Goal: Transaction & Acquisition: Purchase product/service

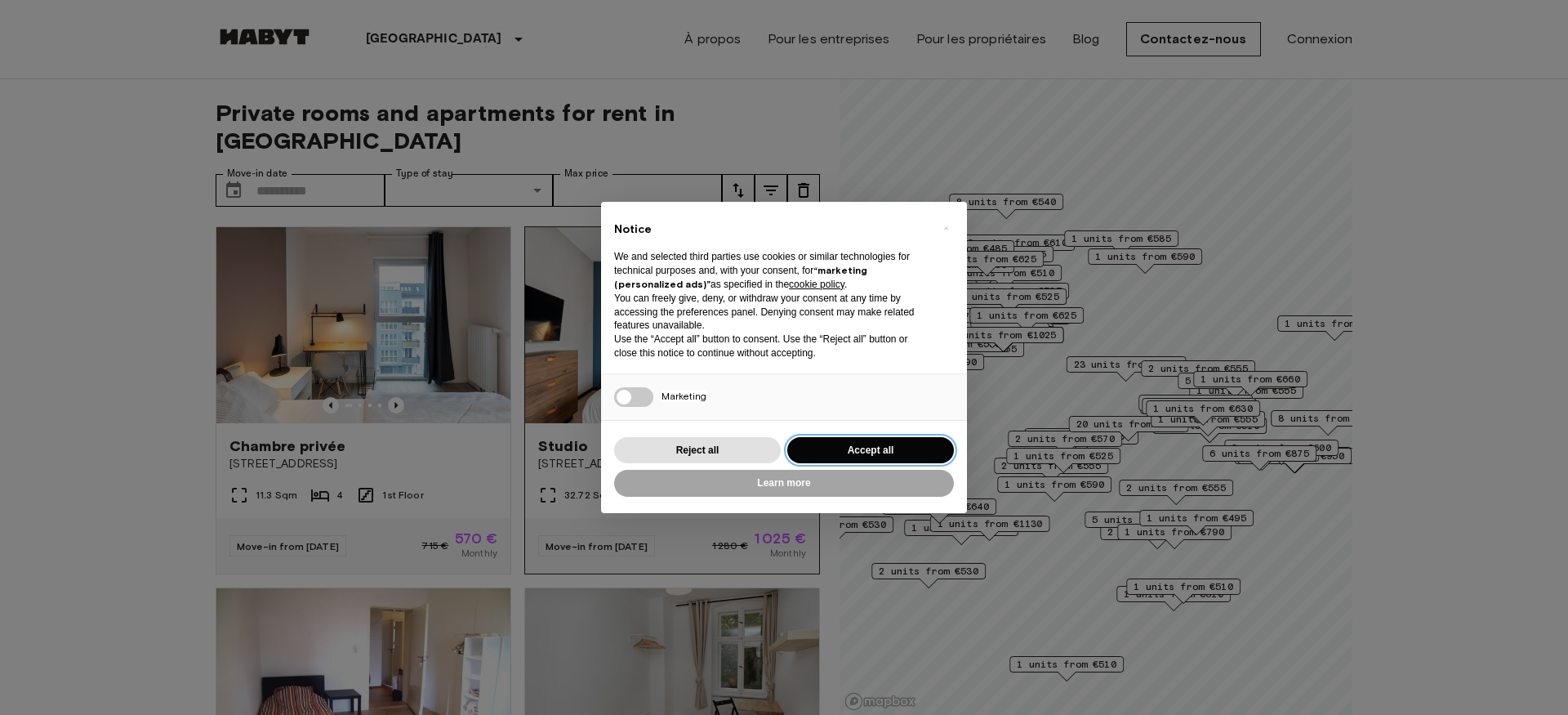
drag, startPoint x: 847, startPoint y: 449, endPoint x: 674, endPoint y: 462, distance: 173.5
click at [847, 450] on button "Accept all" at bounding box center [870, 450] width 166 height 27
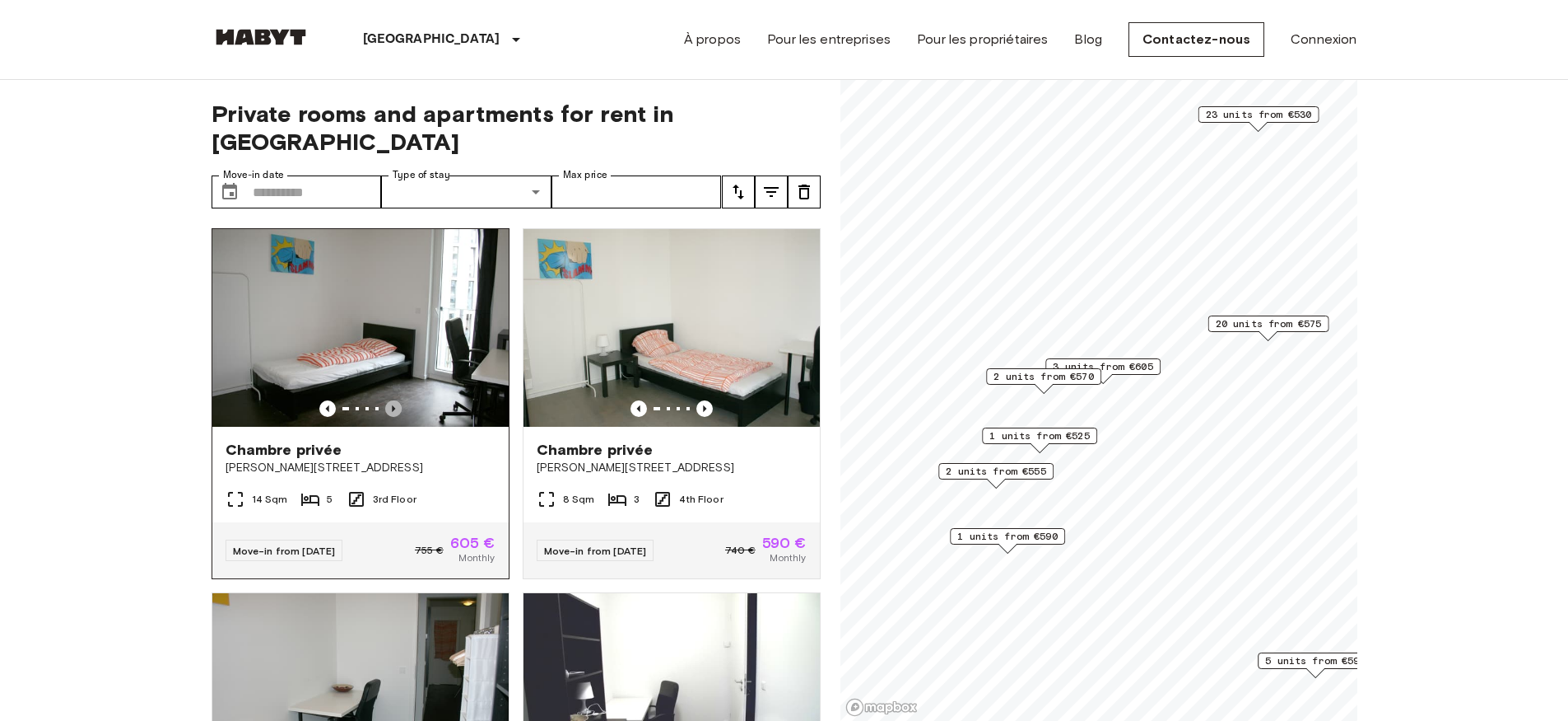
click at [389, 400] on icon "Previous image" at bounding box center [393, 408] width 17 height 17
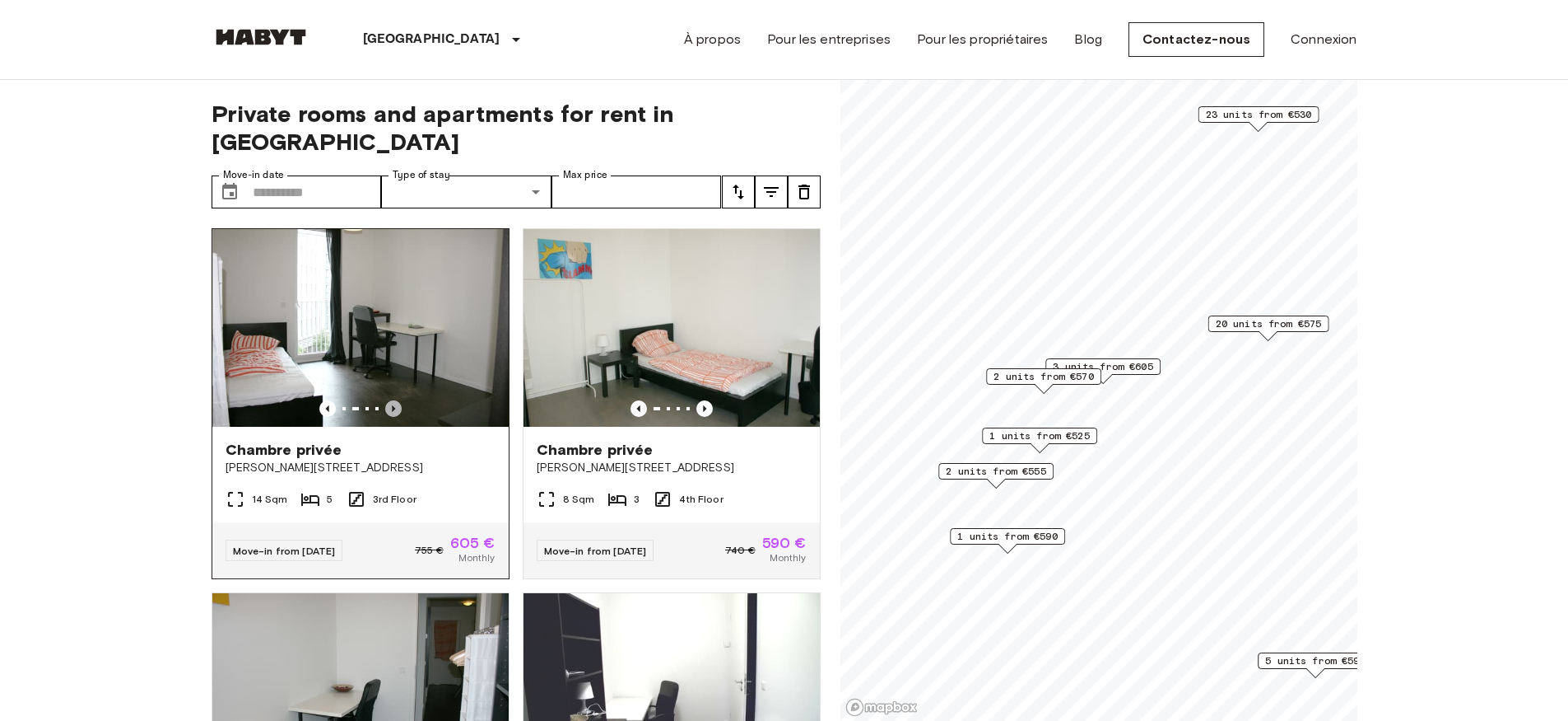
click at [389, 400] on icon "Previous image" at bounding box center [393, 408] width 17 height 17
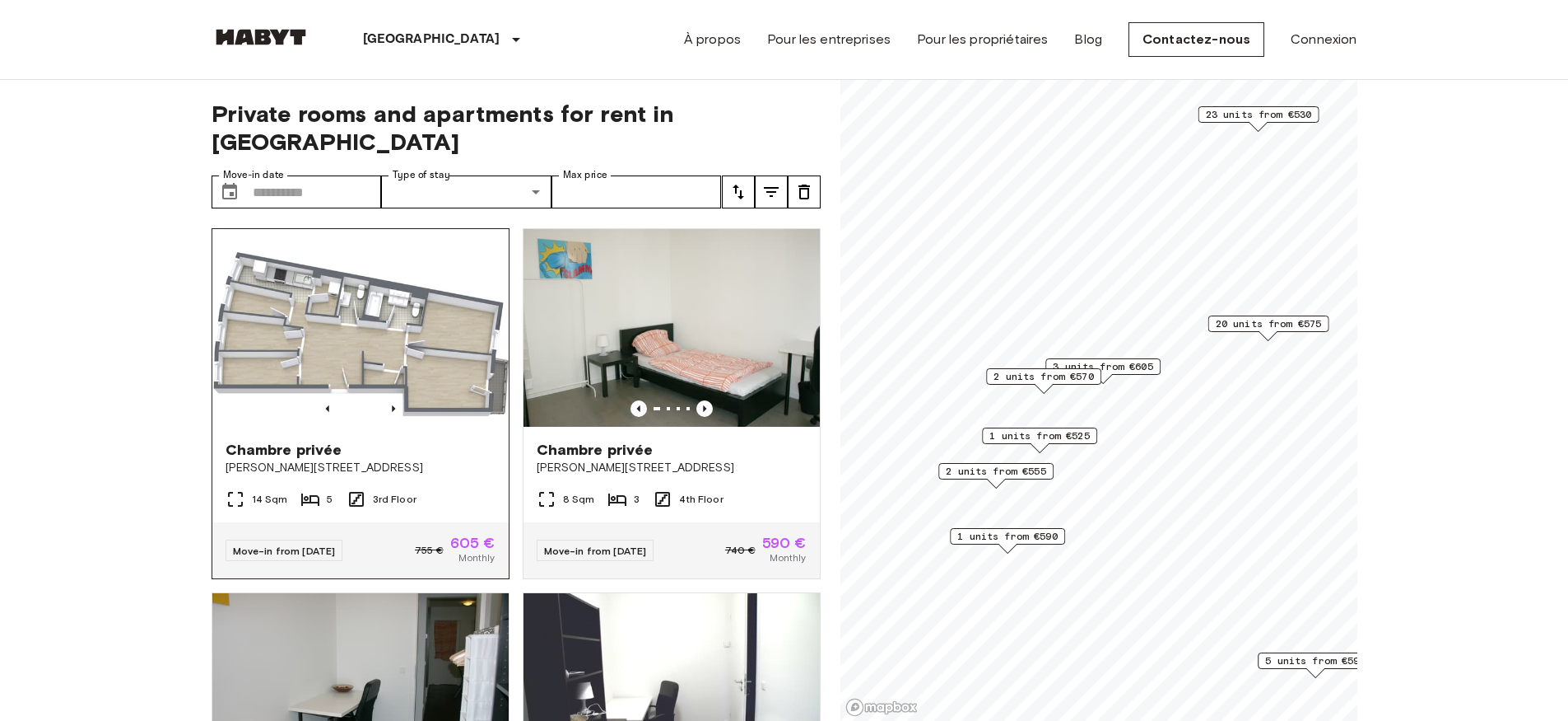
click at [316, 335] on img at bounding box center [360, 327] width 296 height 198
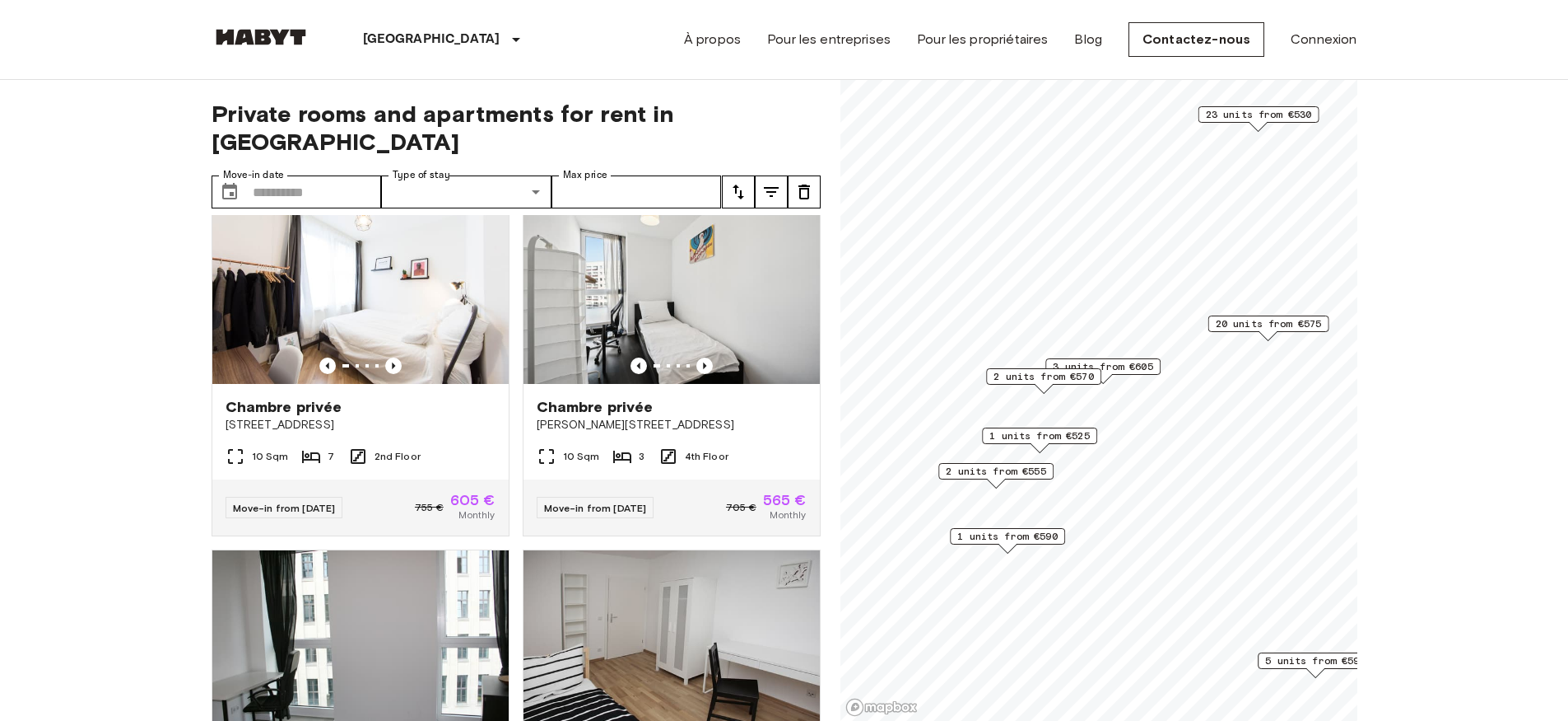
scroll to position [1153, 0]
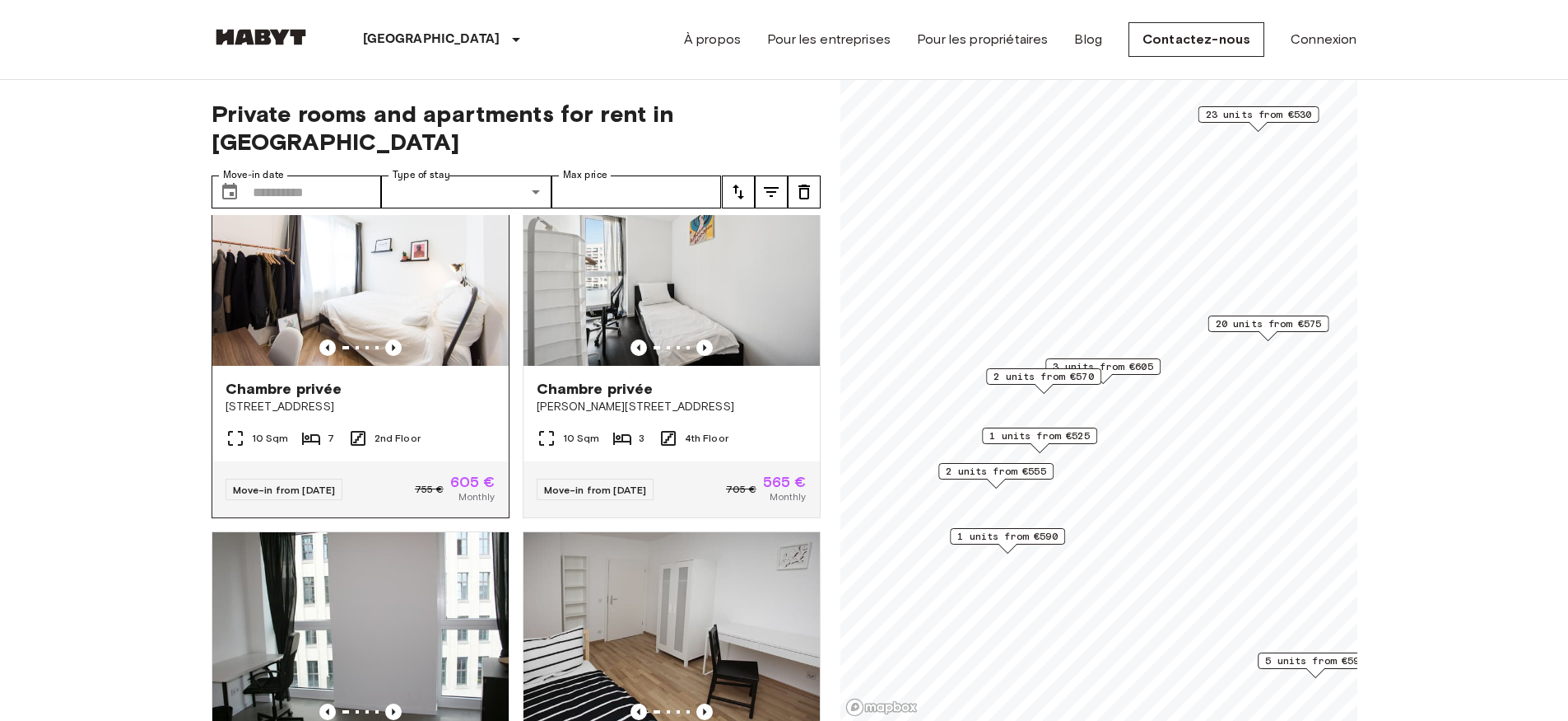
click at [354, 262] on img at bounding box center [360, 266] width 296 height 198
click at [696, 342] on icon "Previous image" at bounding box center [704, 347] width 17 height 17
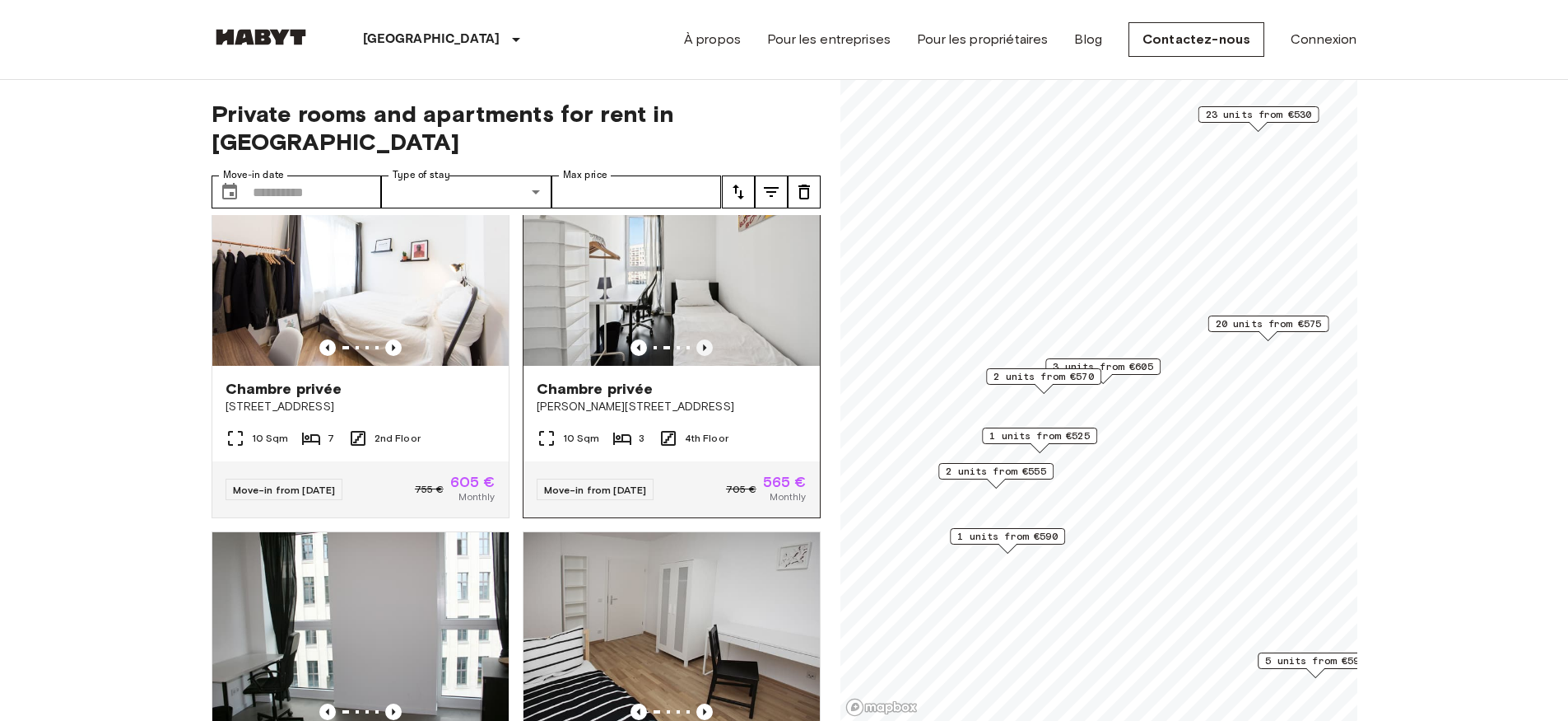
click at [696, 342] on icon "Previous image" at bounding box center [704, 347] width 17 height 17
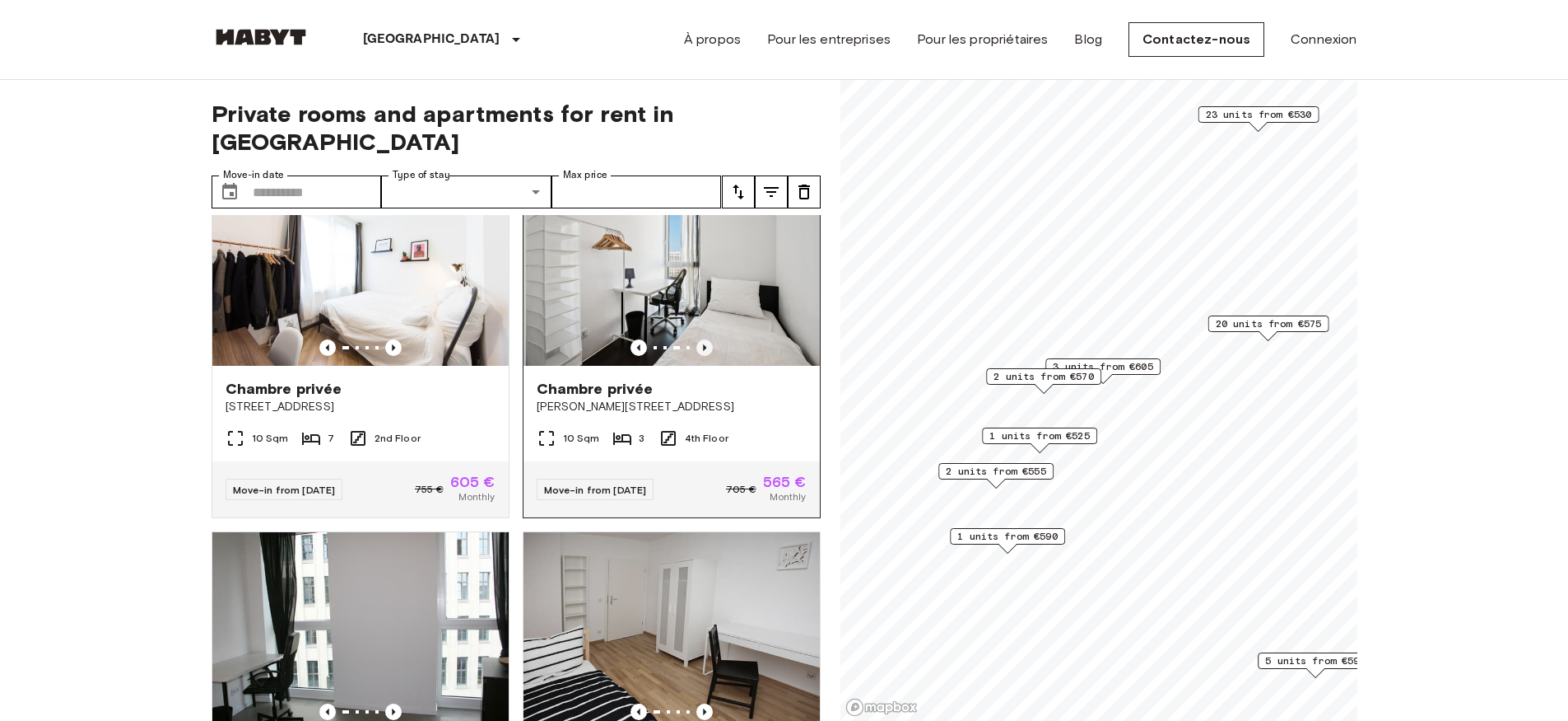
click at [696, 342] on icon "Previous image" at bounding box center [704, 347] width 17 height 17
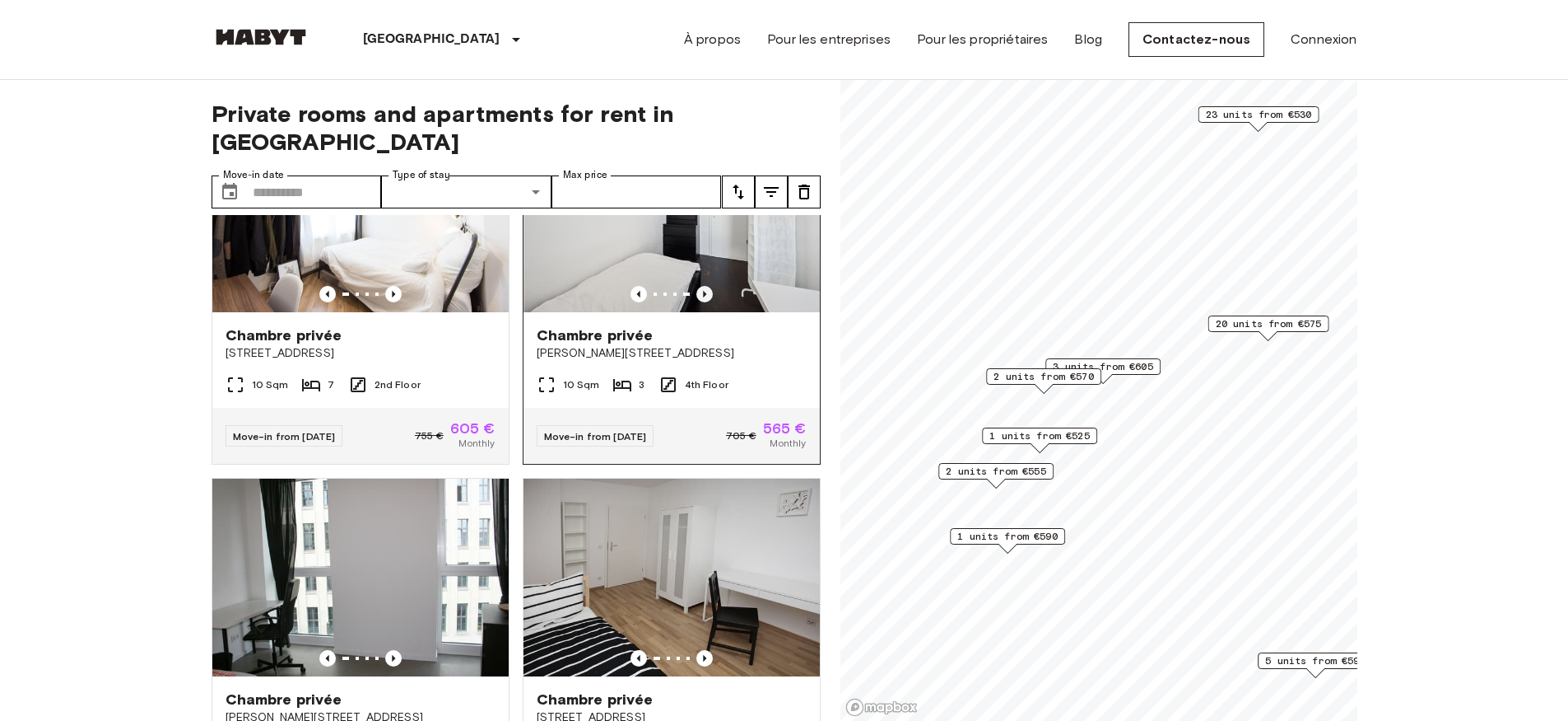
scroll to position [1235, 0]
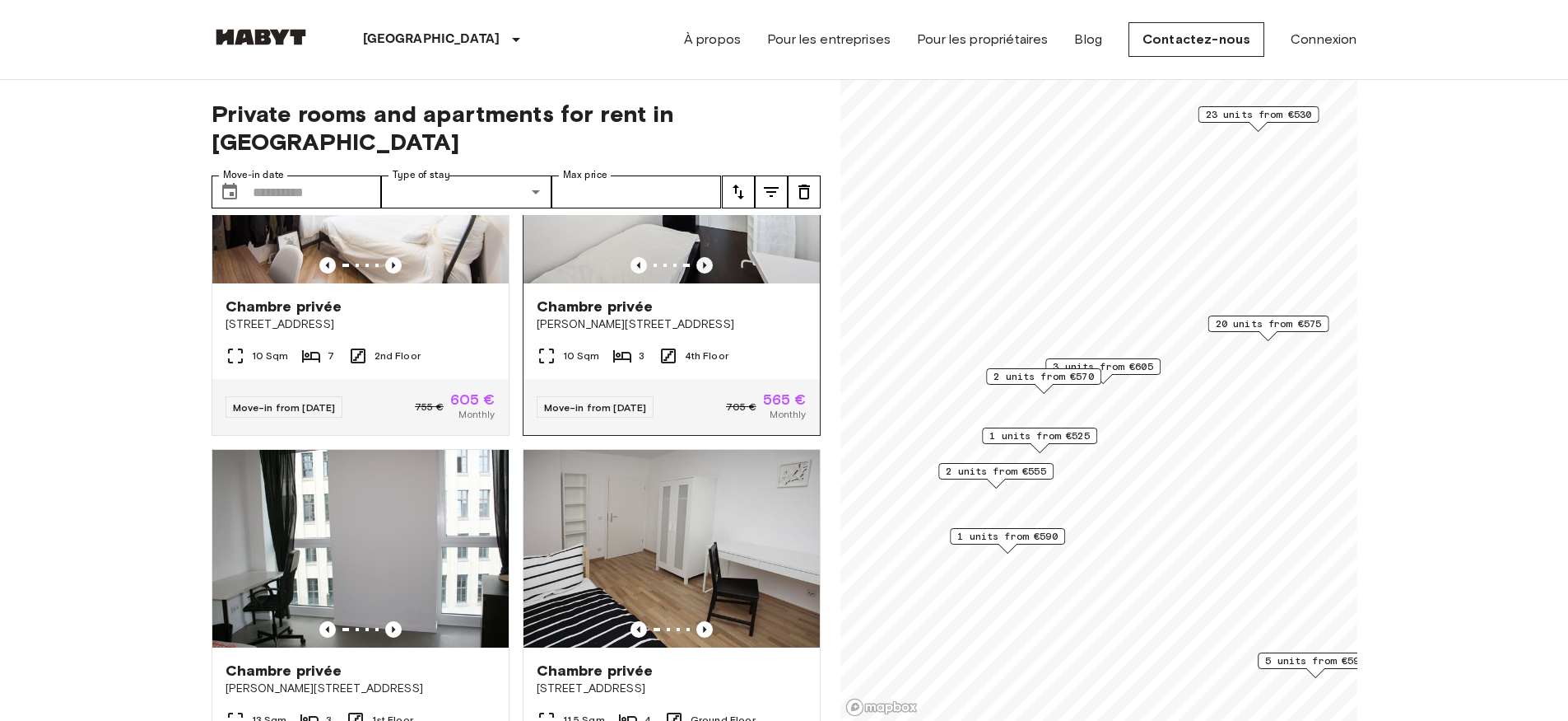
click at [696, 262] on icon "Previous image" at bounding box center [704, 265] width 17 height 17
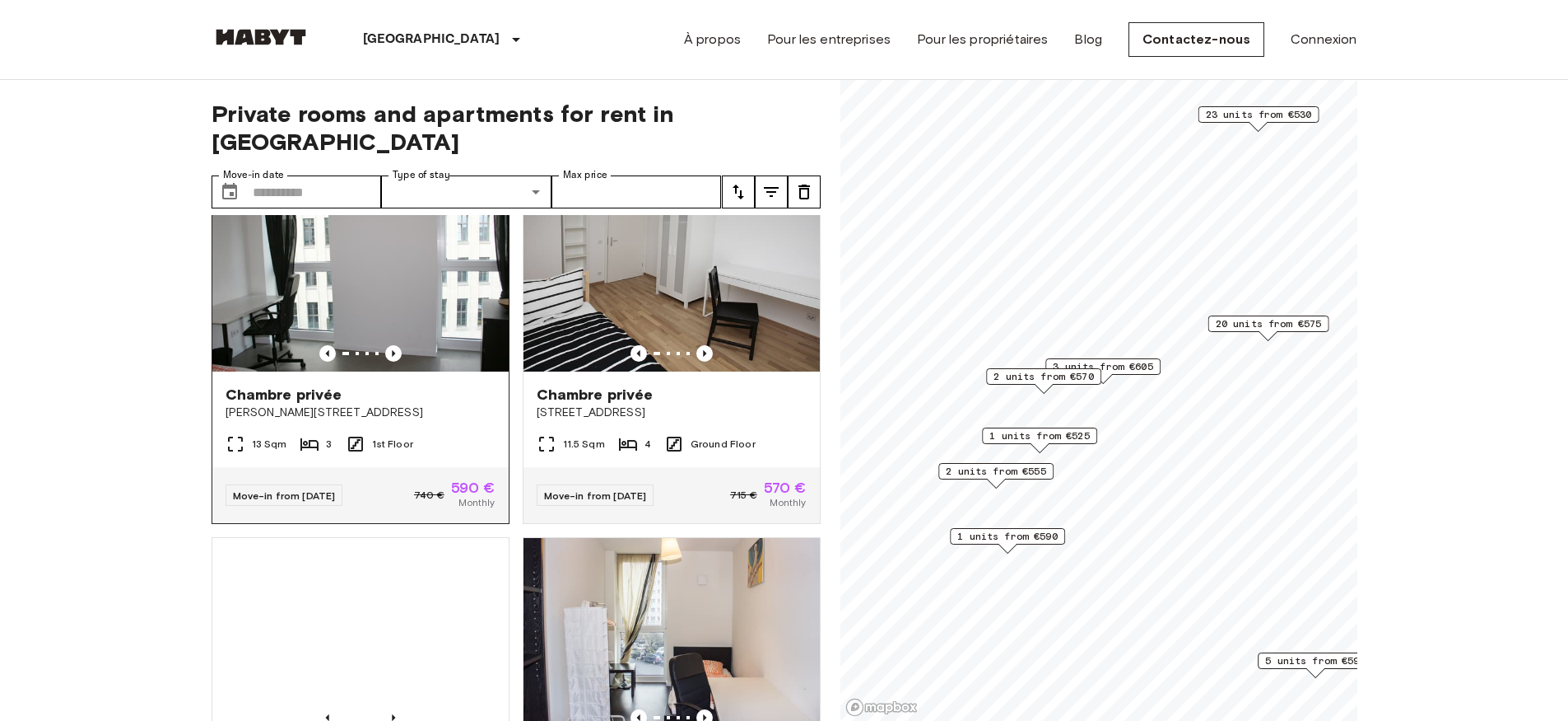
scroll to position [1400, 0]
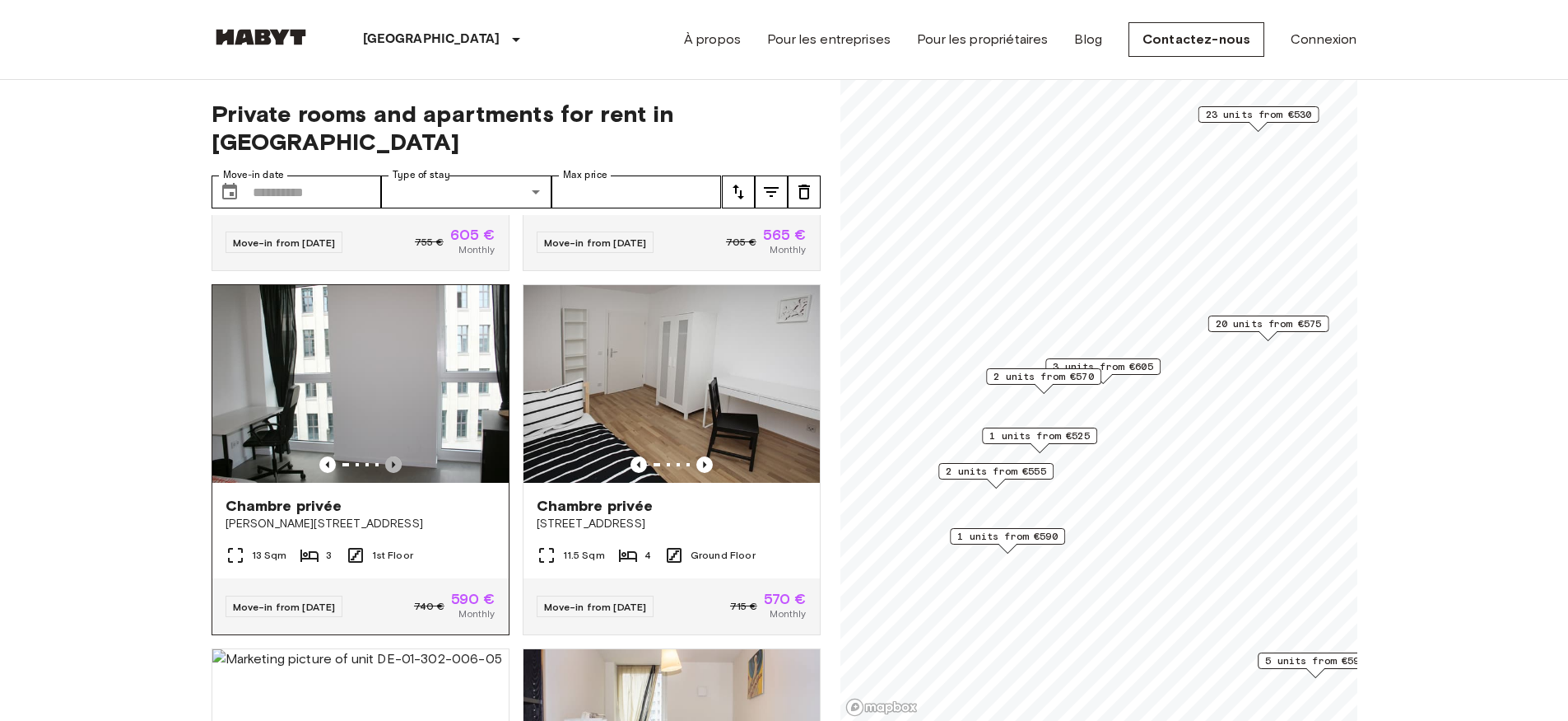
click at [386, 462] on icon "Previous image" at bounding box center [393, 464] width 17 height 17
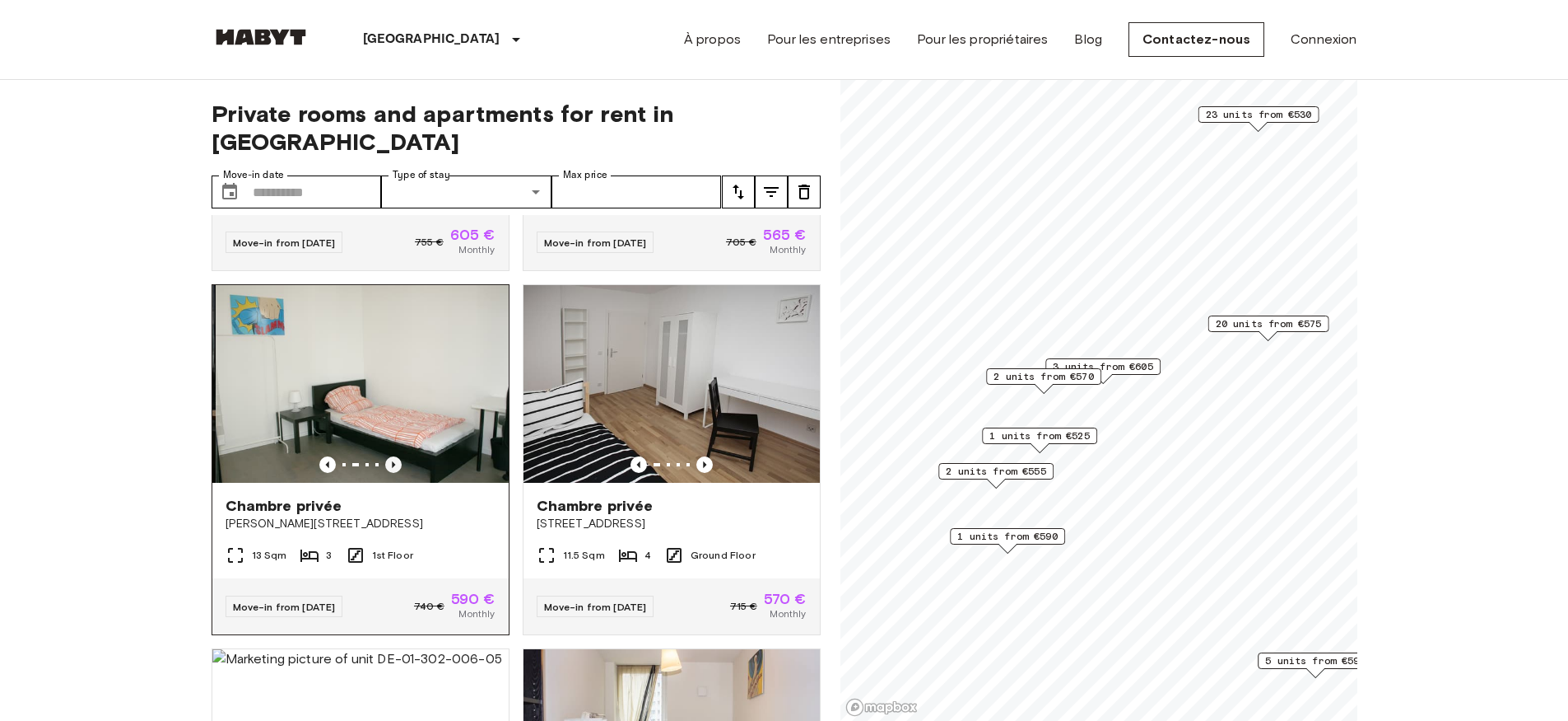
click at [386, 462] on icon "Previous image" at bounding box center [393, 464] width 17 height 17
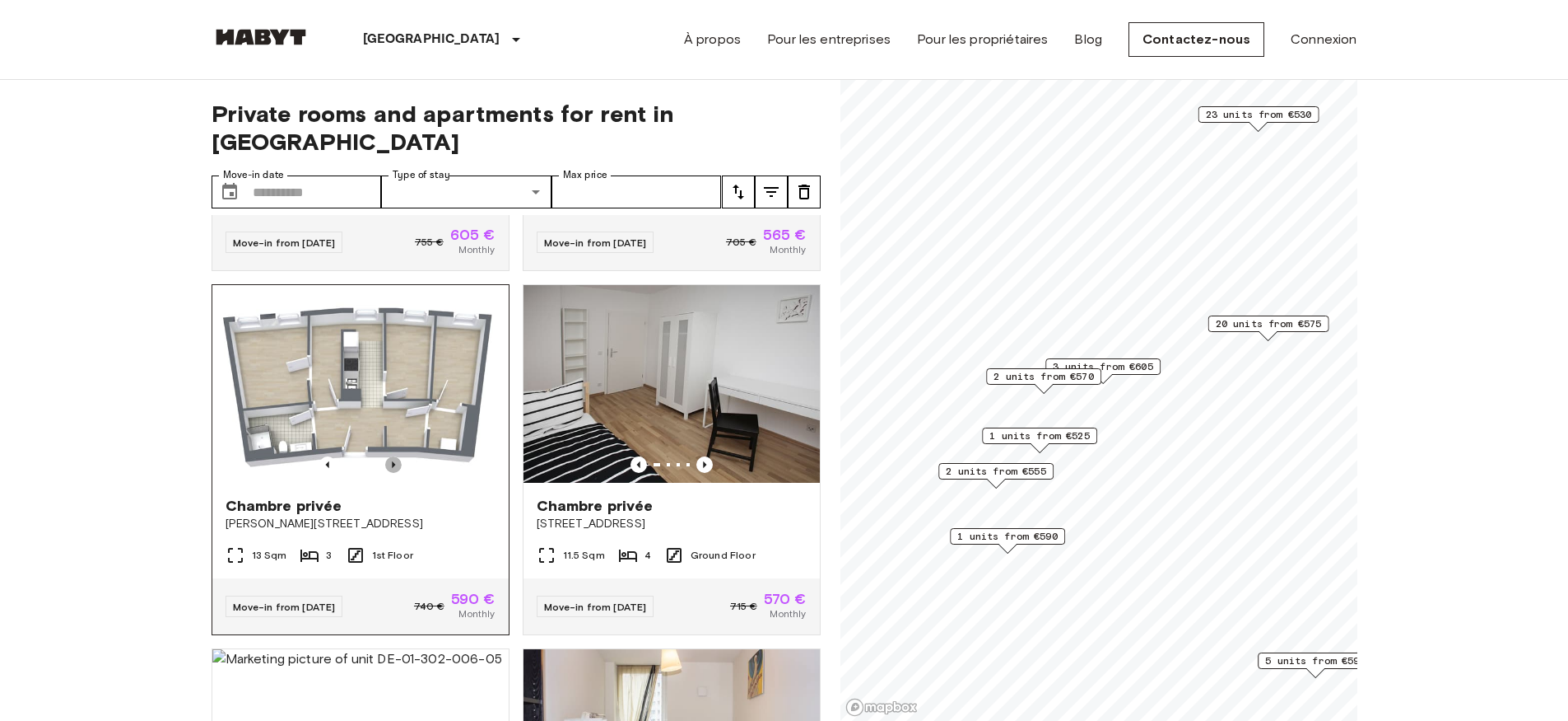
click at [386, 462] on icon "Previous image" at bounding box center [393, 464] width 17 height 17
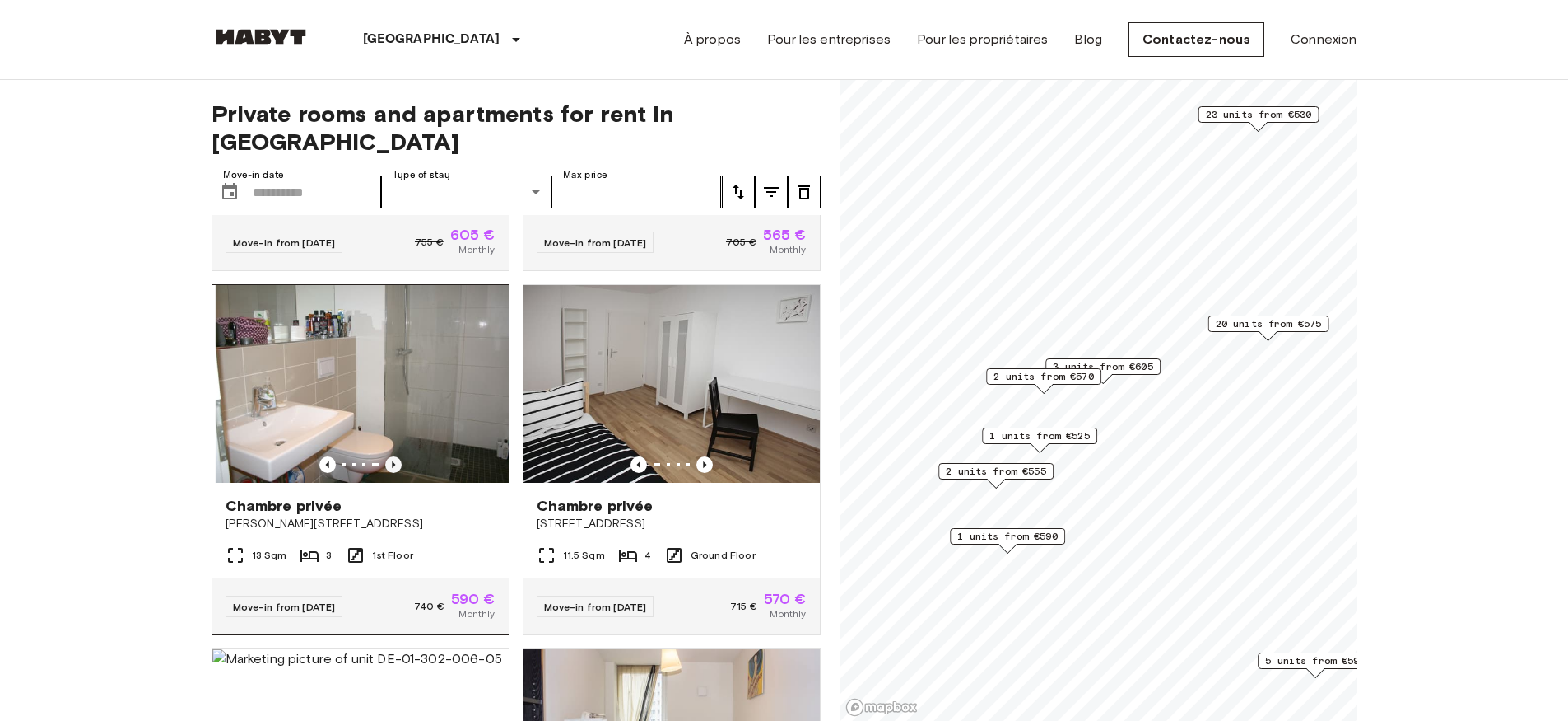
click at [386, 462] on icon "Previous image" at bounding box center [393, 464] width 17 height 17
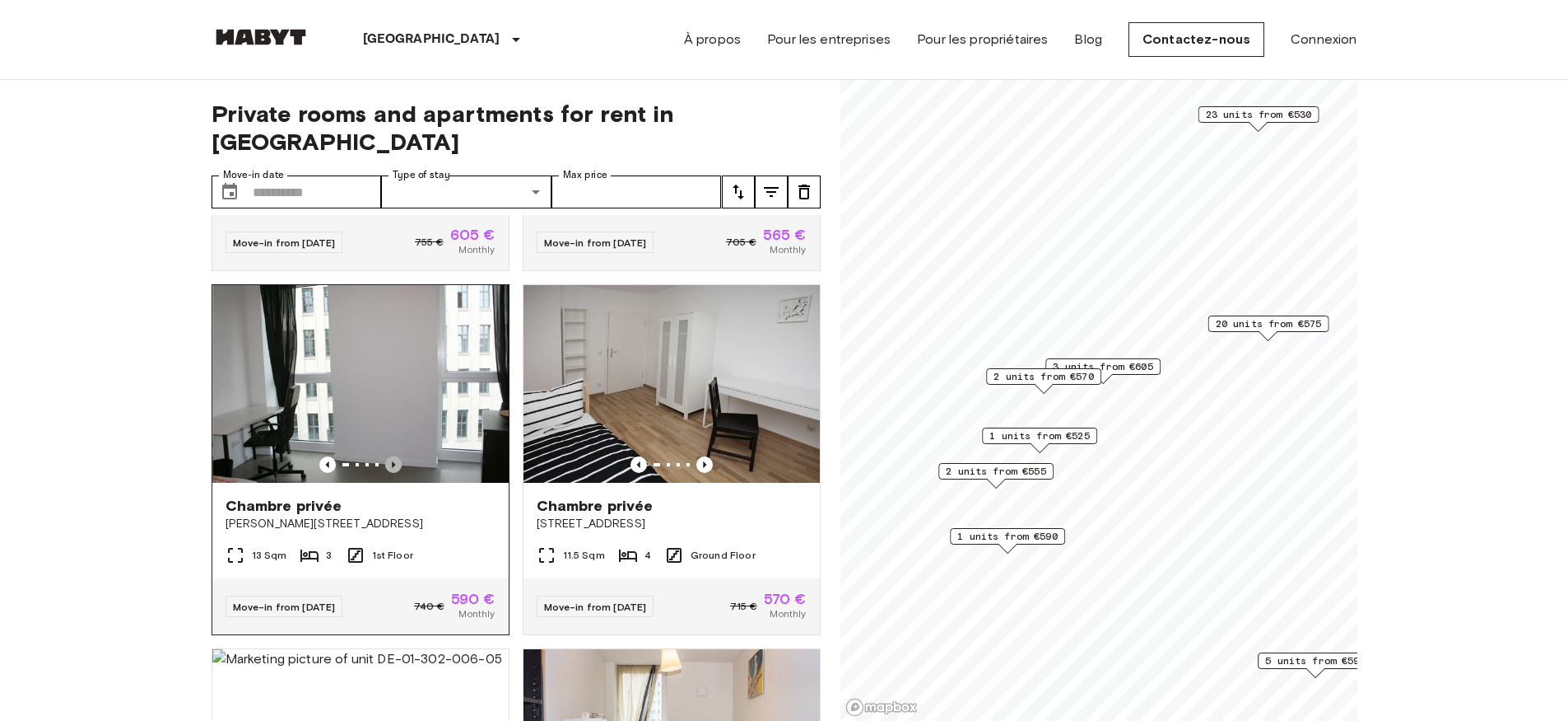
click at [386, 462] on icon "Previous image" at bounding box center [393, 464] width 17 height 17
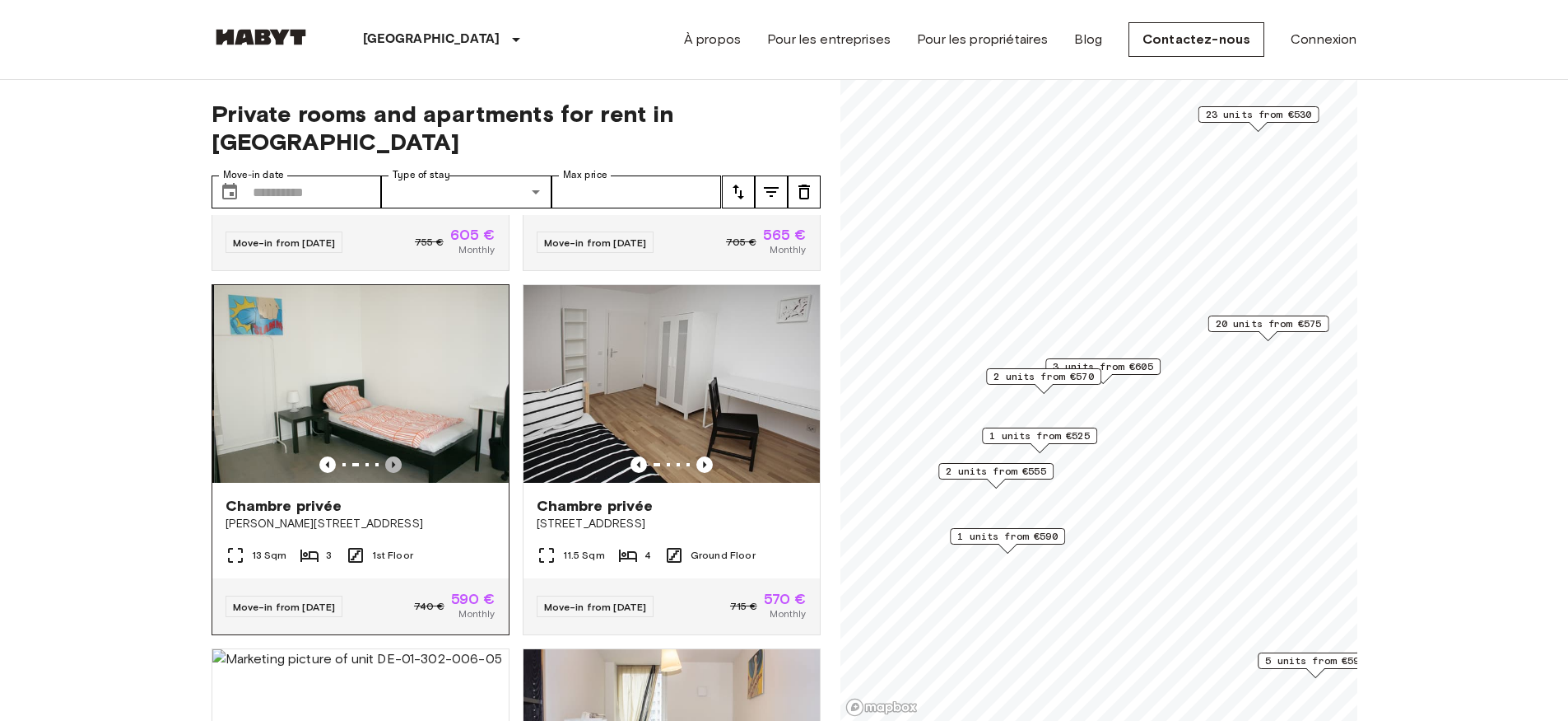
click at [386, 462] on icon "Previous image" at bounding box center [393, 464] width 17 height 17
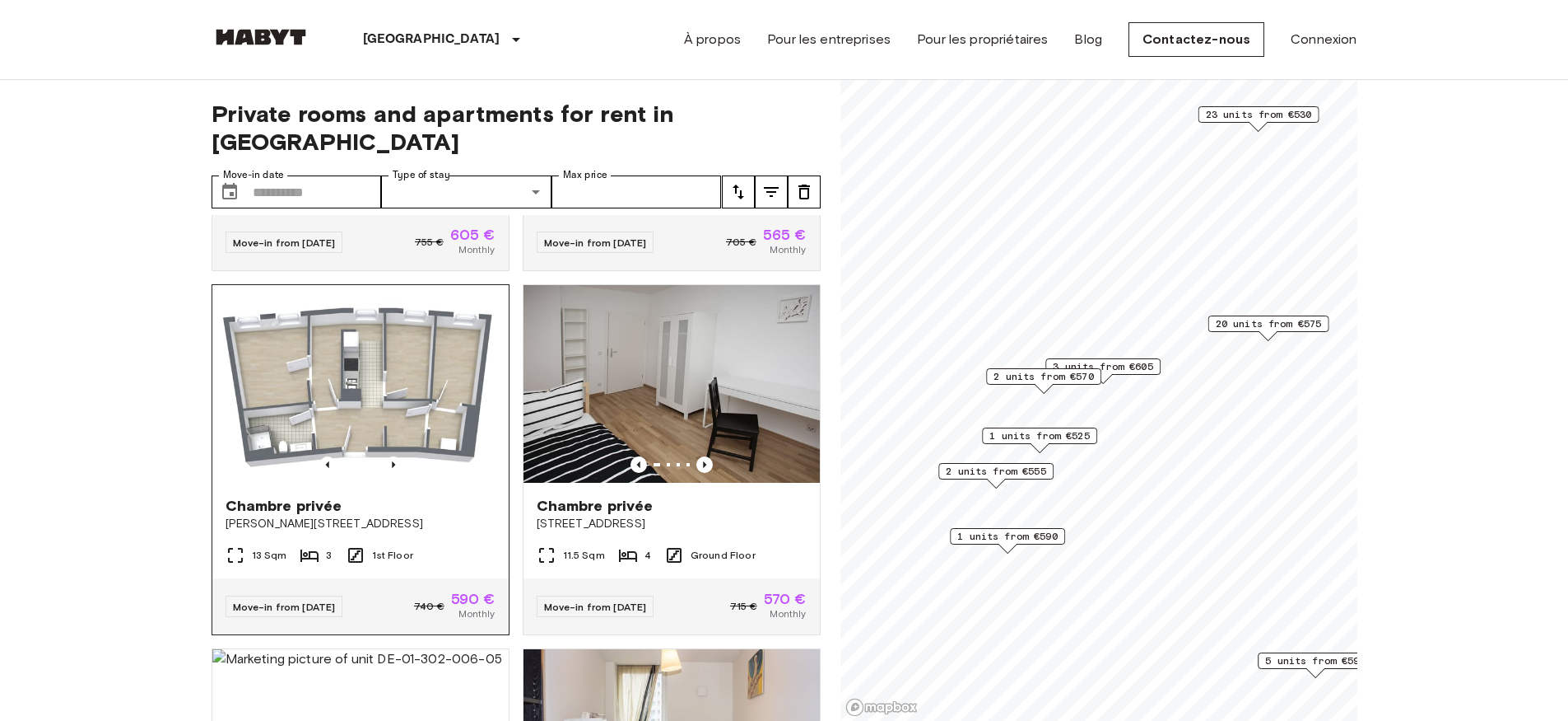
click at [381, 387] on img at bounding box center [360, 383] width 296 height 198
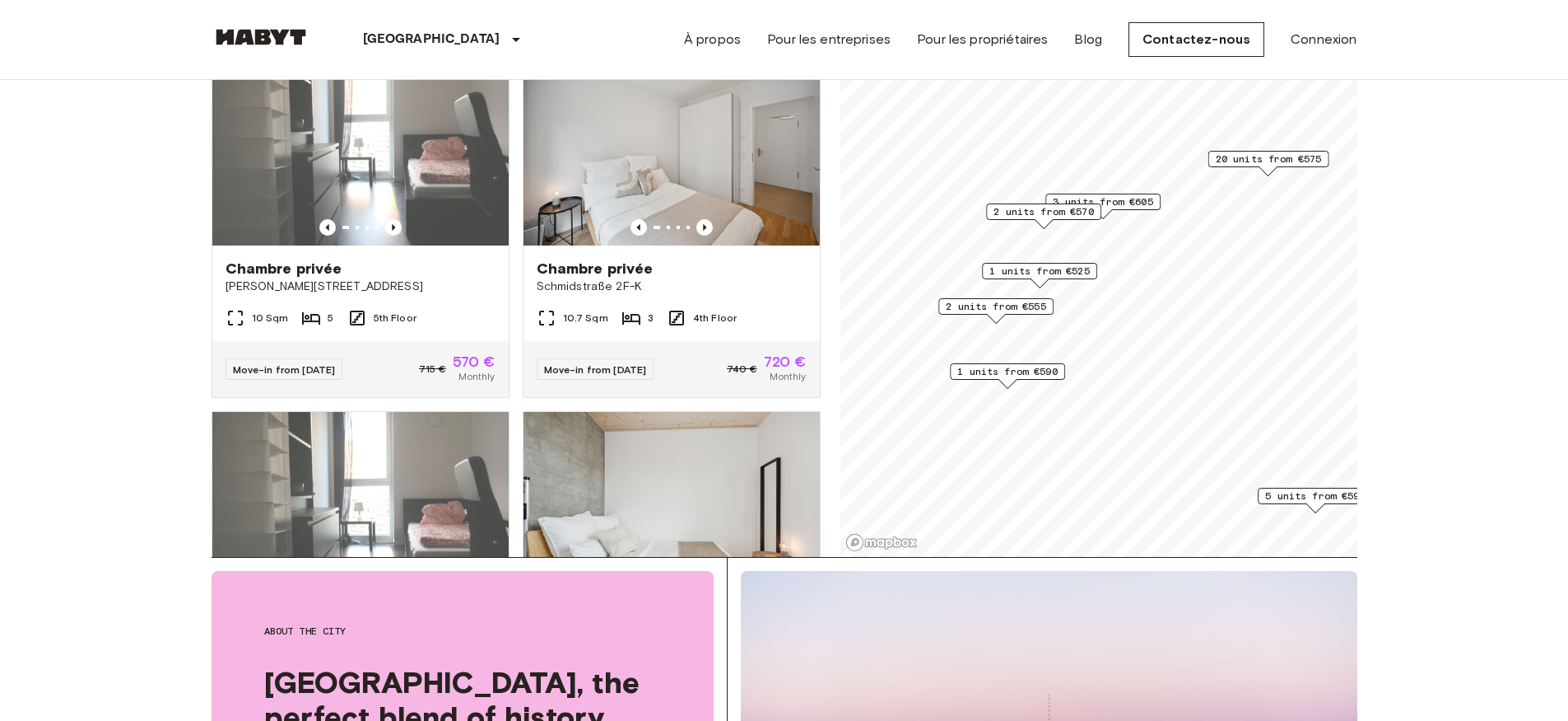
scroll to position [2553, 0]
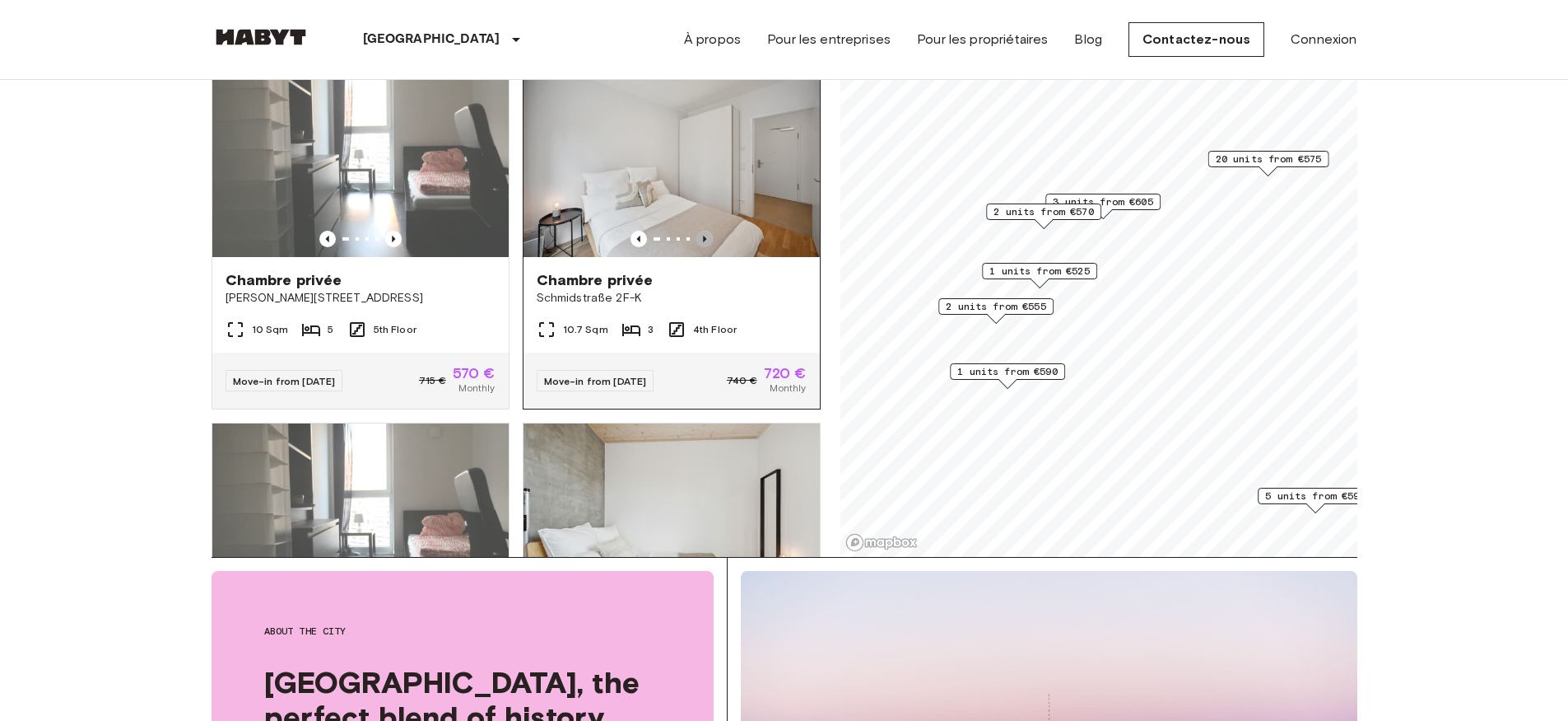
click at [696, 247] on icon "Previous image" at bounding box center [704, 239] width 17 height 17
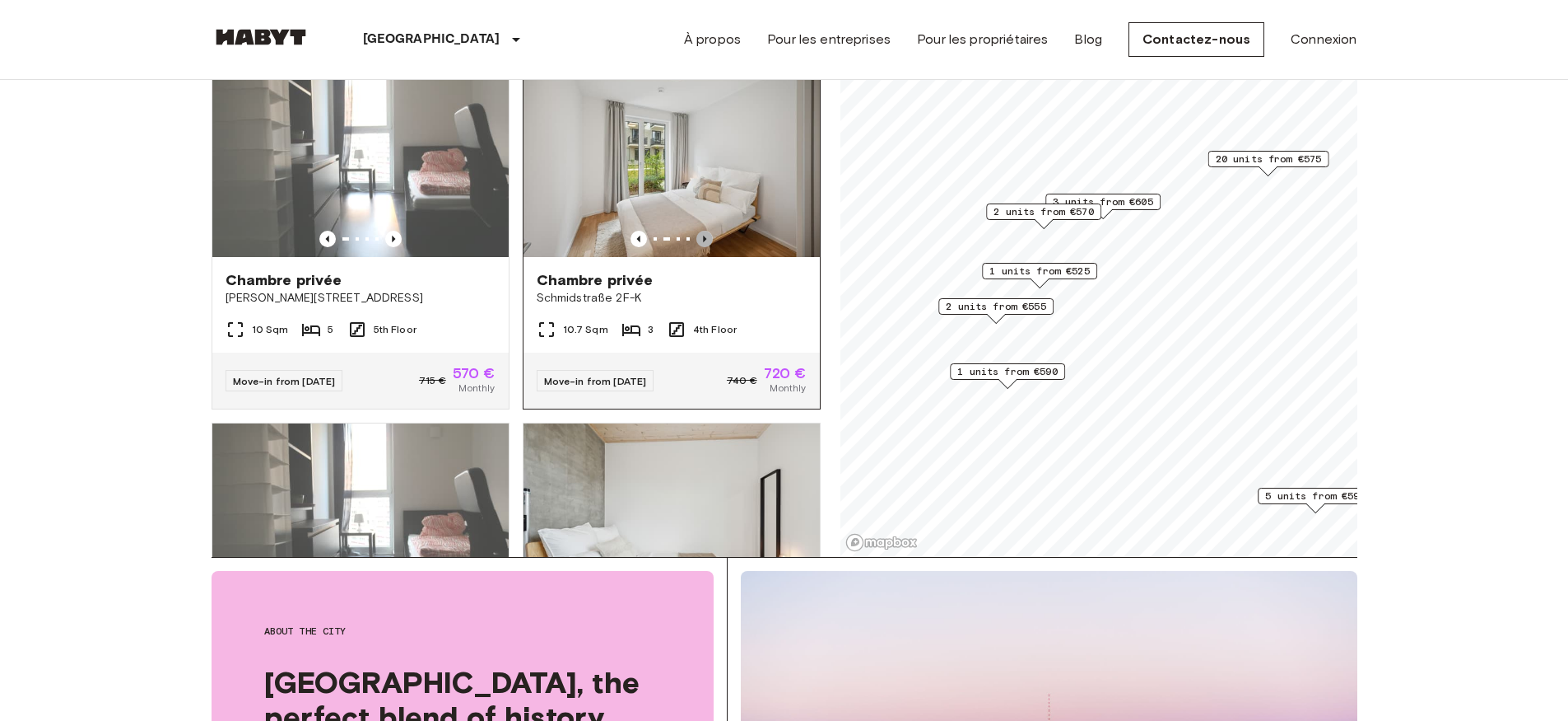
click at [696, 247] on icon "Previous image" at bounding box center [704, 239] width 17 height 17
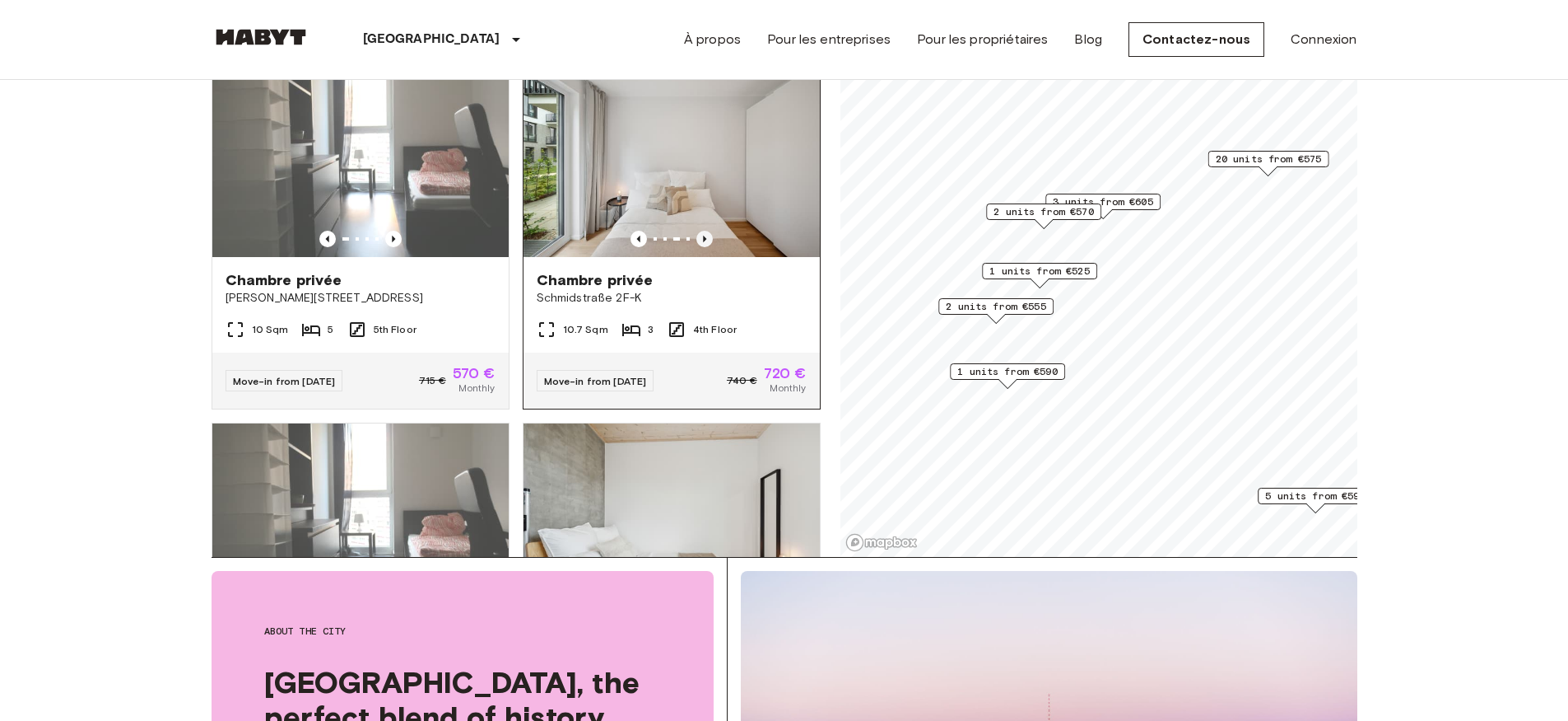
click at [696, 247] on icon "Previous image" at bounding box center [704, 239] width 17 height 17
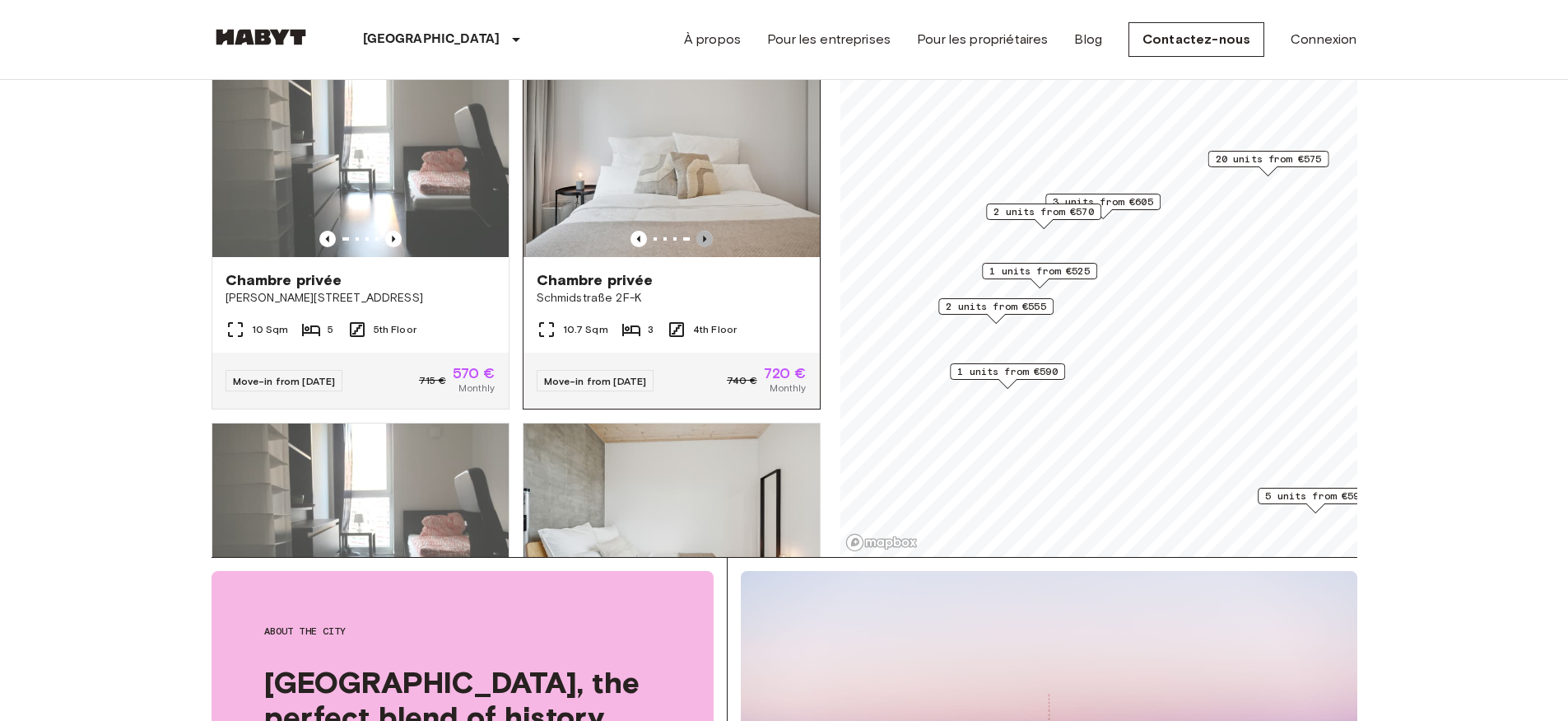
click at [696, 247] on icon "Previous image" at bounding box center [704, 239] width 17 height 17
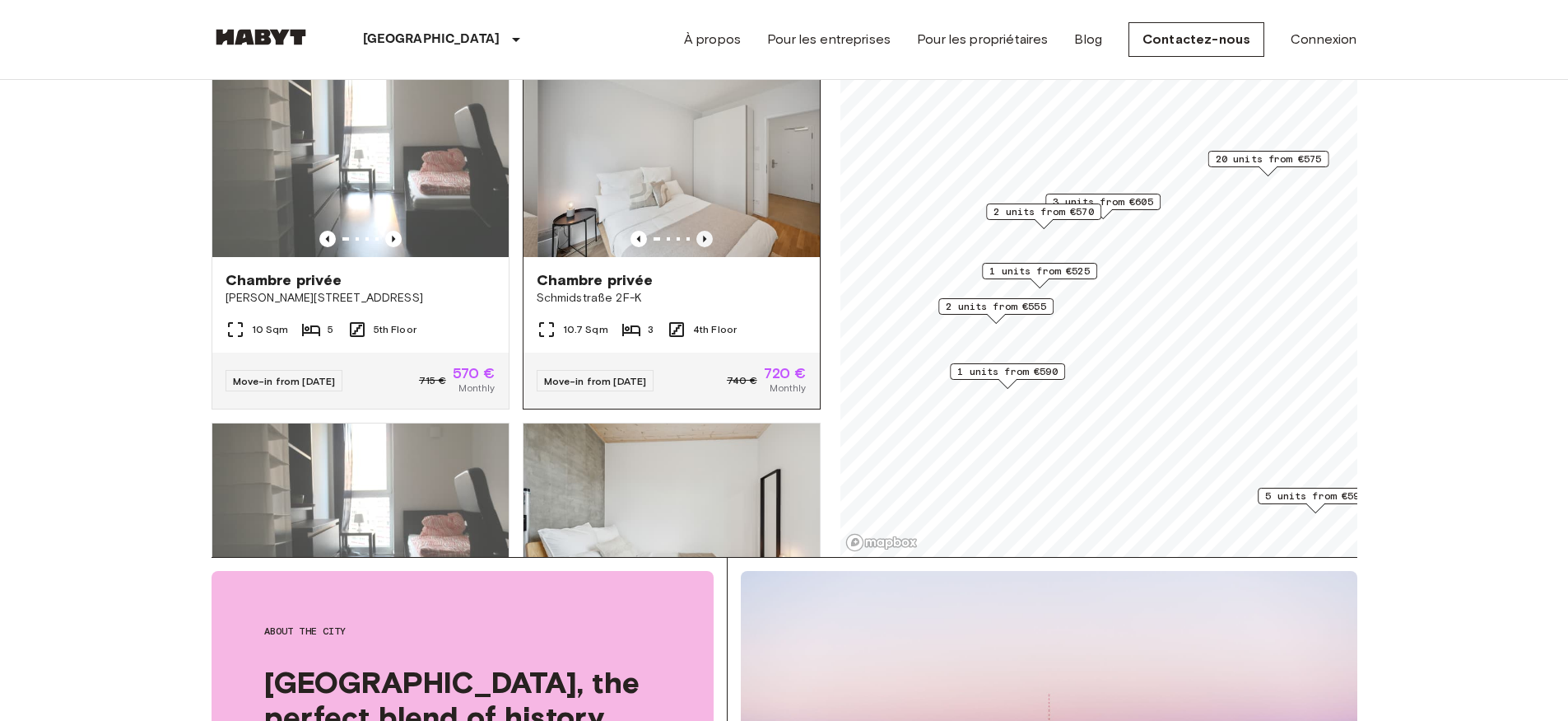
click at [696, 247] on icon "Previous image" at bounding box center [704, 239] width 17 height 17
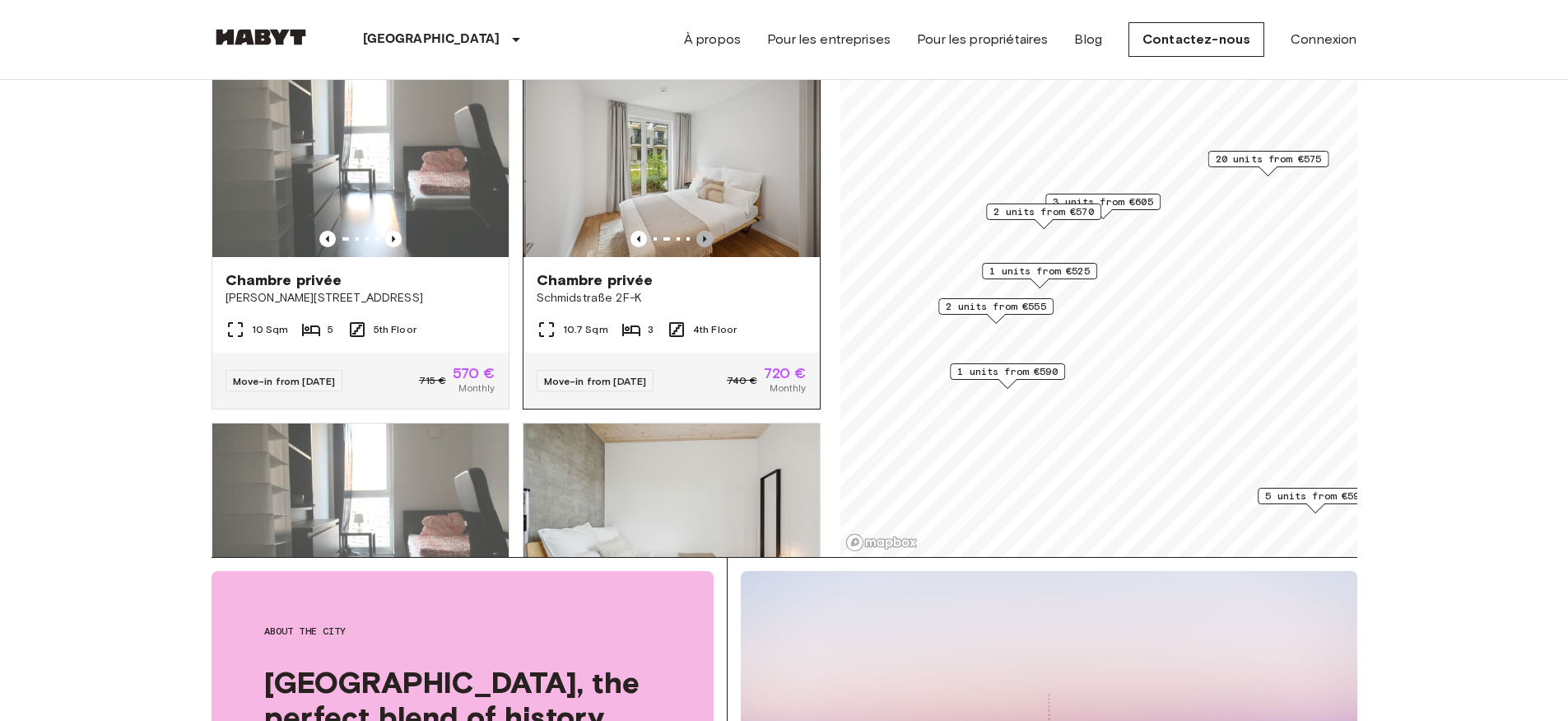
click at [696, 247] on icon "Previous image" at bounding box center [704, 239] width 17 height 17
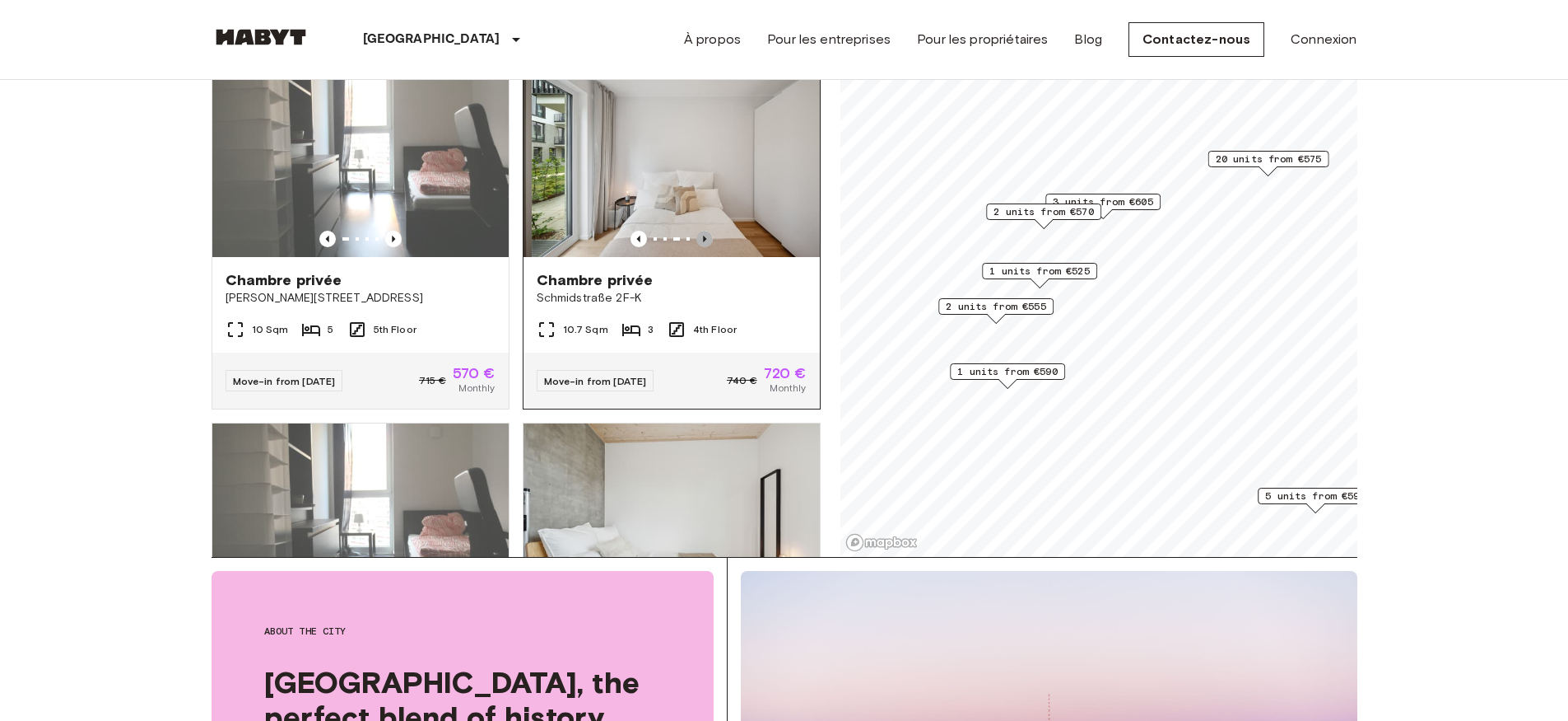
click at [696, 247] on icon "Previous image" at bounding box center [704, 239] width 17 height 17
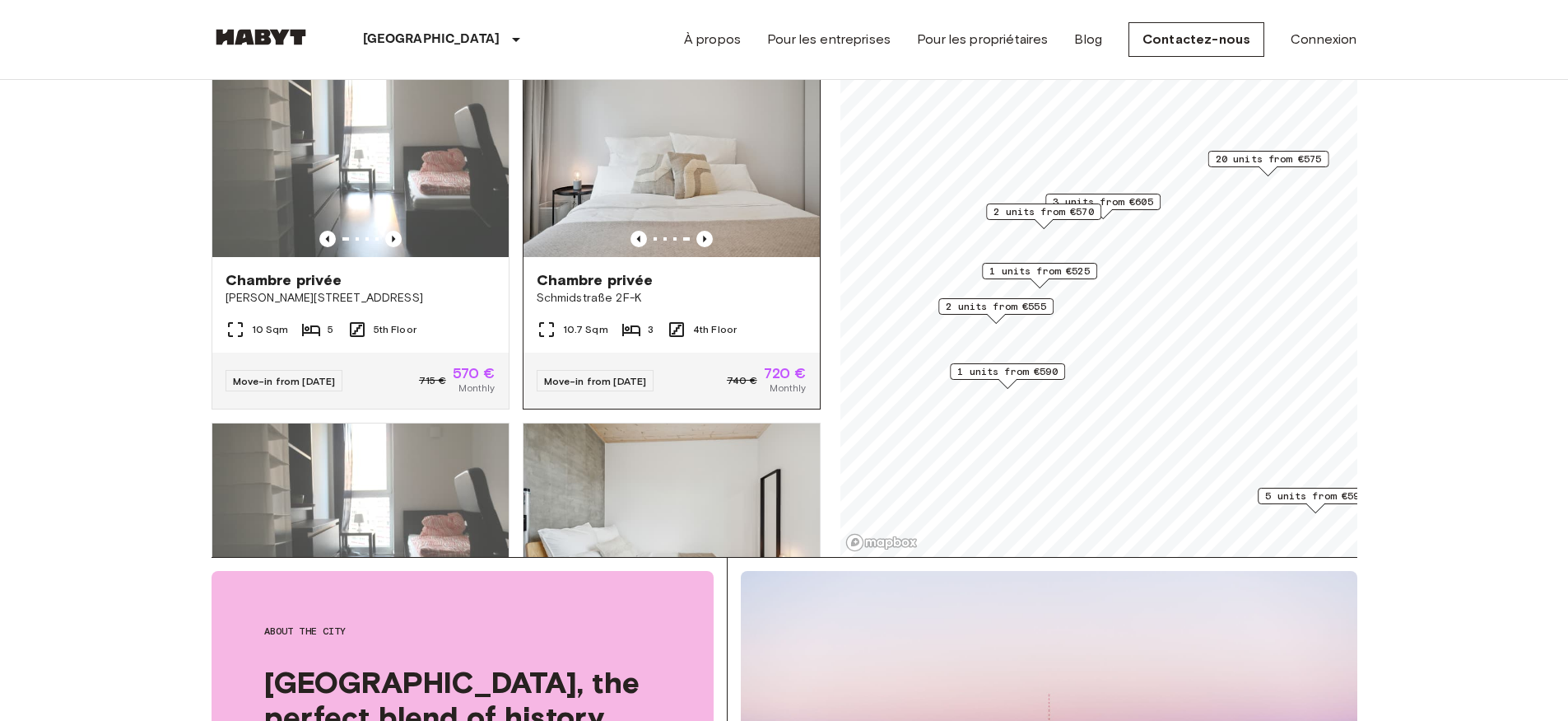
click at [651, 290] on div "Chambre privée" at bounding box center [671, 280] width 270 height 19
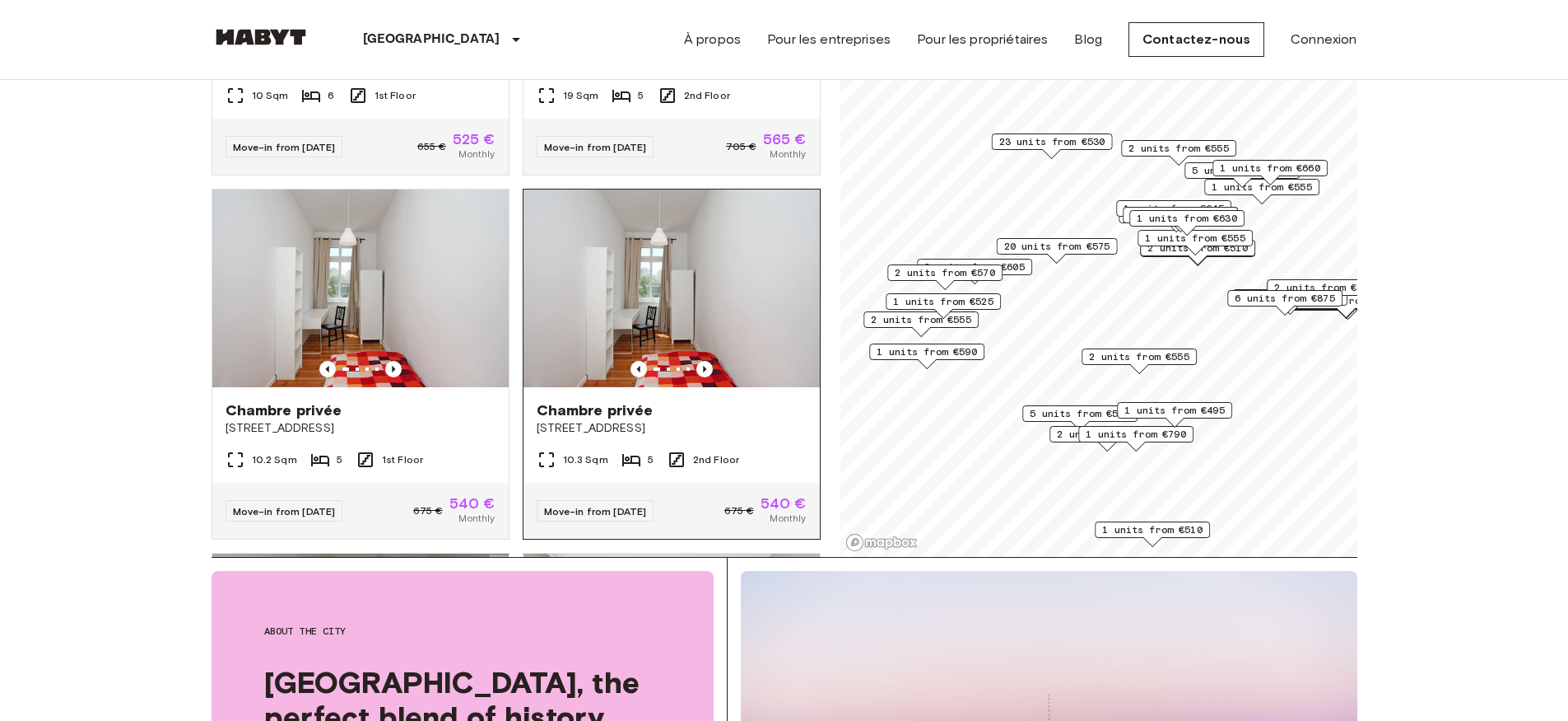
scroll to position [2903, 0]
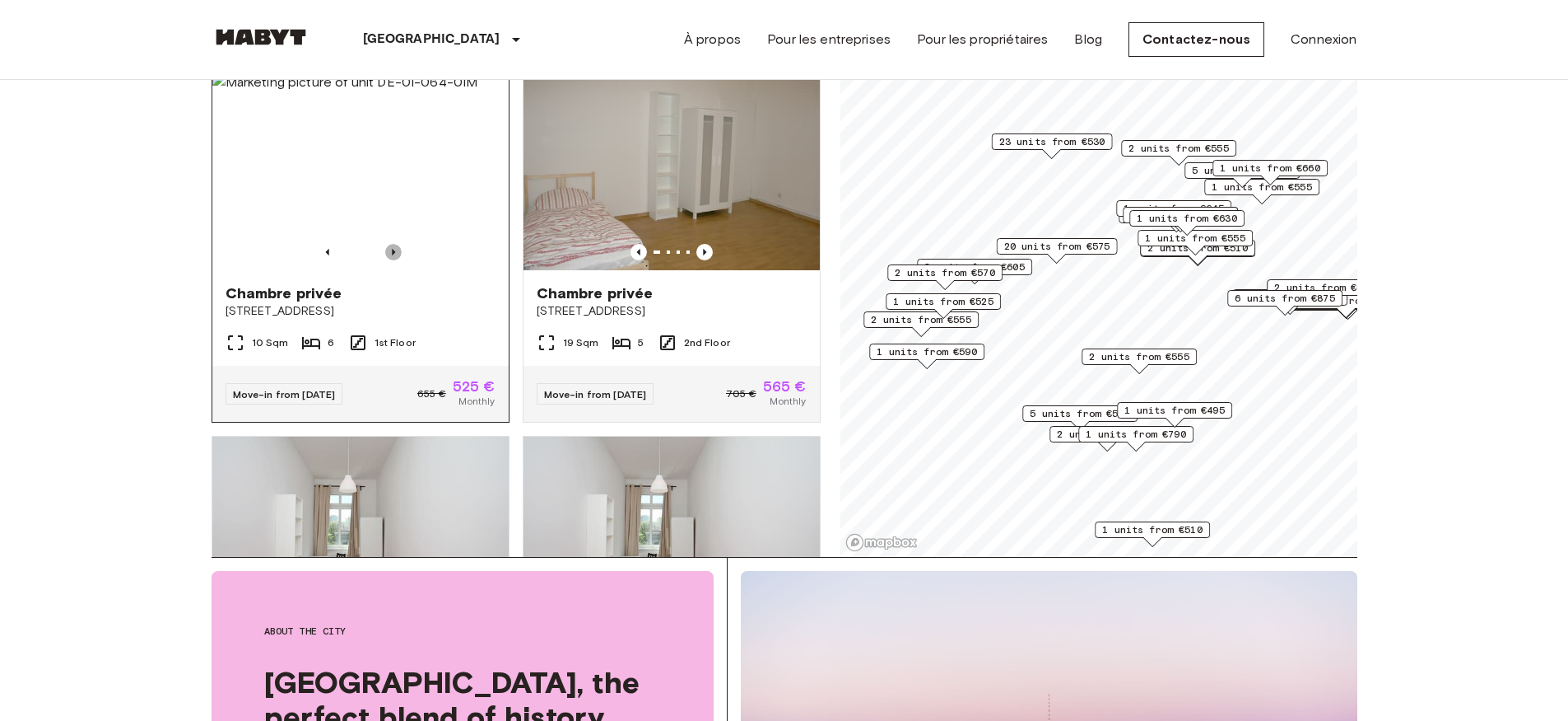
click at [393, 260] on icon "Previous image" at bounding box center [393, 251] width 17 height 17
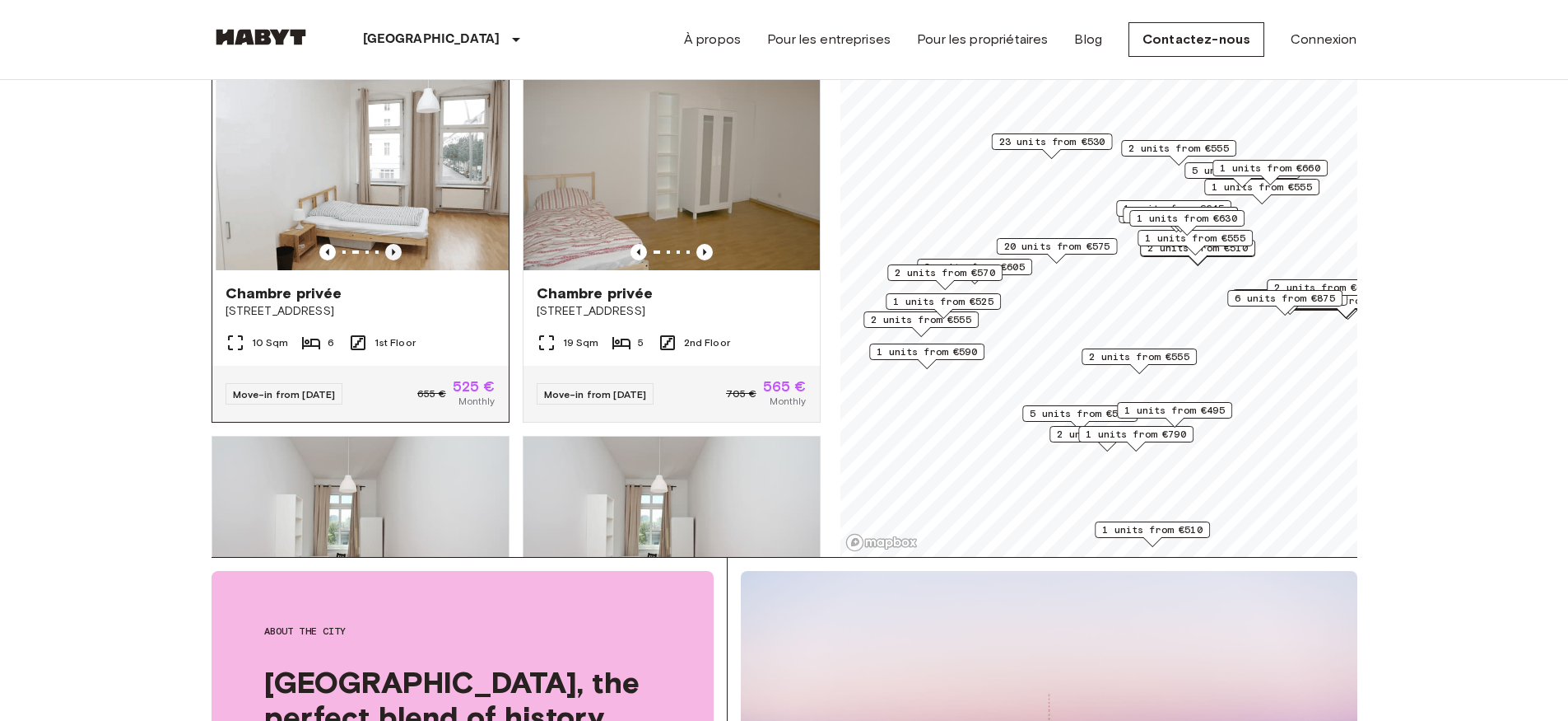
click at [392, 255] on icon "Previous image" at bounding box center [392, 251] width 3 height 7
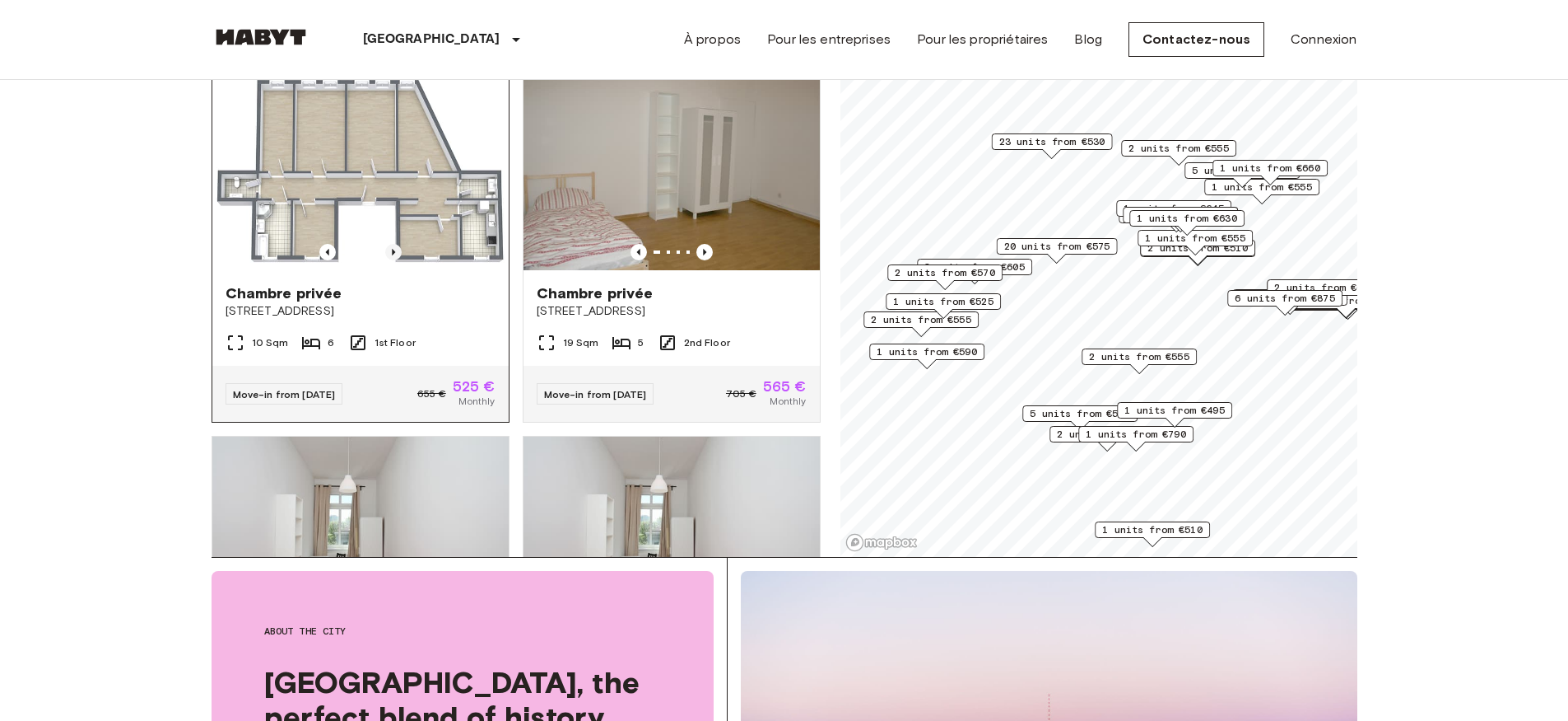
click at [396, 260] on icon "Previous image" at bounding box center [393, 251] width 17 height 17
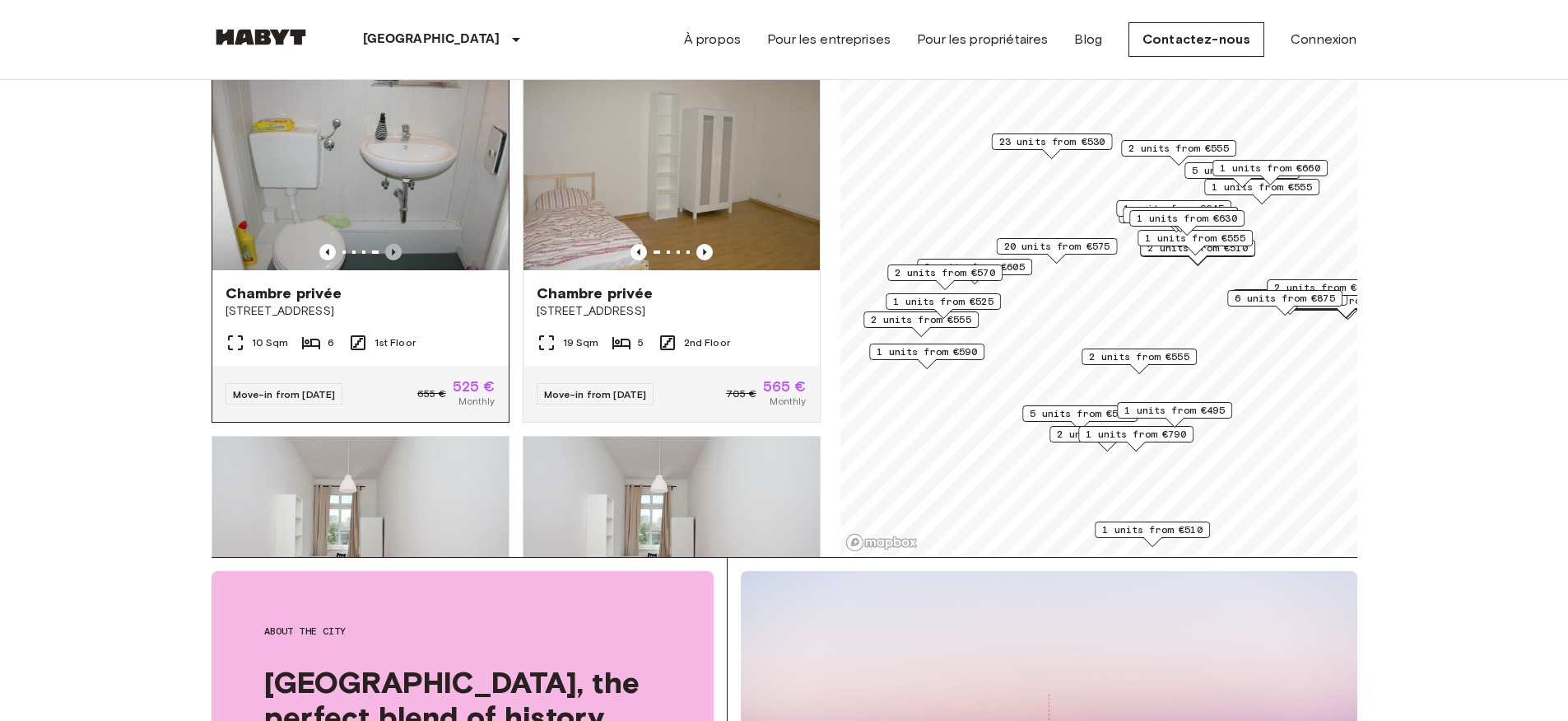
click at [396, 260] on icon "Previous image" at bounding box center [393, 251] width 17 height 17
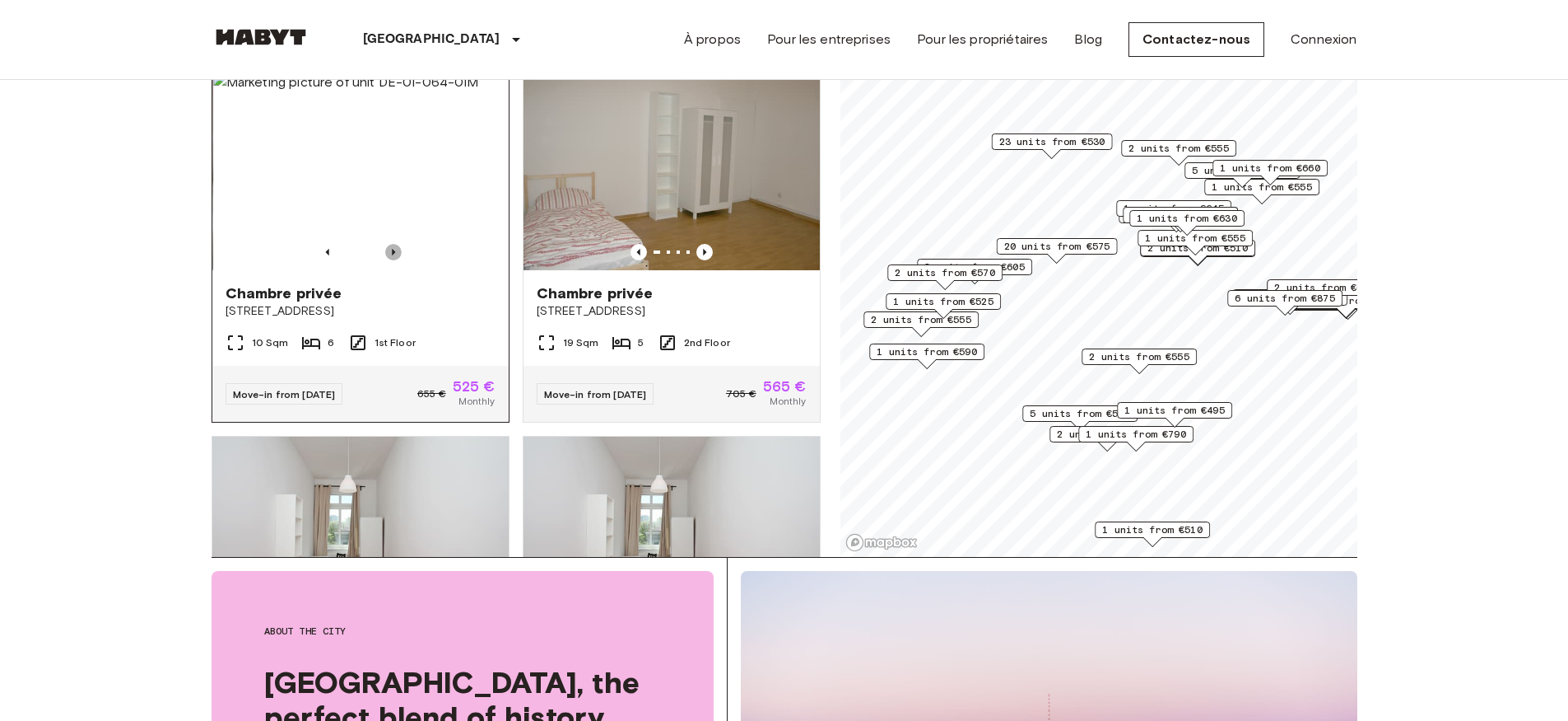
click at [396, 260] on icon "Previous image" at bounding box center [393, 251] width 17 height 17
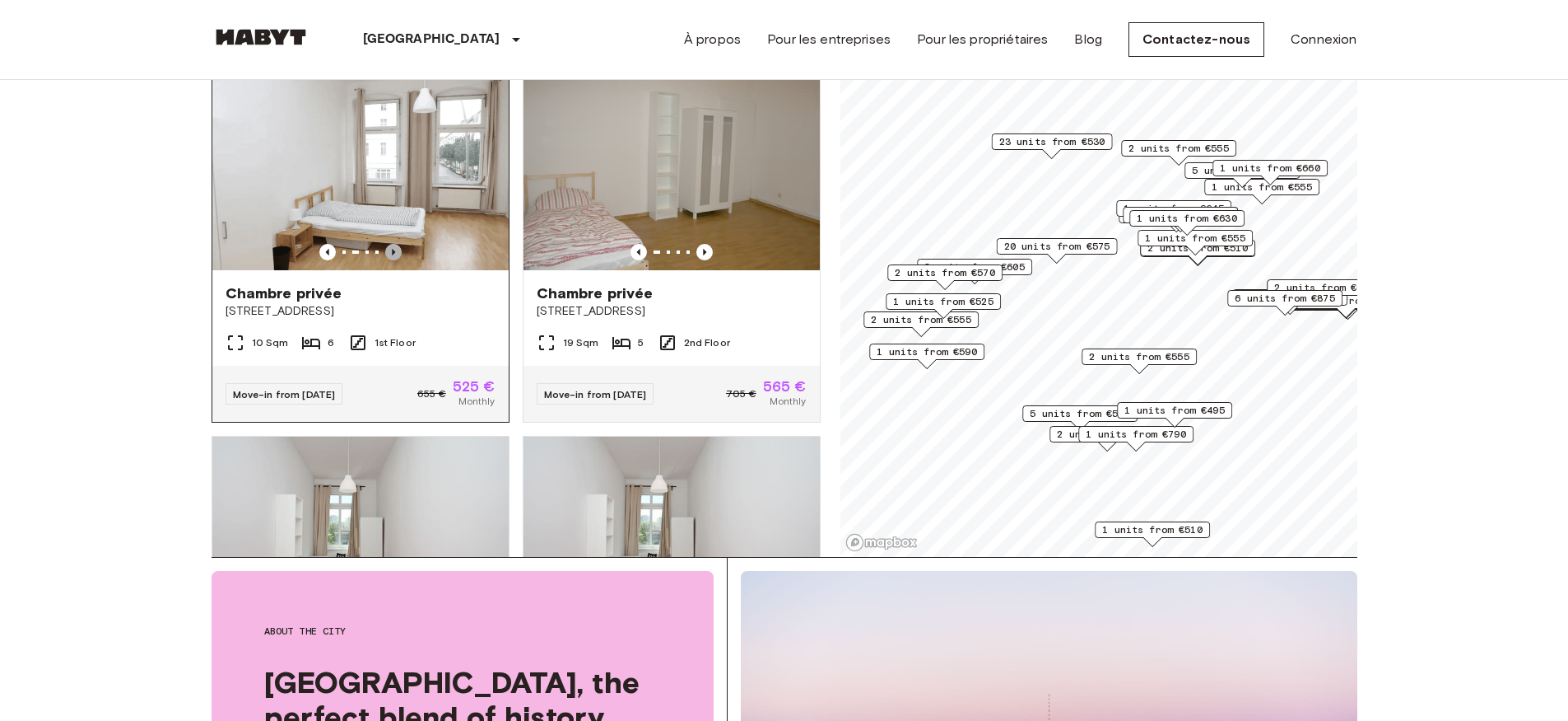
click at [396, 260] on icon "Previous image" at bounding box center [393, 251] width 17 height 17
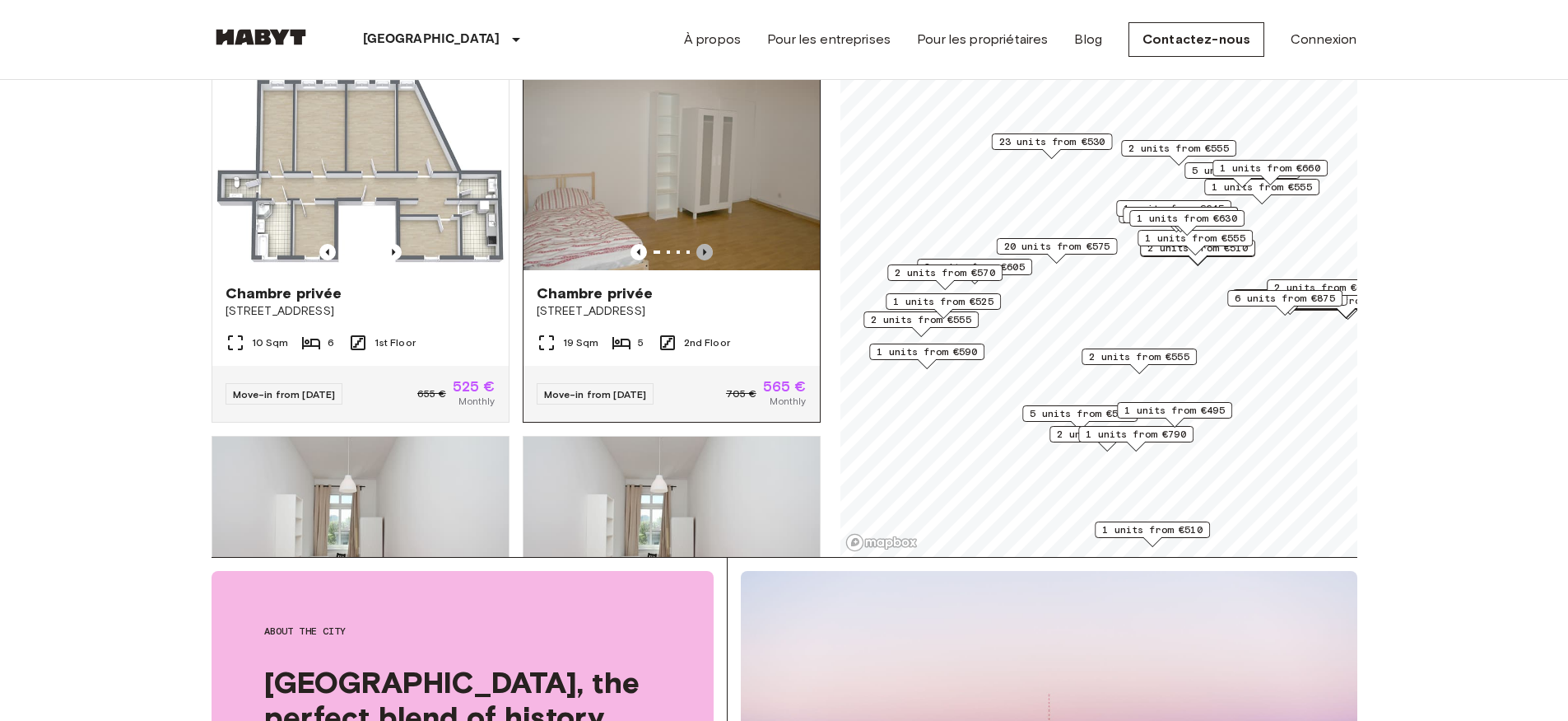
click at [699, 260] on icon "Previous image" at bounding box center [704, 251] width 17 height 17
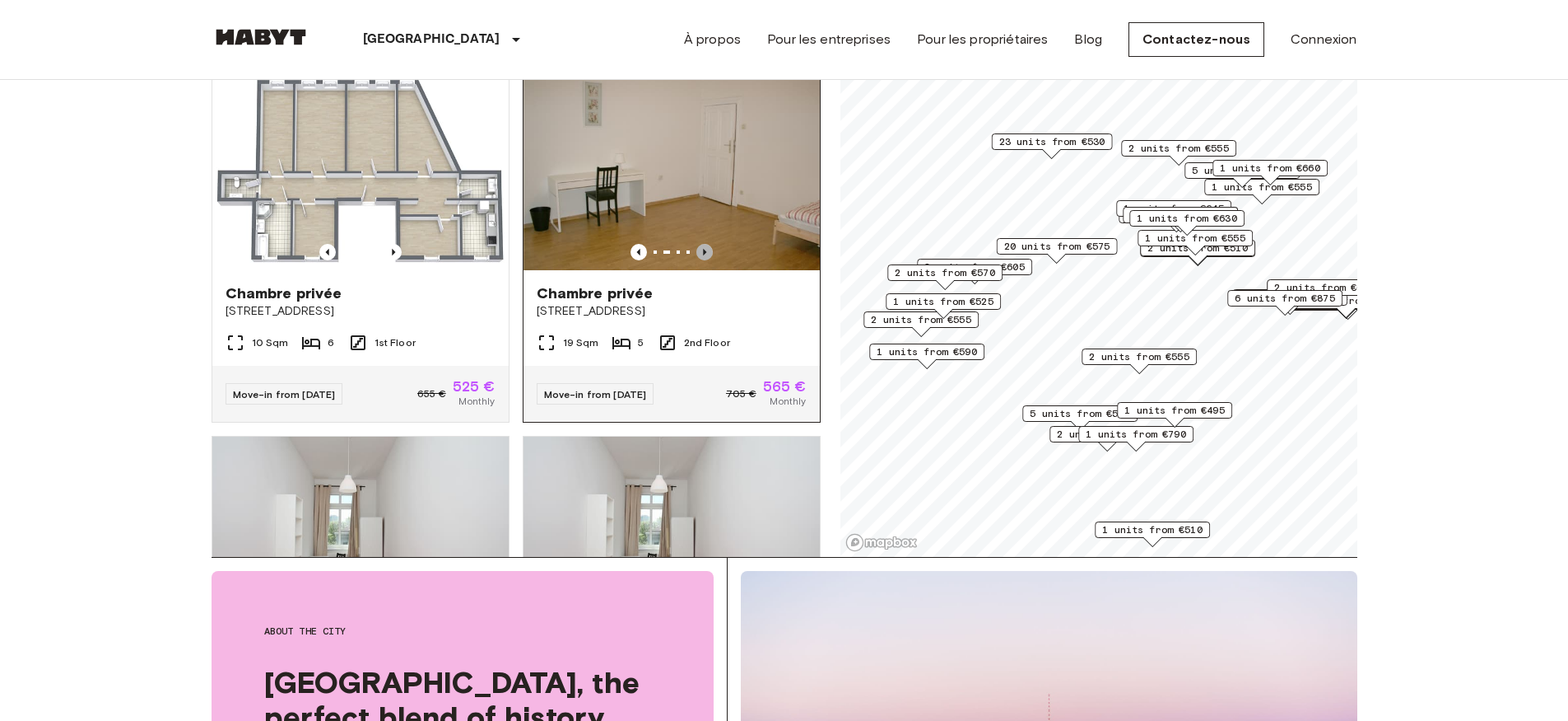
click at [699, 260] on icon "Previous image" at bounding box center [704, 251] width 17 height 17
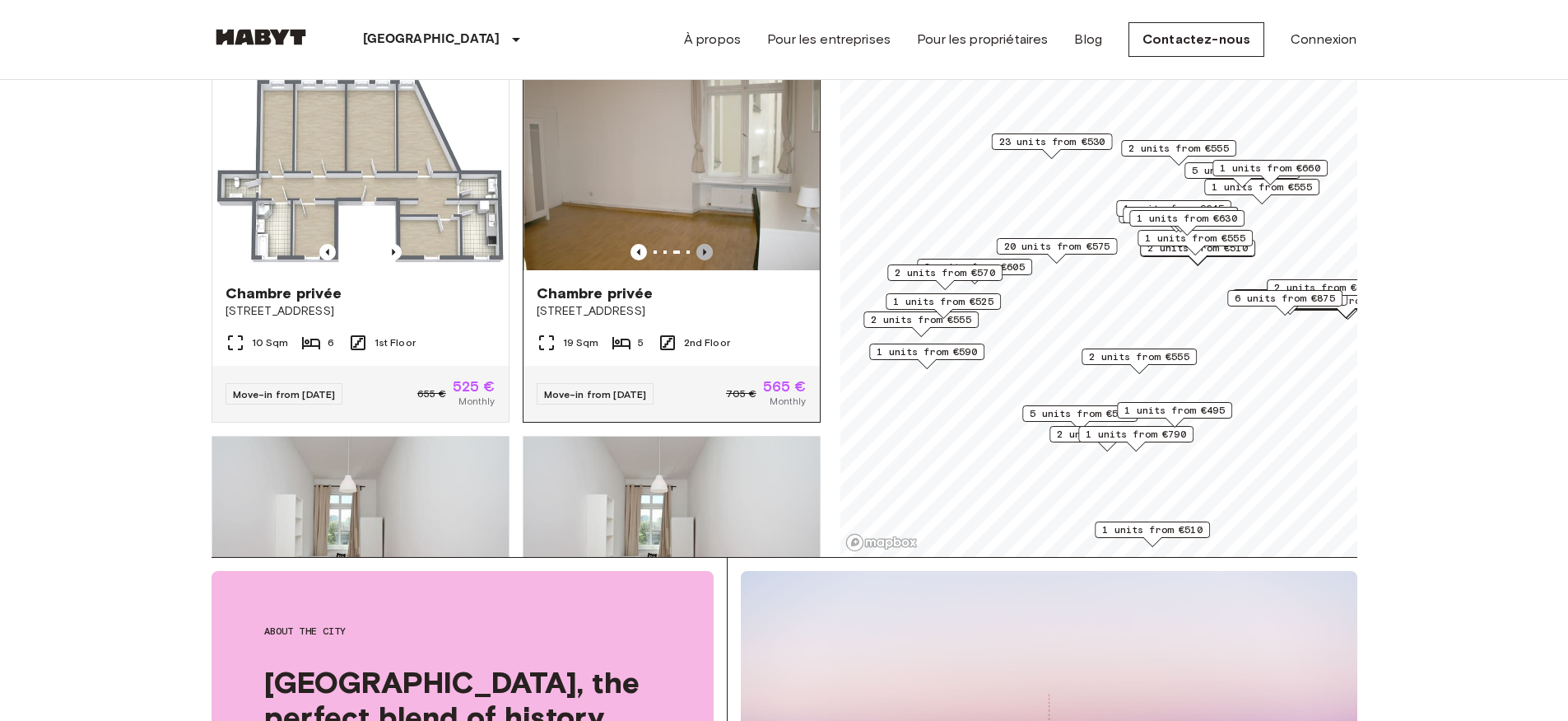
click at [699, 260] on icon "Previous image" at bounding box center [704, 251] width 17 height 17
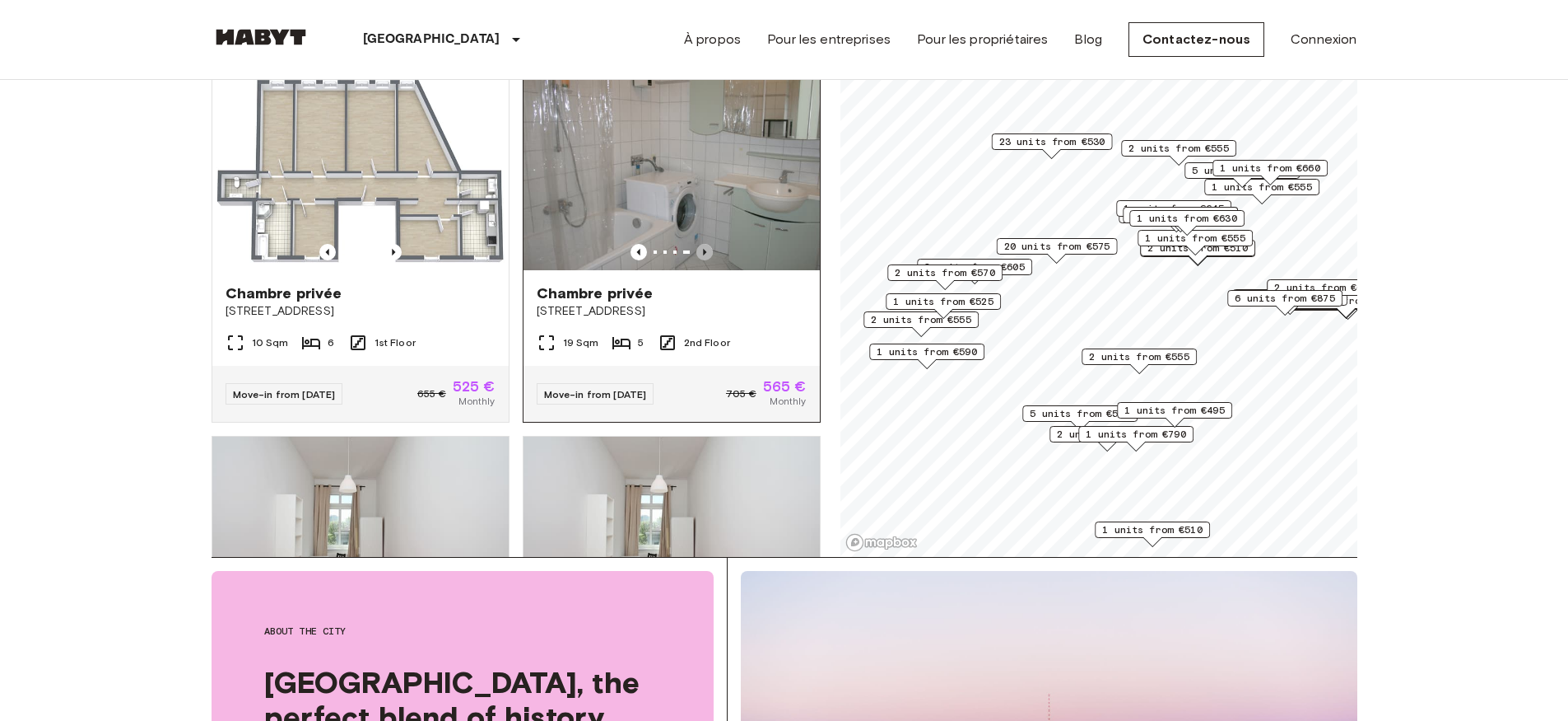
click at [699, 260] on icon "Previous image" at bounding box center [704, 251] width 17 height 17
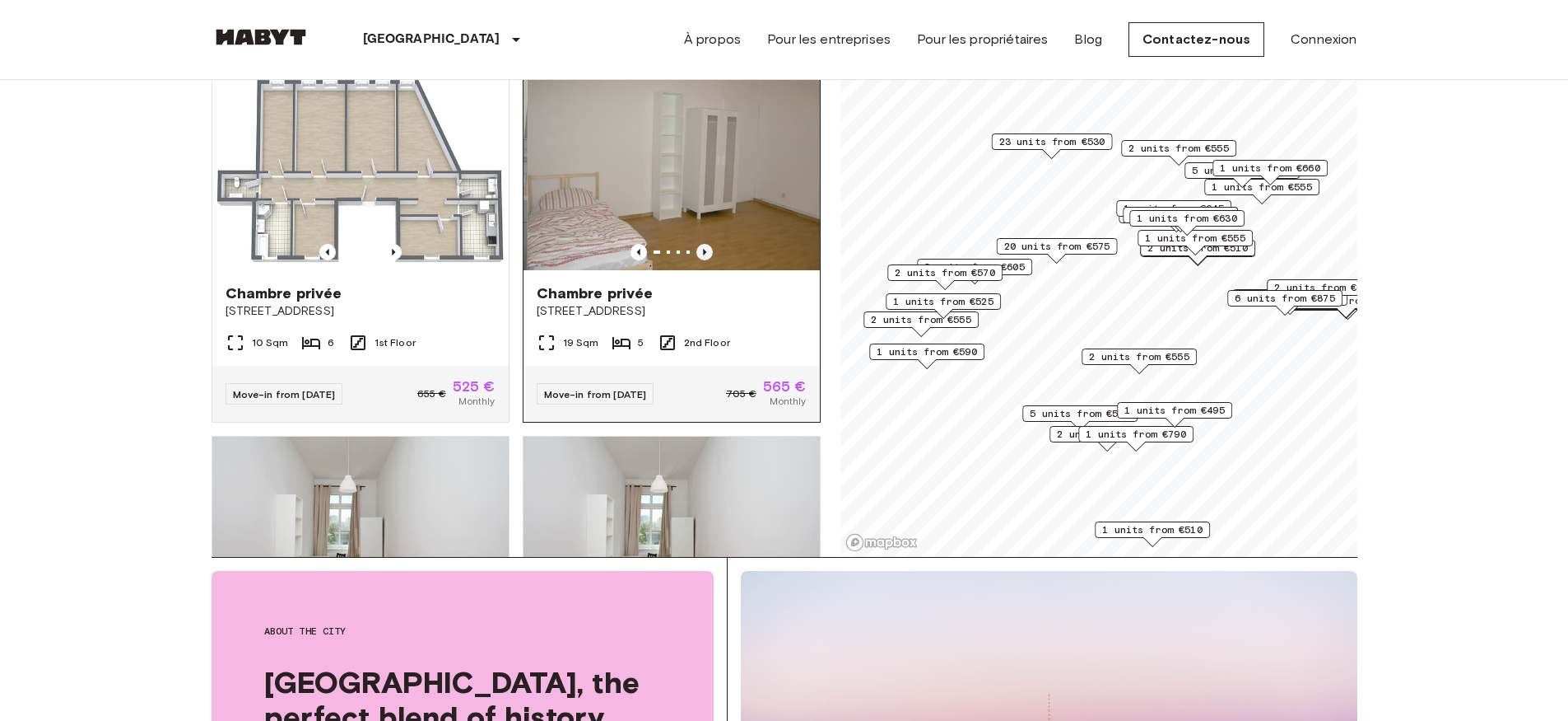
click at [699, 260] on icon "Previous image" at bounding box center [704, 251] width 17 height 17
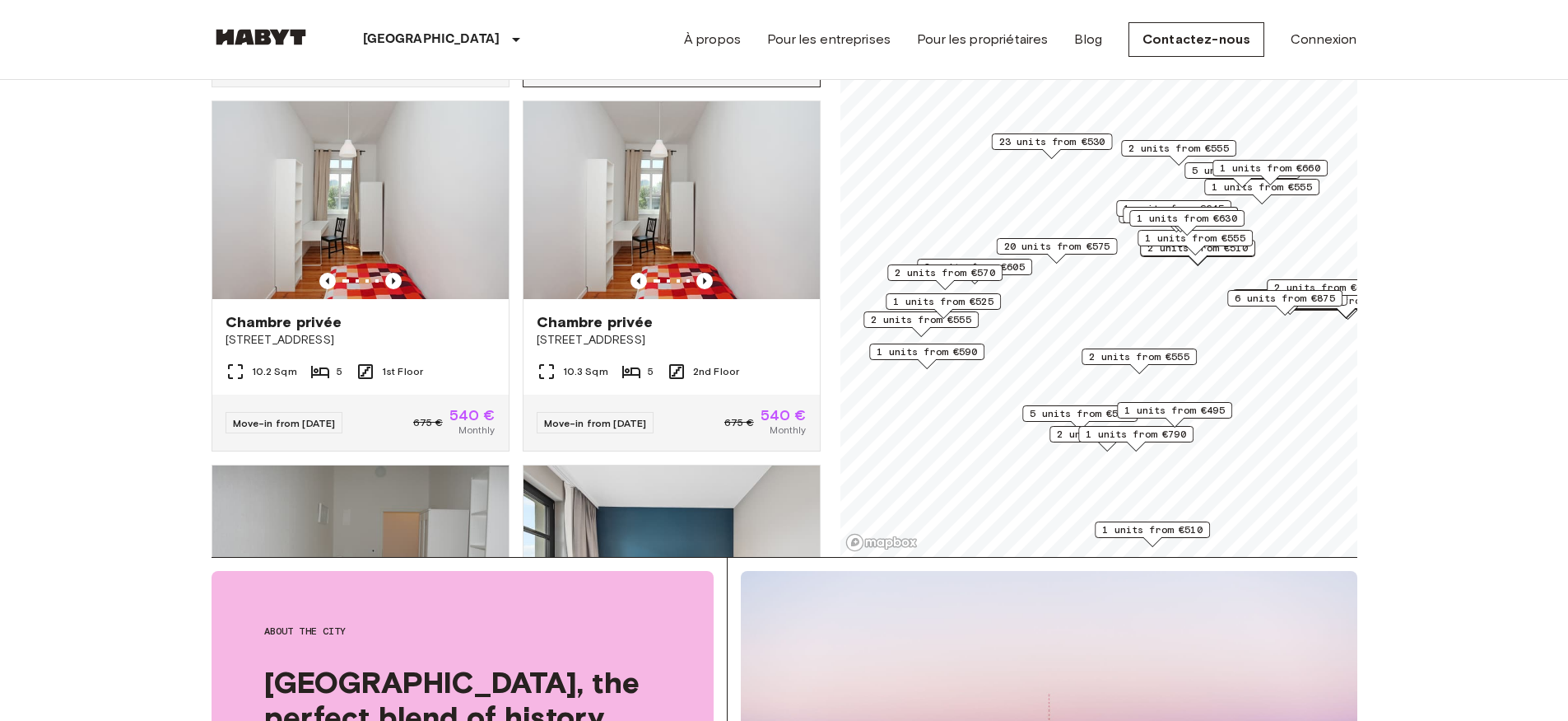
scroll to position [3233, 0]
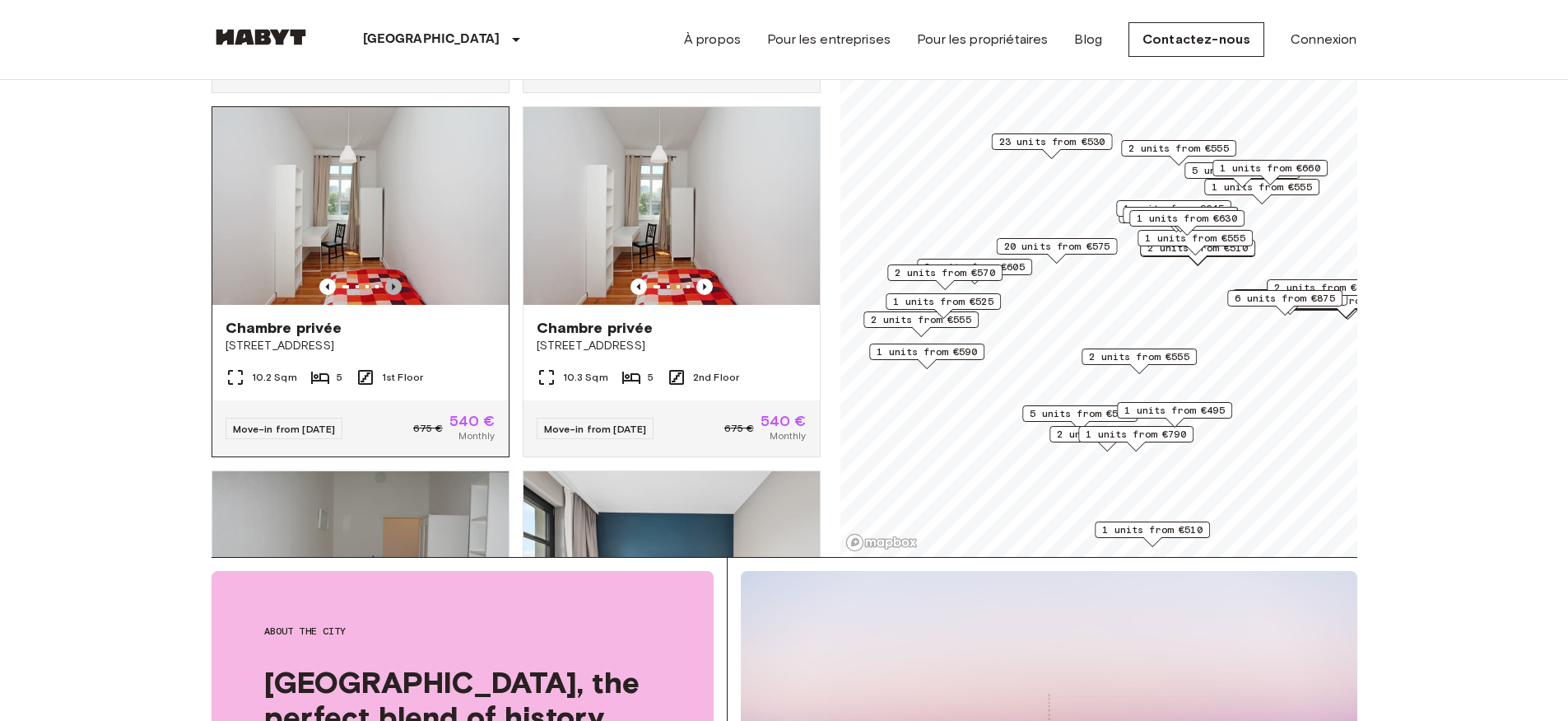
click at [389, 295] on icon "Previous image" at bounding box center [393, 286] width 17 height 17
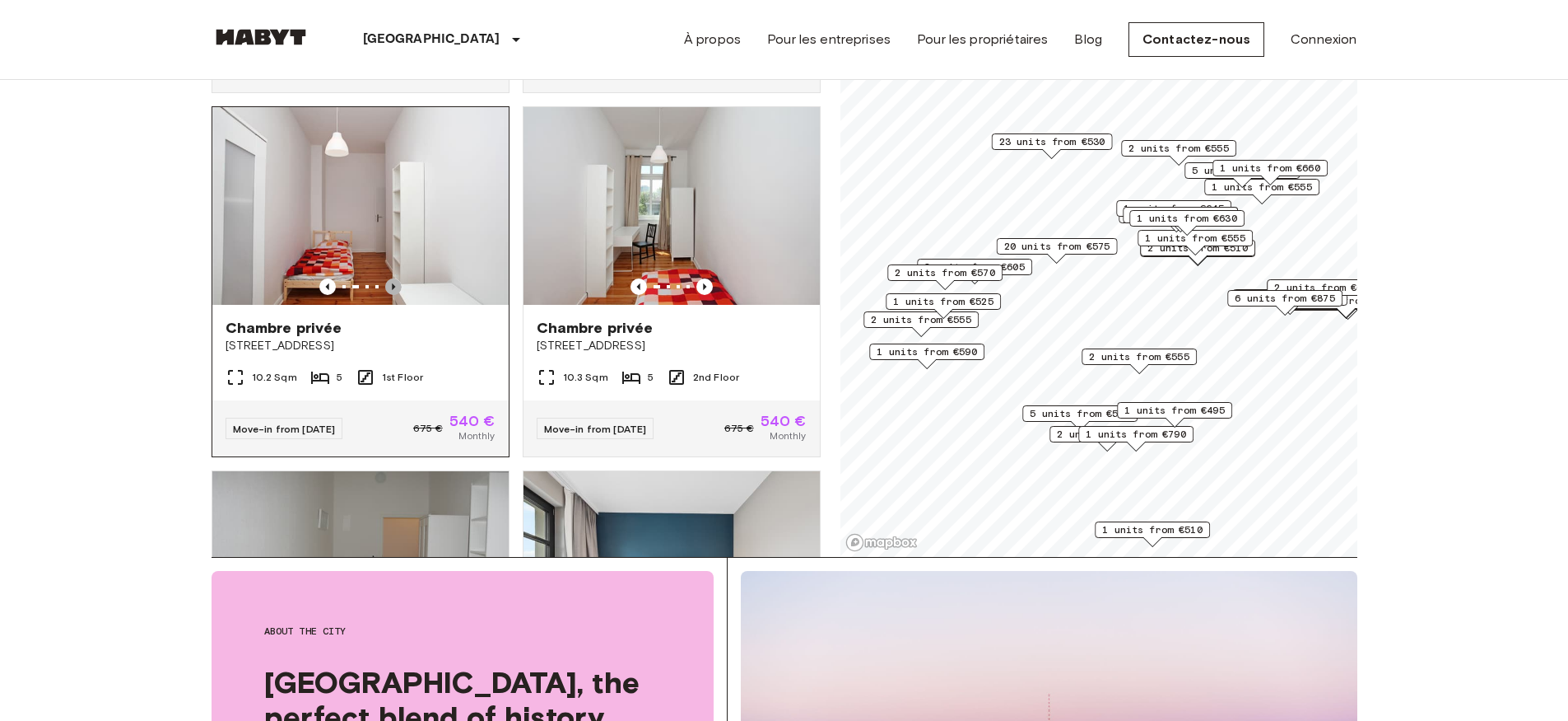
click at [389, 295] on icon "Previous image" at bounding box center [393, 286] width 17 height 17
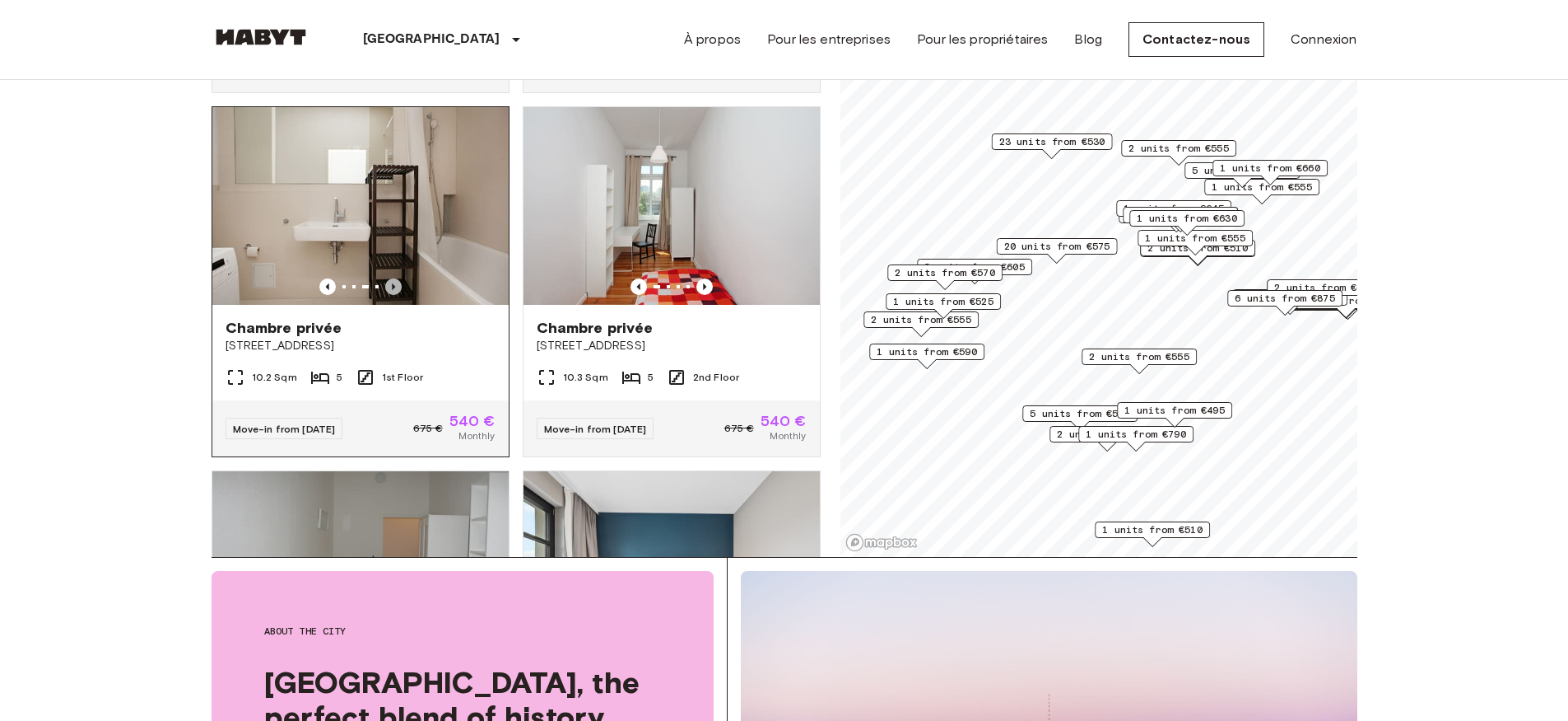
click at [389, 295] on icon "Previous image" at bounding box center [393, 286] width 17 height 17
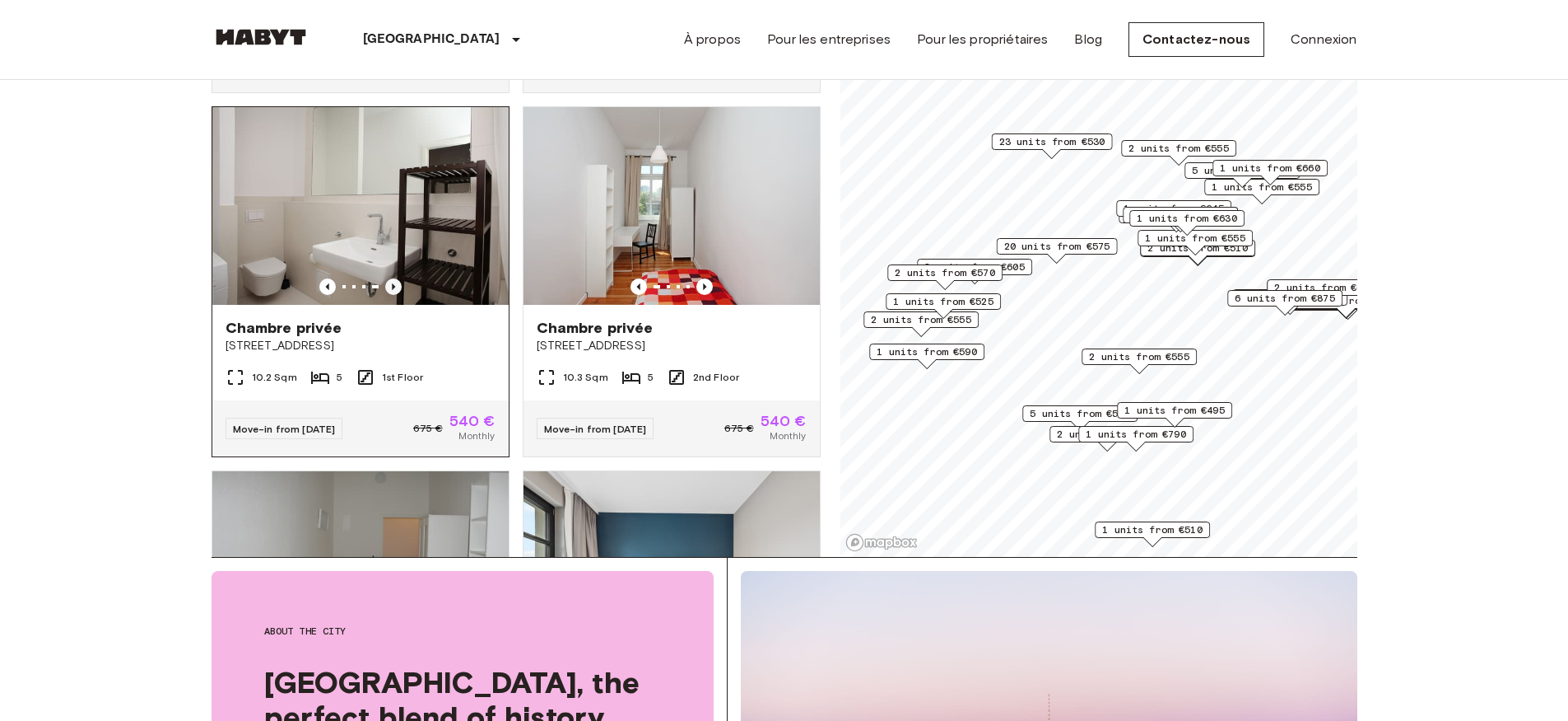
click at [389, 295] on icon "Previous image" at bounding box center [393, 286] width 17 height 17
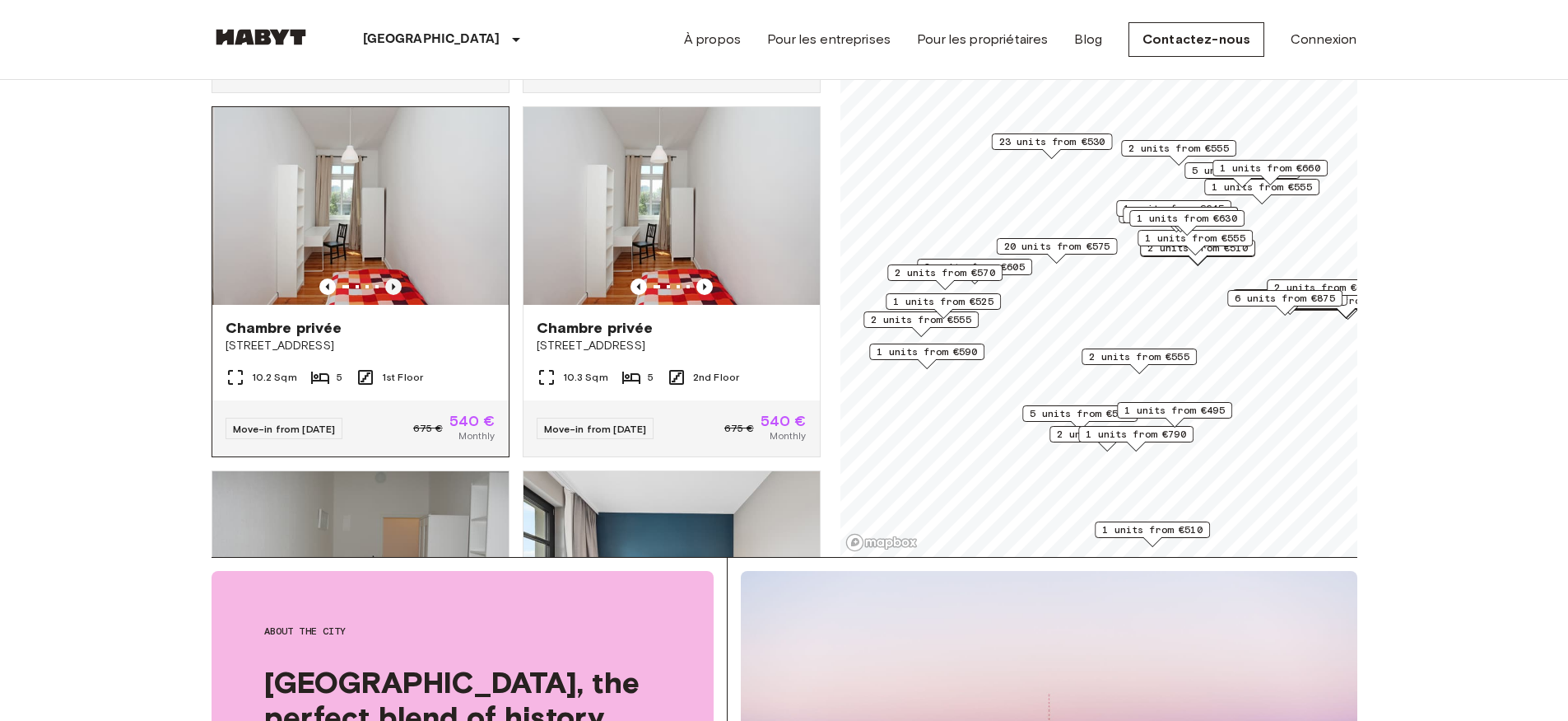
click at [389, 295] on icon "Previous image" at bounding box center [393, 286] width 17 height 17
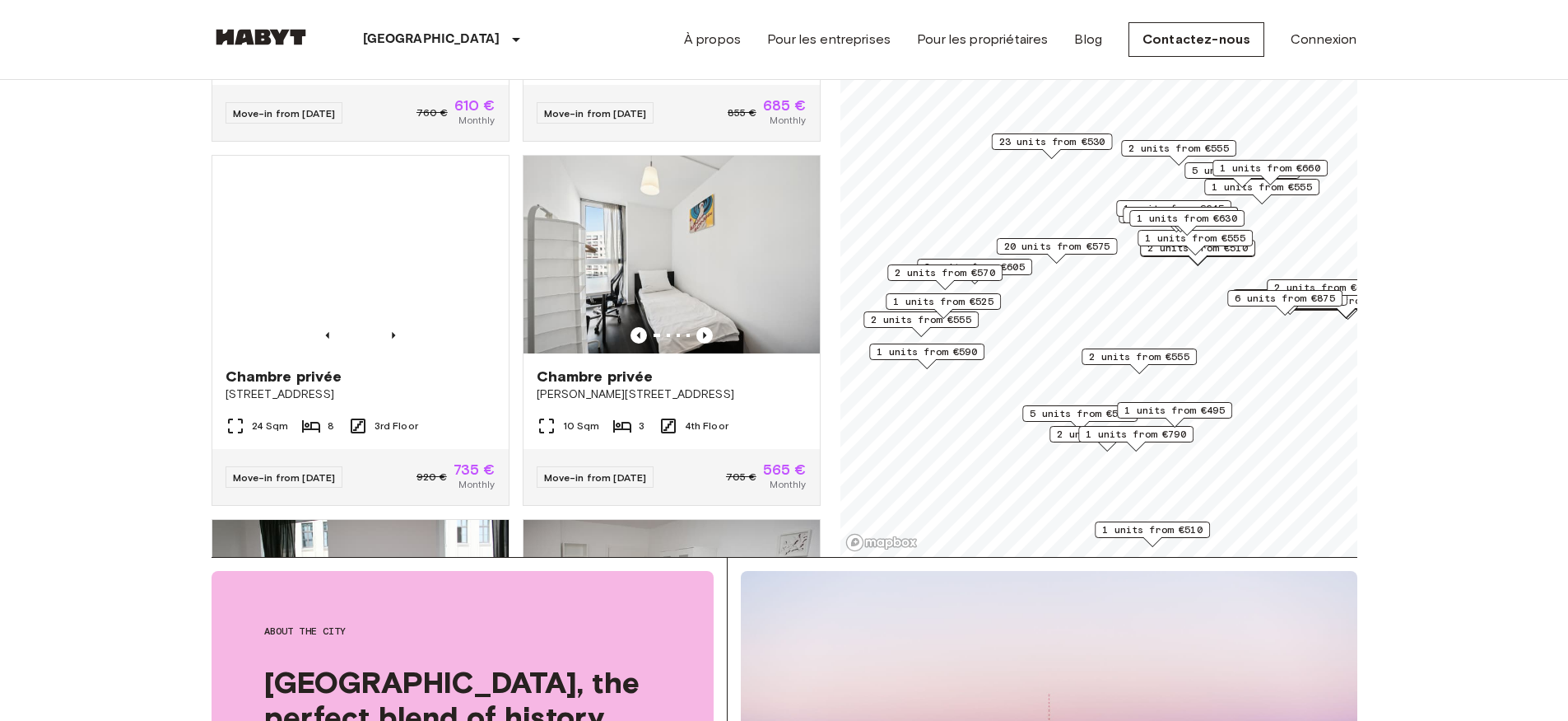
scroll to position [4386, 0]
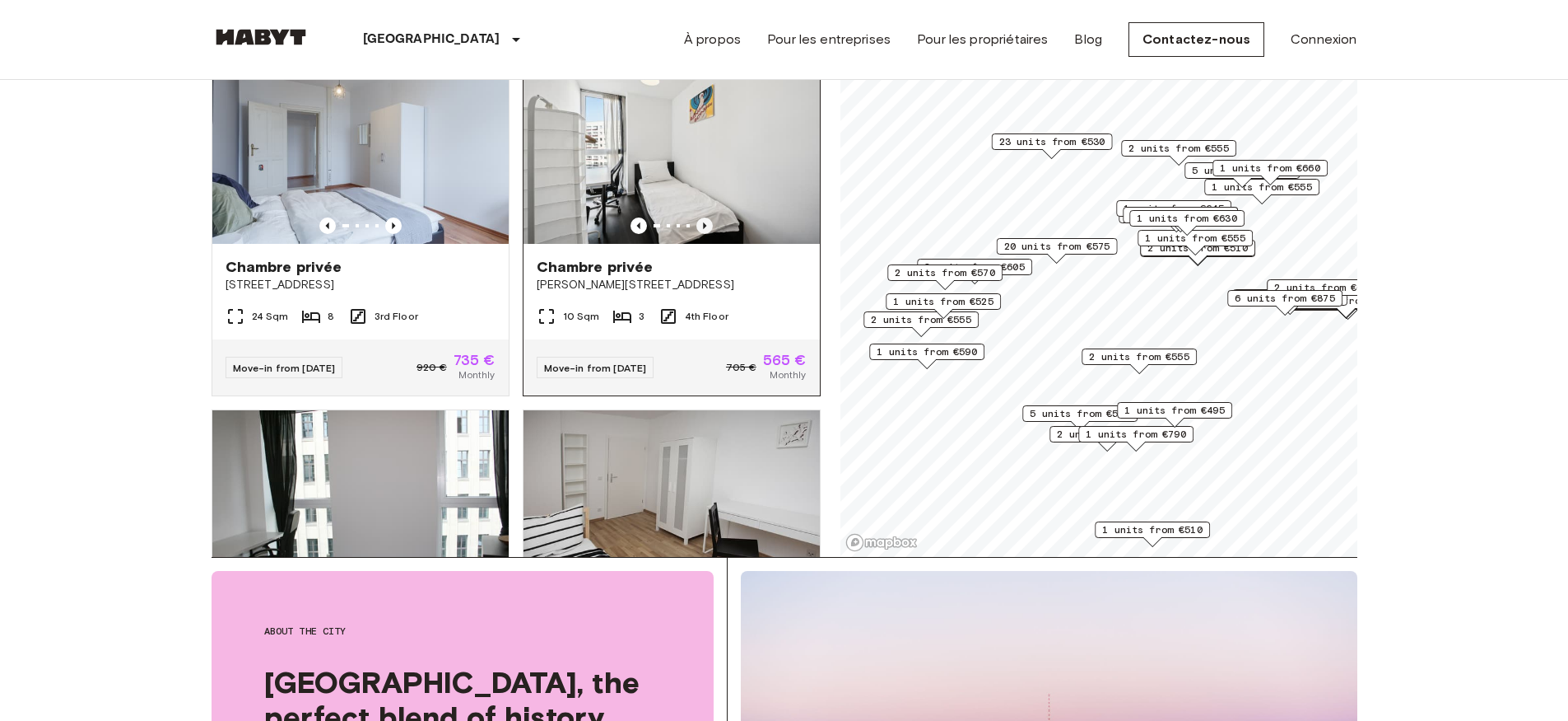
click at [703, 229] on icon "Previous image" at bounding box center [704, 225] width 3 height 7
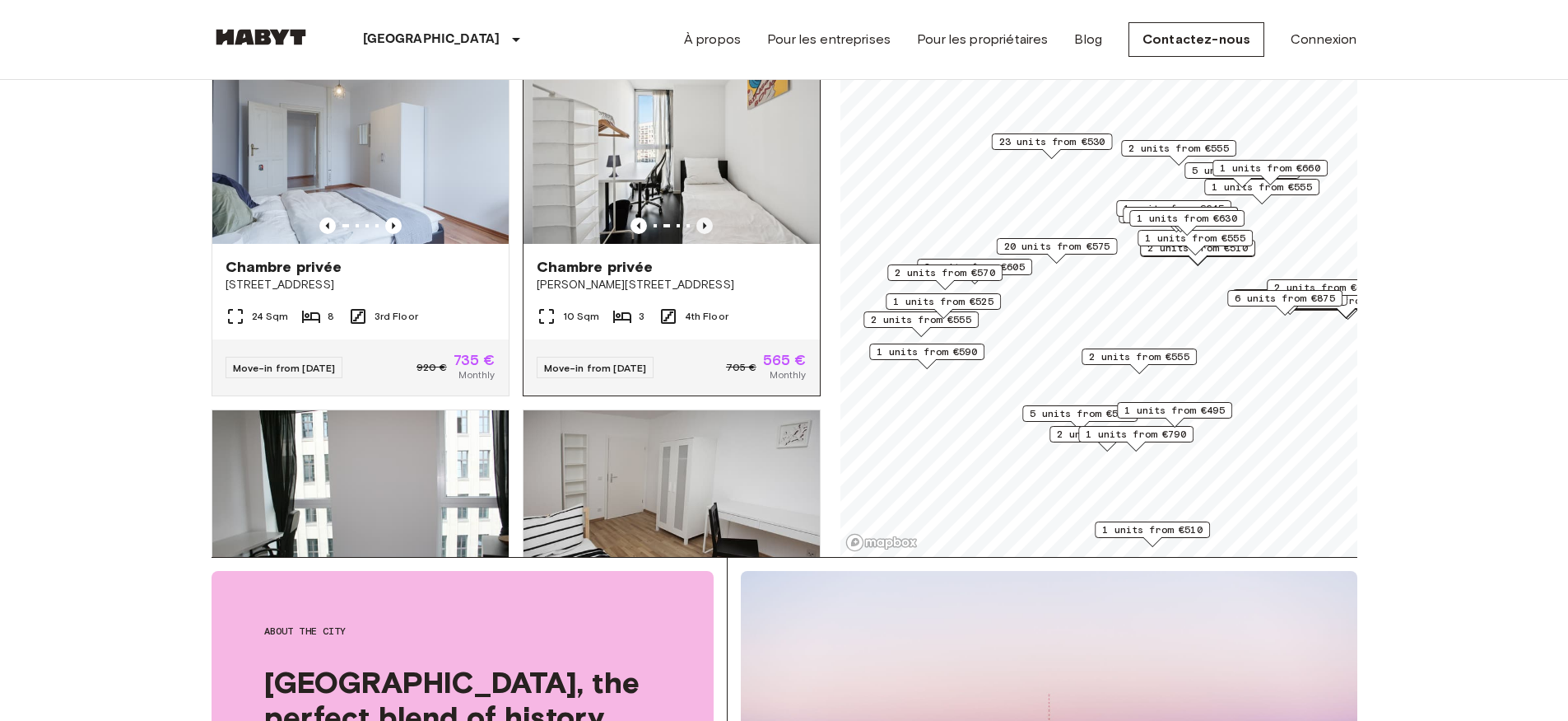
click at [703, 229] on icon "Previous image" at bounding box center [704, 225] width 3 height 7
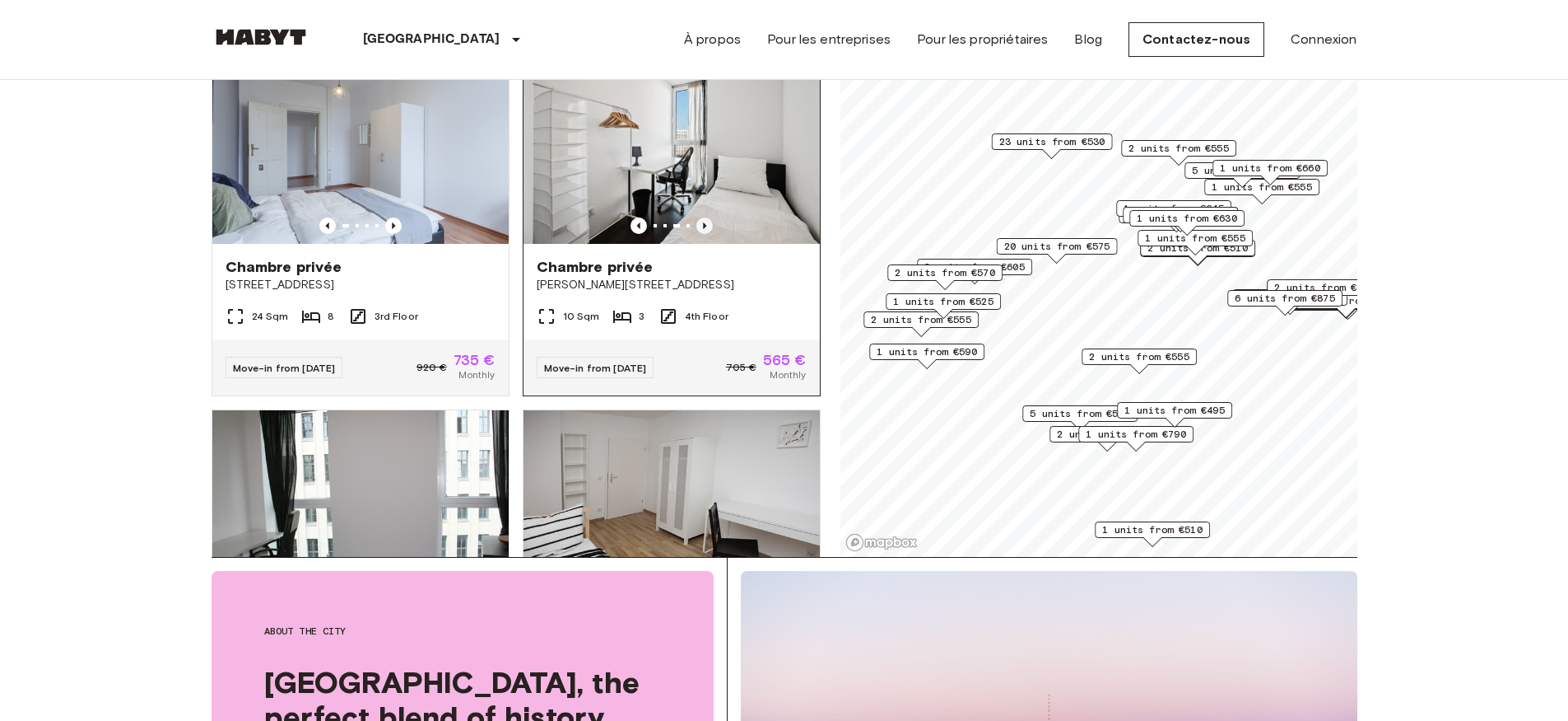
click at [696, 234] on icon "Previous image" at bounding box center [704, 225] width 17 height 17
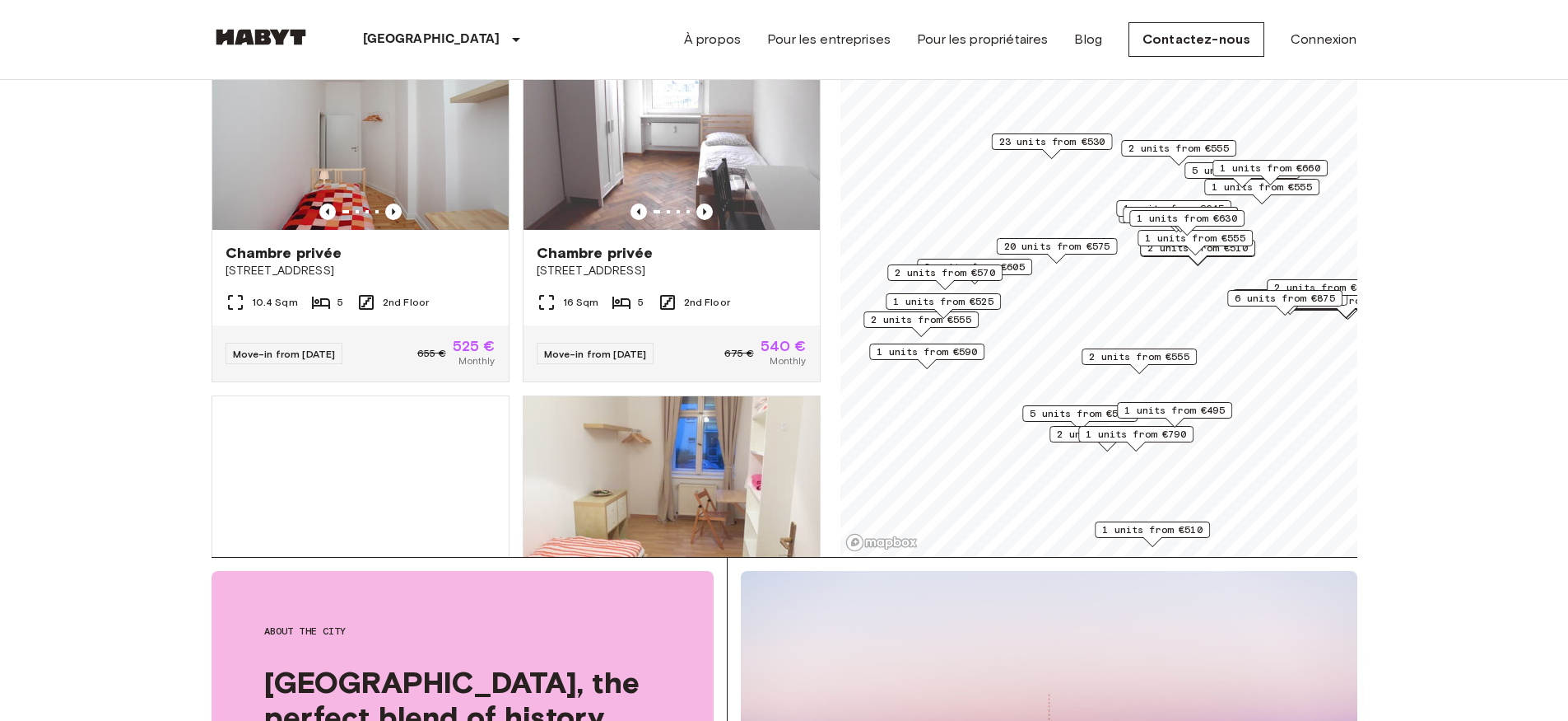
scroll to position [6527, 0]
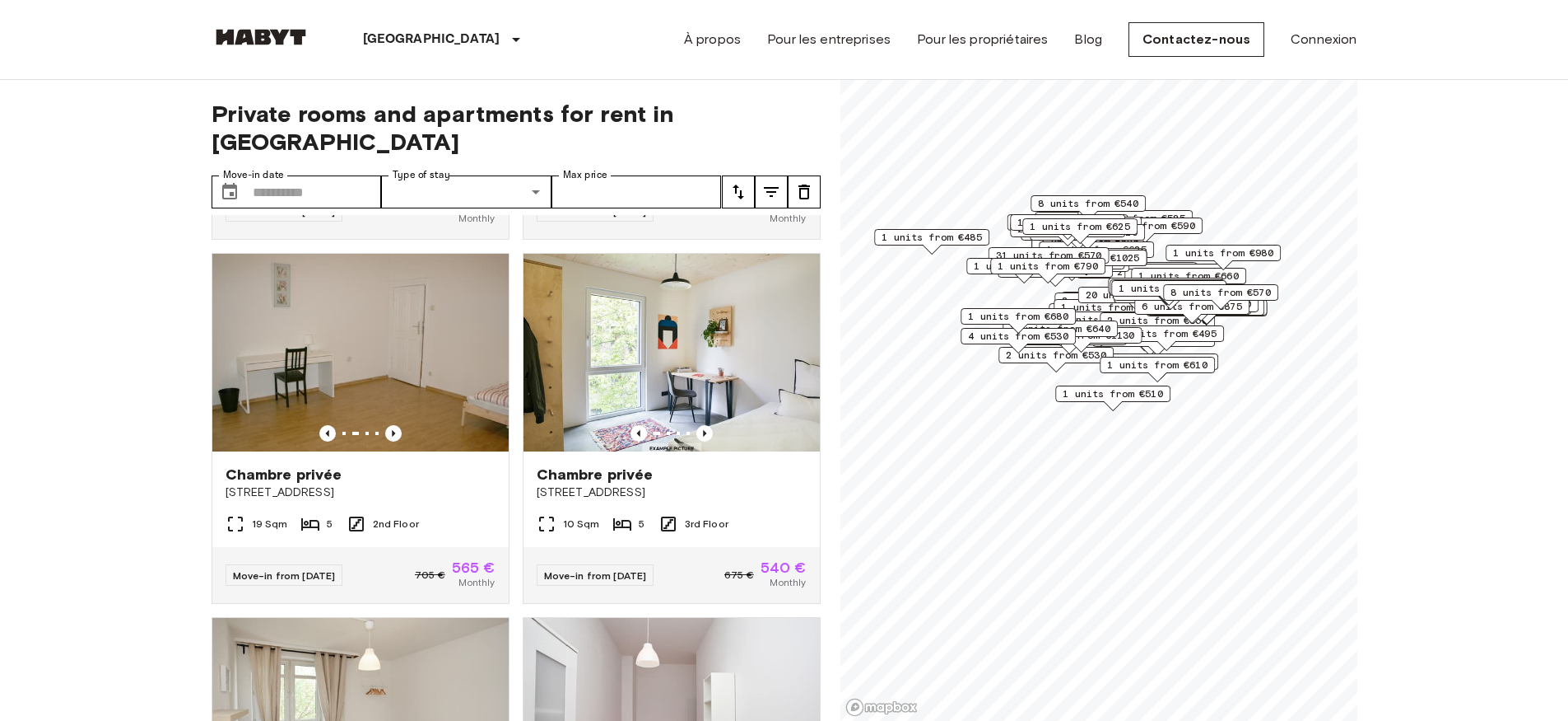
scroll to position [6899, 0]
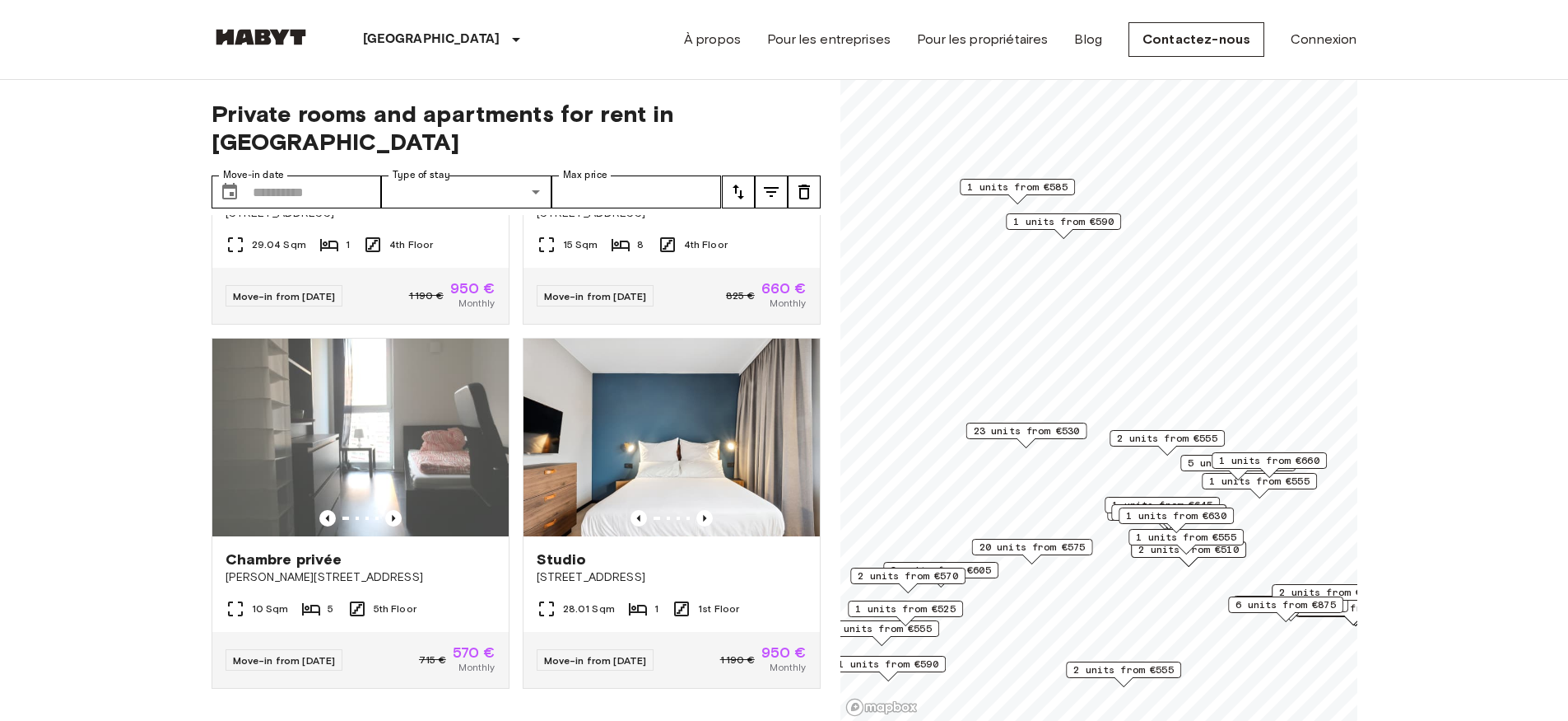
scroll to position [2061, 0]
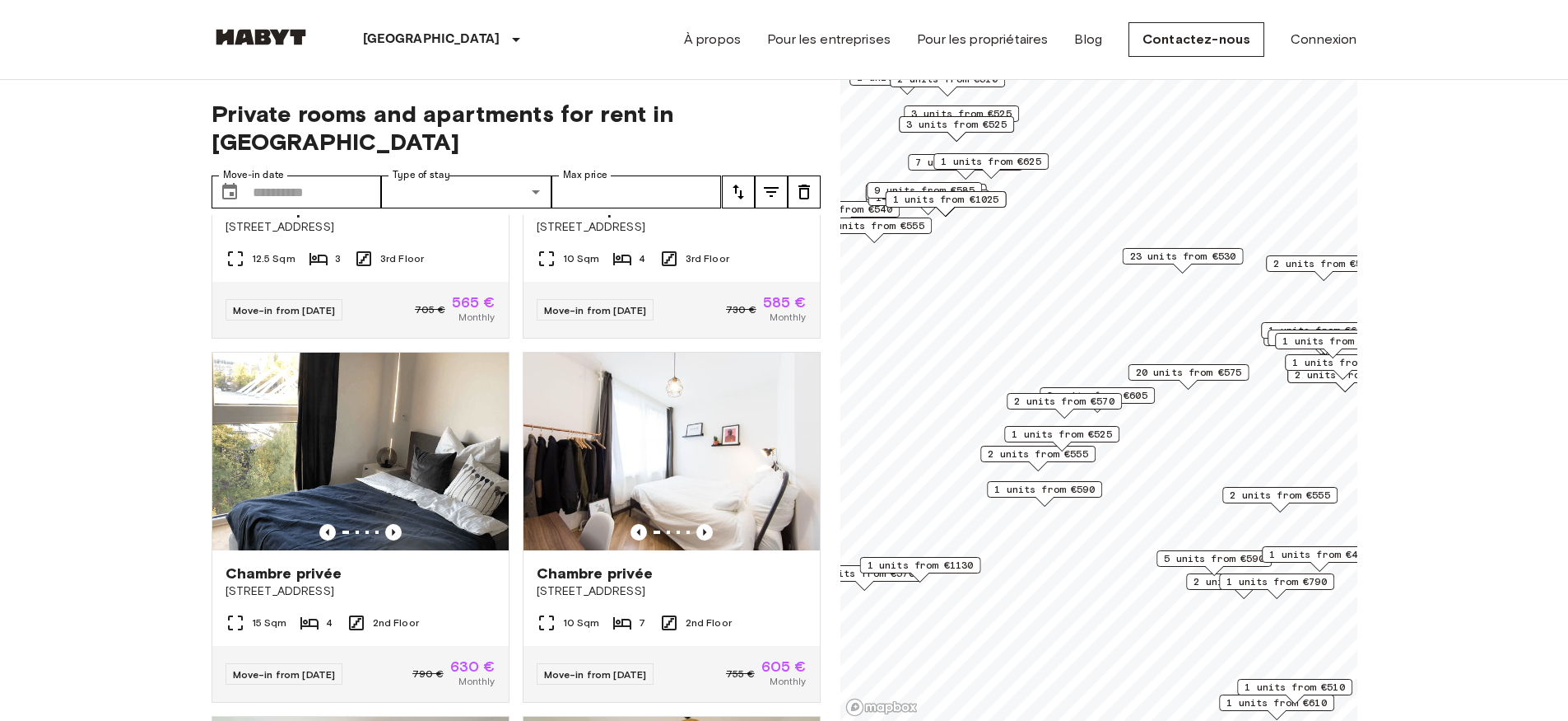
scroll to position [4294, 0]
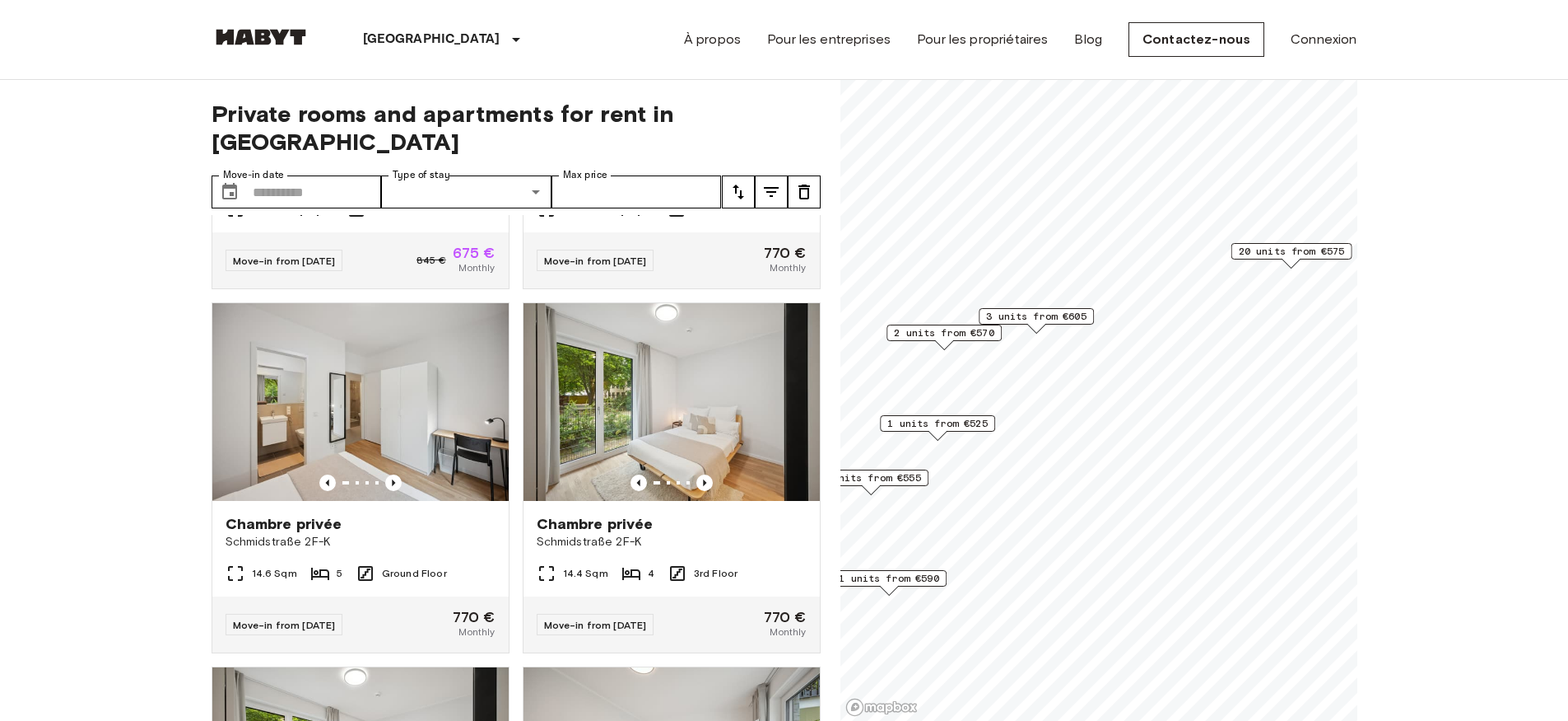
click at [1052, 317] on span "3 units from €605" at bounding box center [1036, 316] width 100 height 15
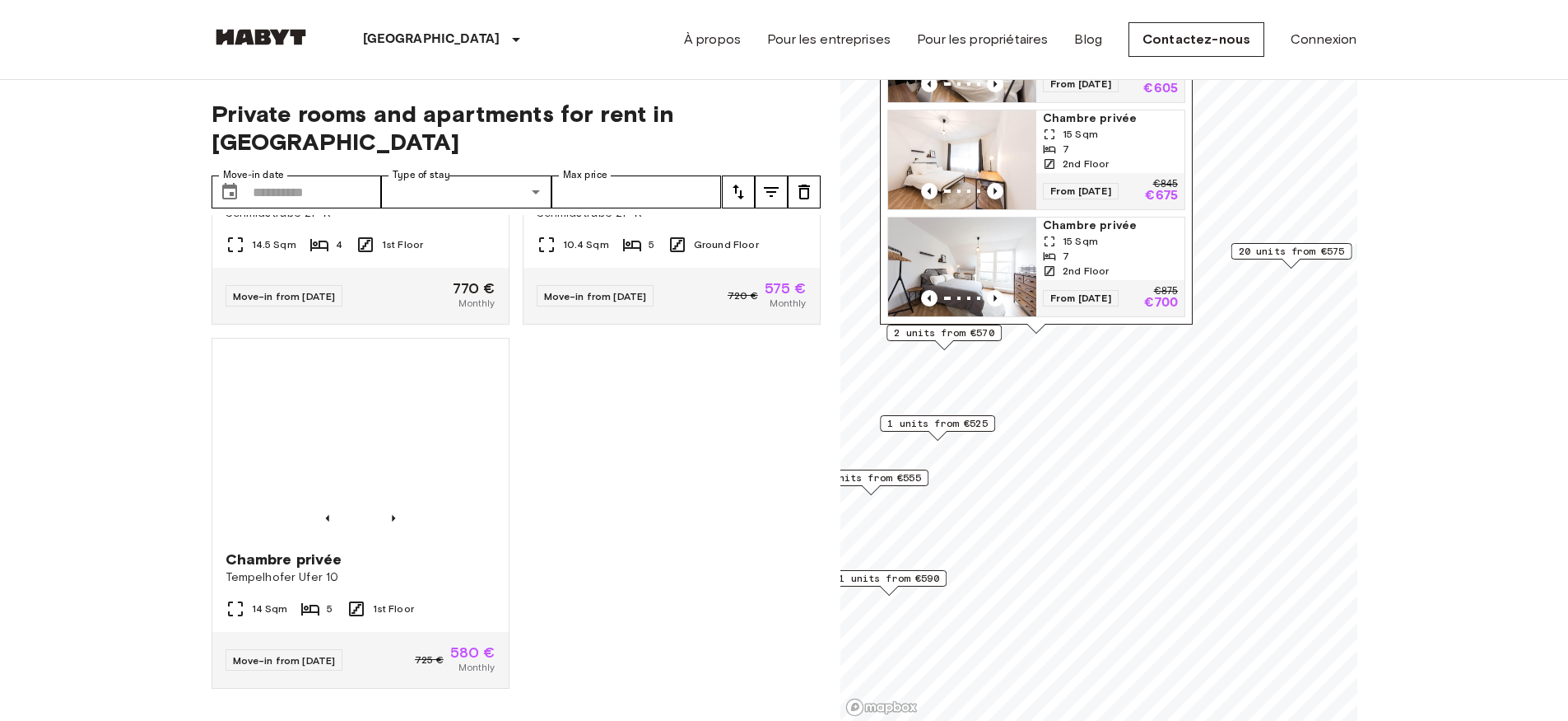
scroll to position [5095, 0]
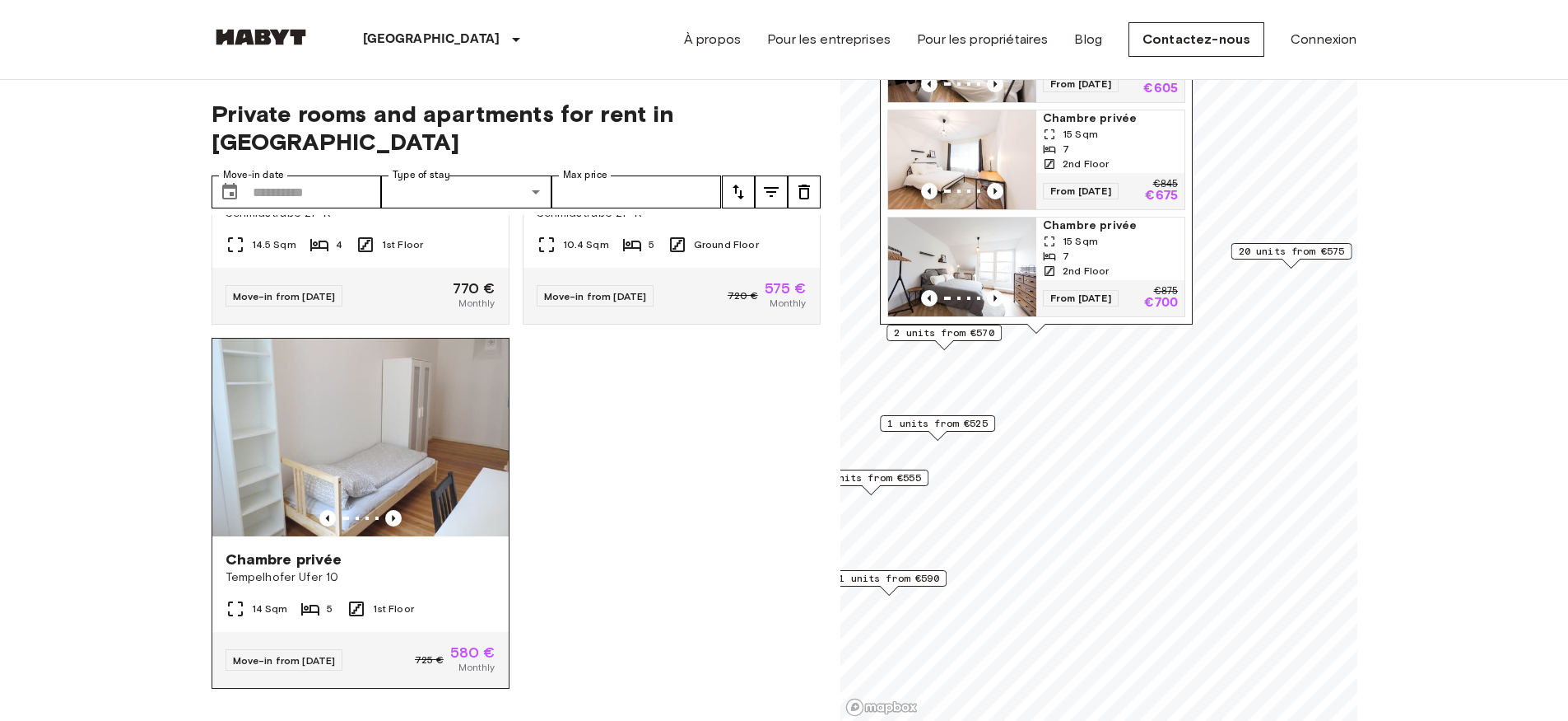
click at [385, 430] on img at bounding box center [360, 436] width 296 height 198
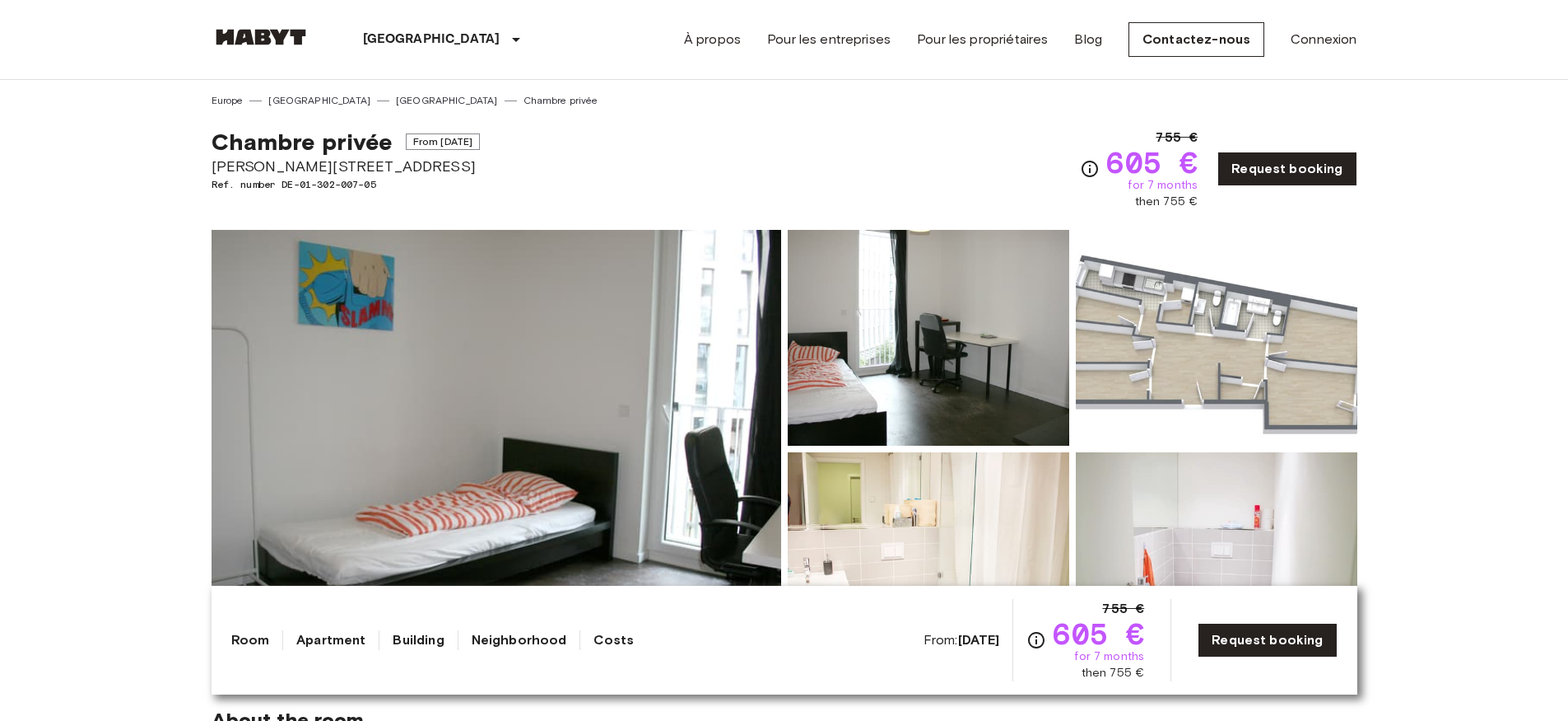
click at [417, 434] on img at bounding box center [496, 449] width 570 height 438
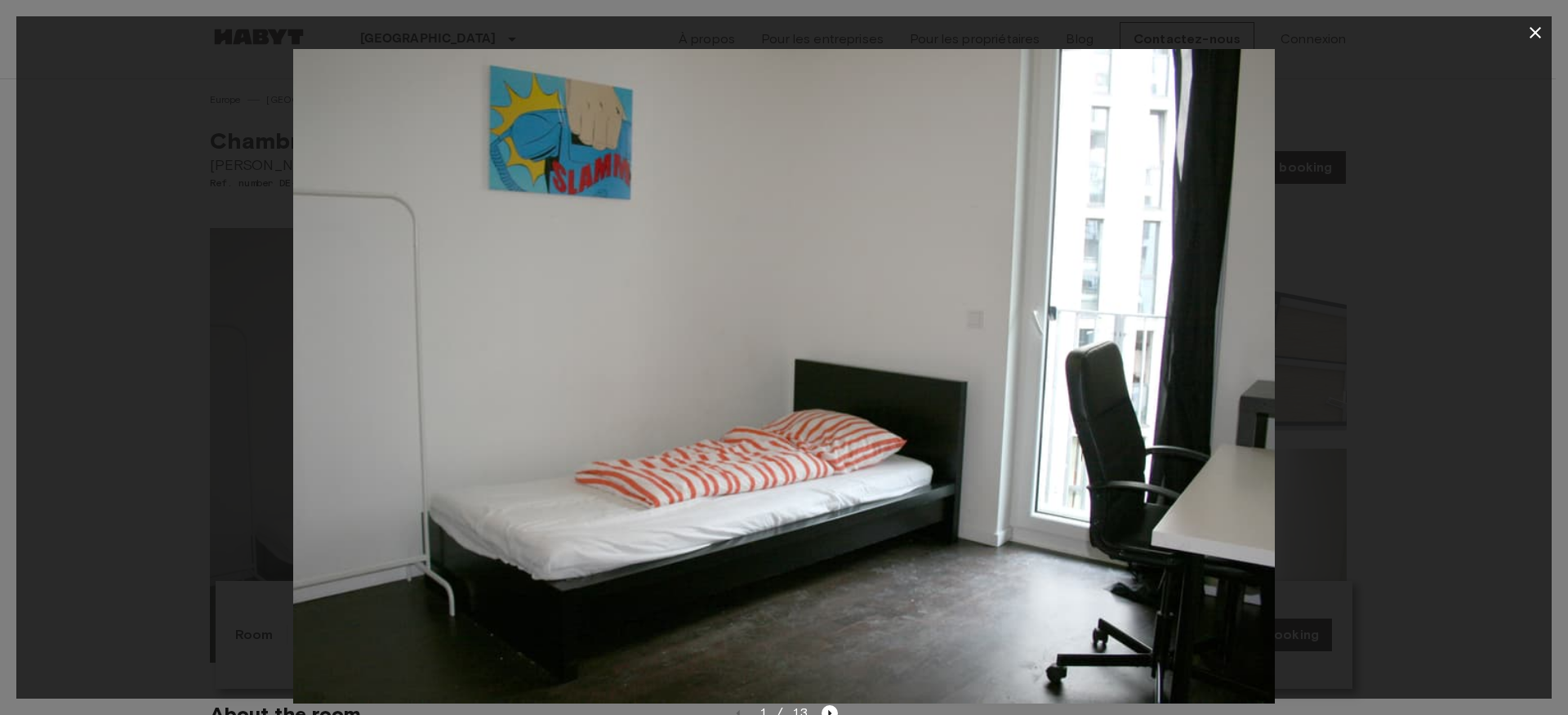
click at [1531, 35] on icon "button" at bounding box center [1535, 33] width 19 height 19
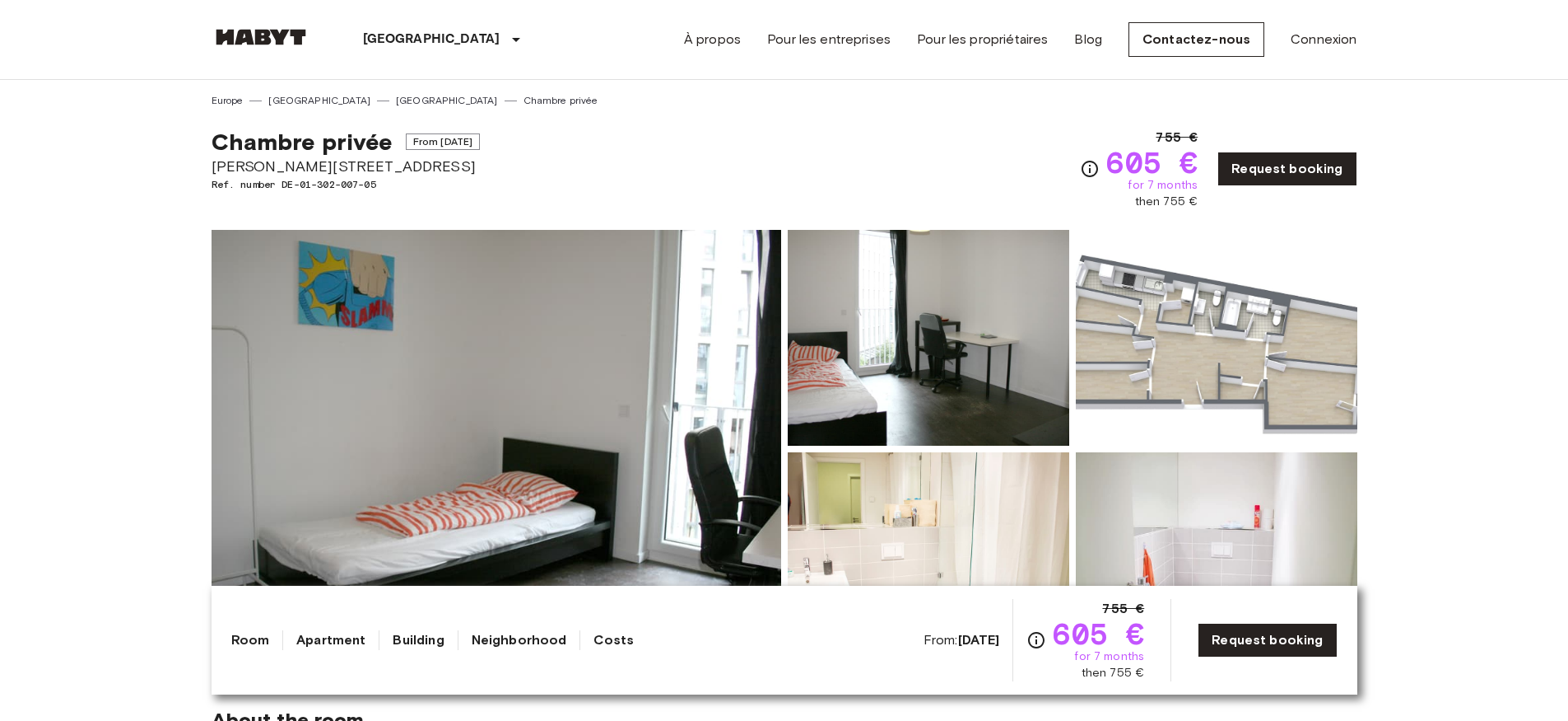
click at [844, 555] on img at bounding box center [928, 559] width 281 height 215
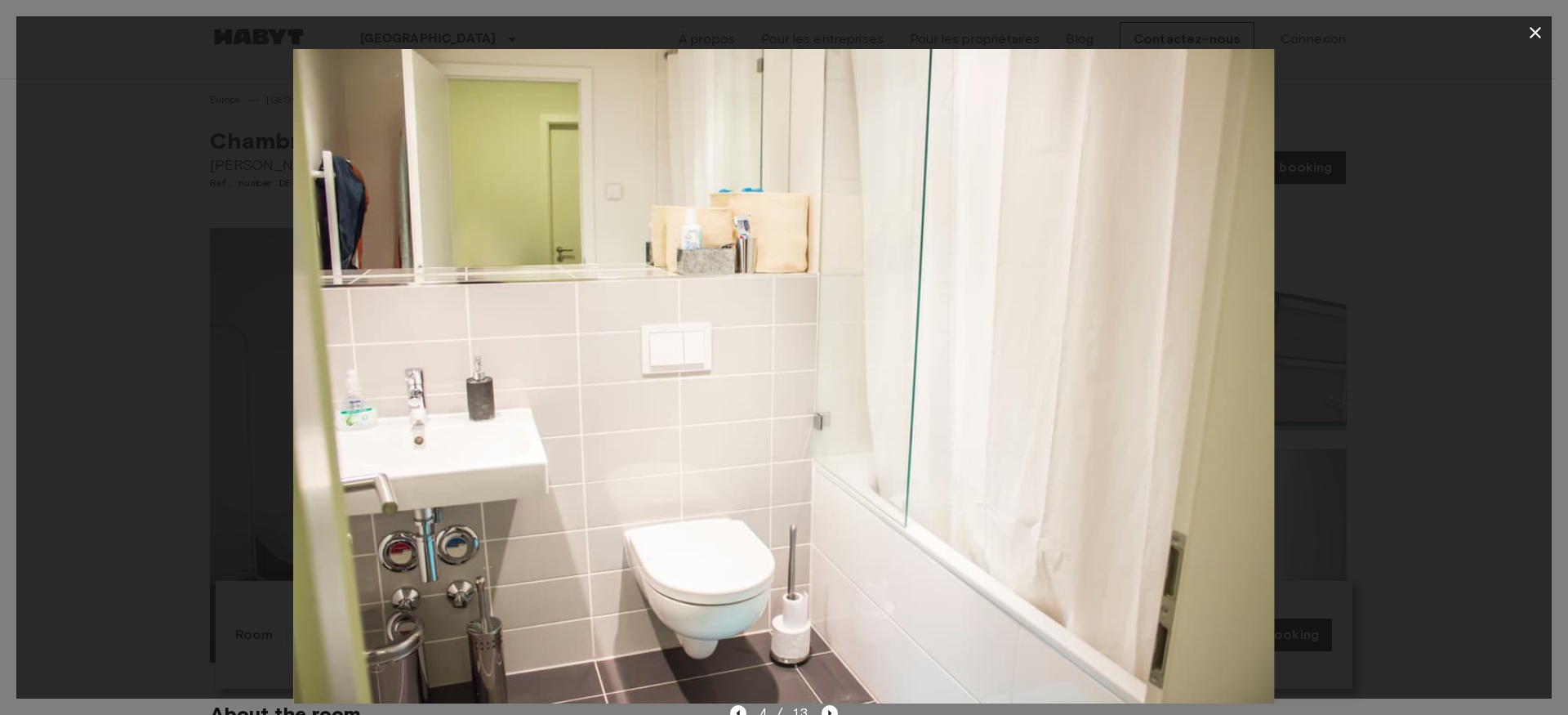
click at [1544, 30] on icon "button" at bounding box center [1535, 33] width 19 height 19
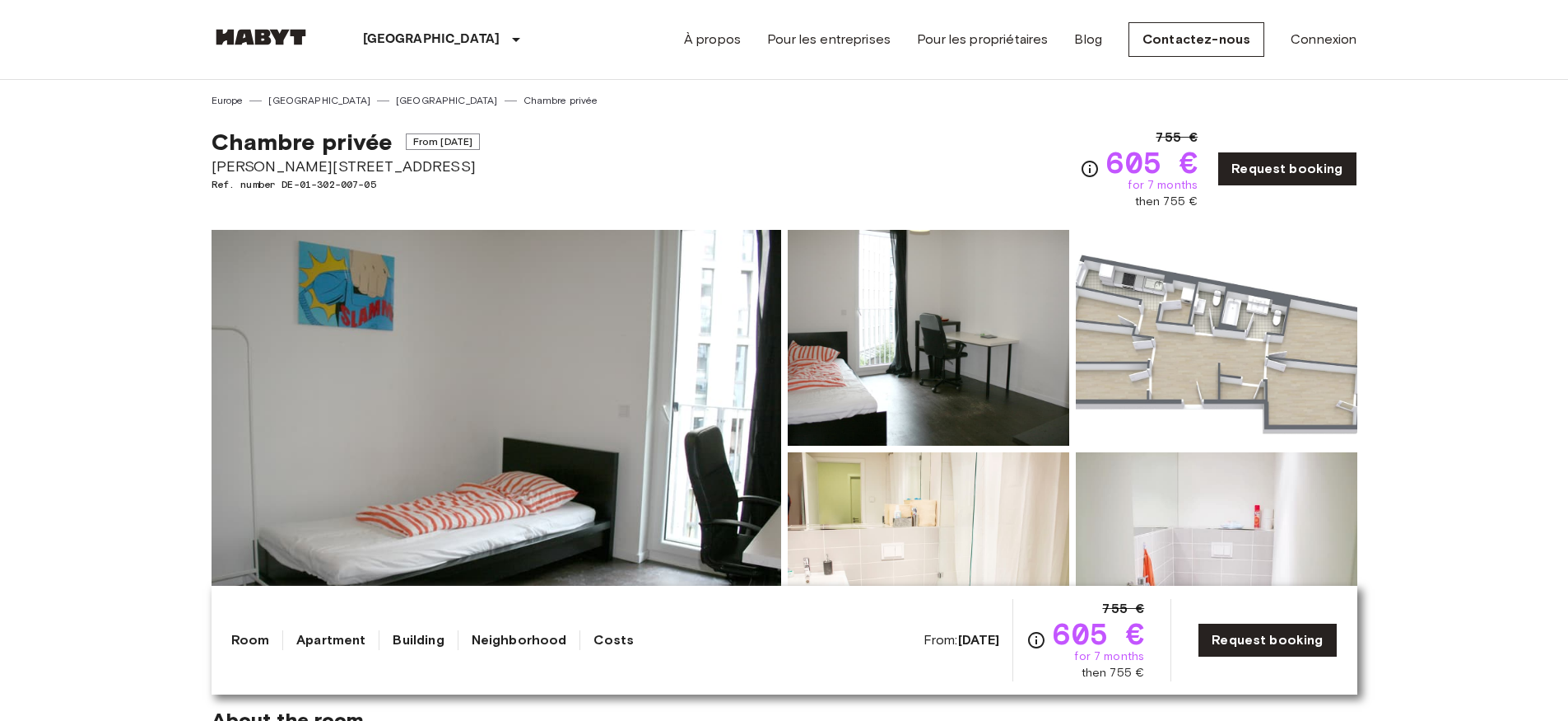
click at [1136, 497] on img at bounding box center [1216, 559] width 281 height 215
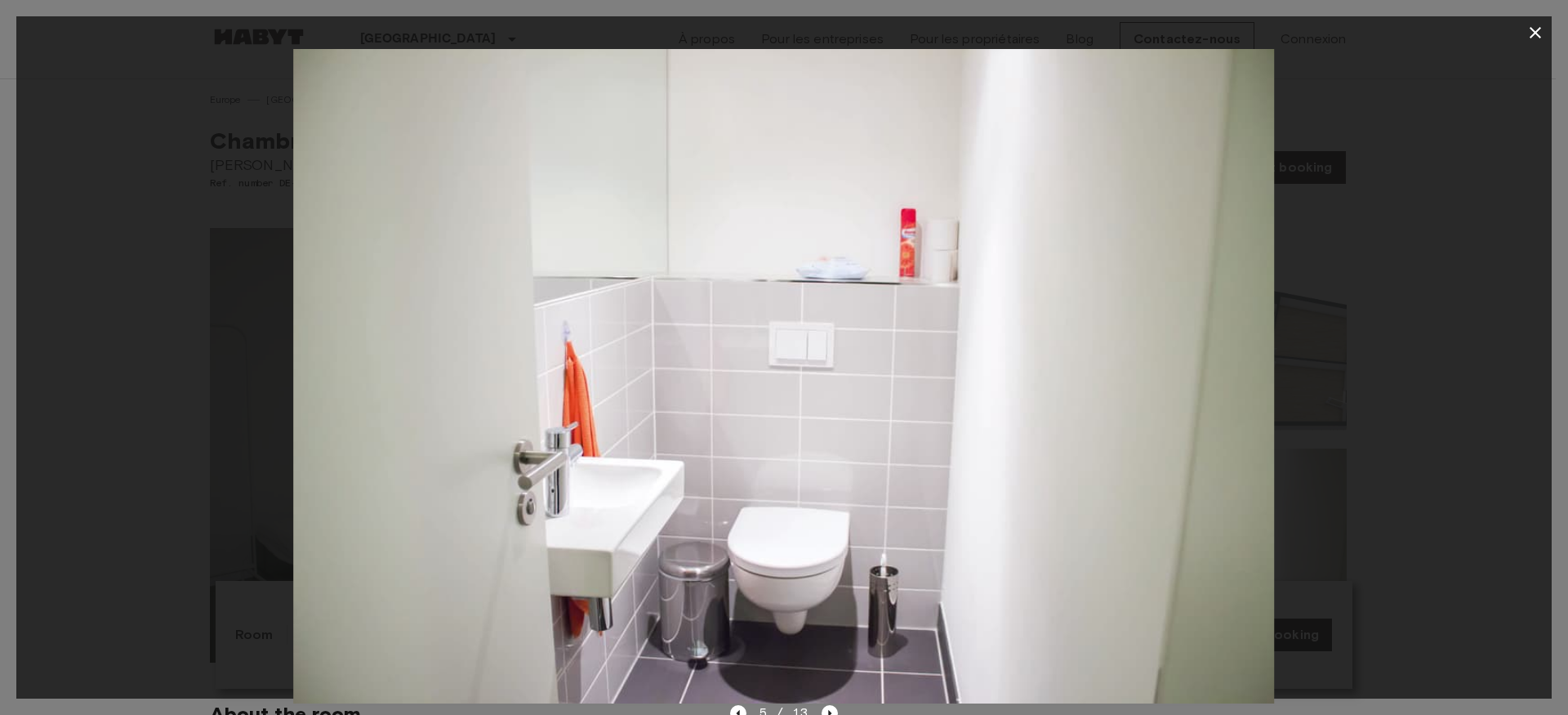
click at [1544, 267] on div at bounding box center [784, 376] width 1535 height 654
click at [1533, 33] on icon "button" at bounding box center [1535, 33] width 19 height 19
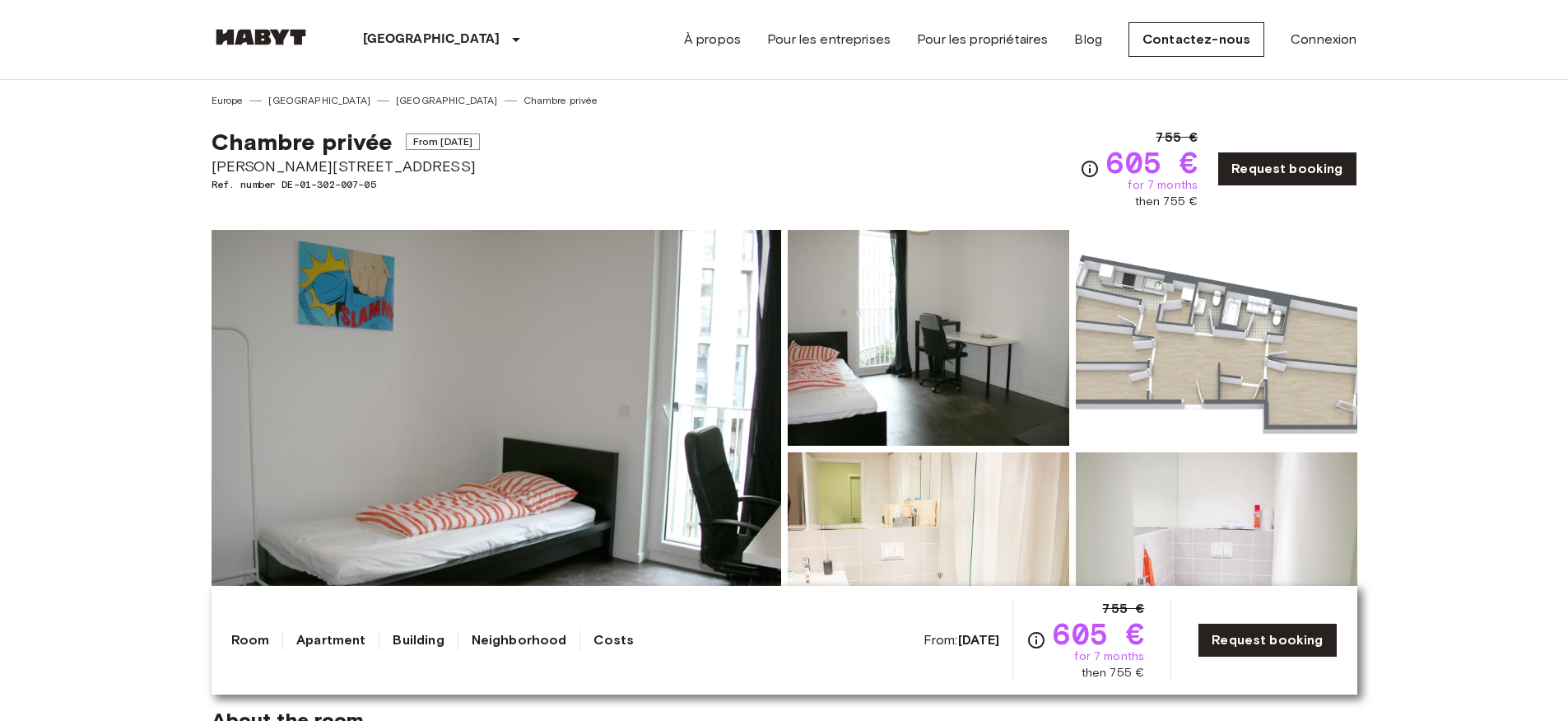
click at [1196, 279] on img at bounding box center [1216, 337] width 281 height 215
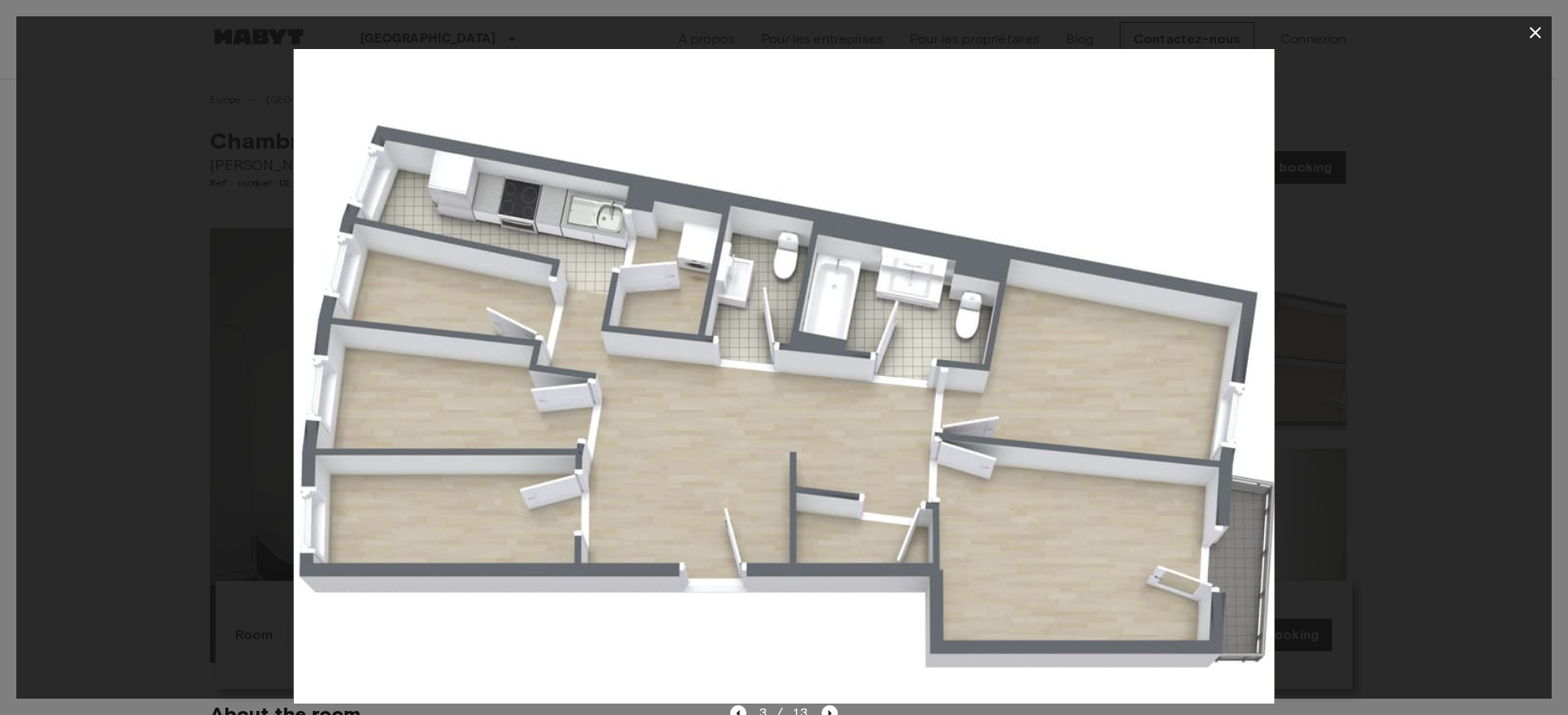
click at [1539, 40] on icon "button" at bounding box center [1535, 33] width 19 height 19
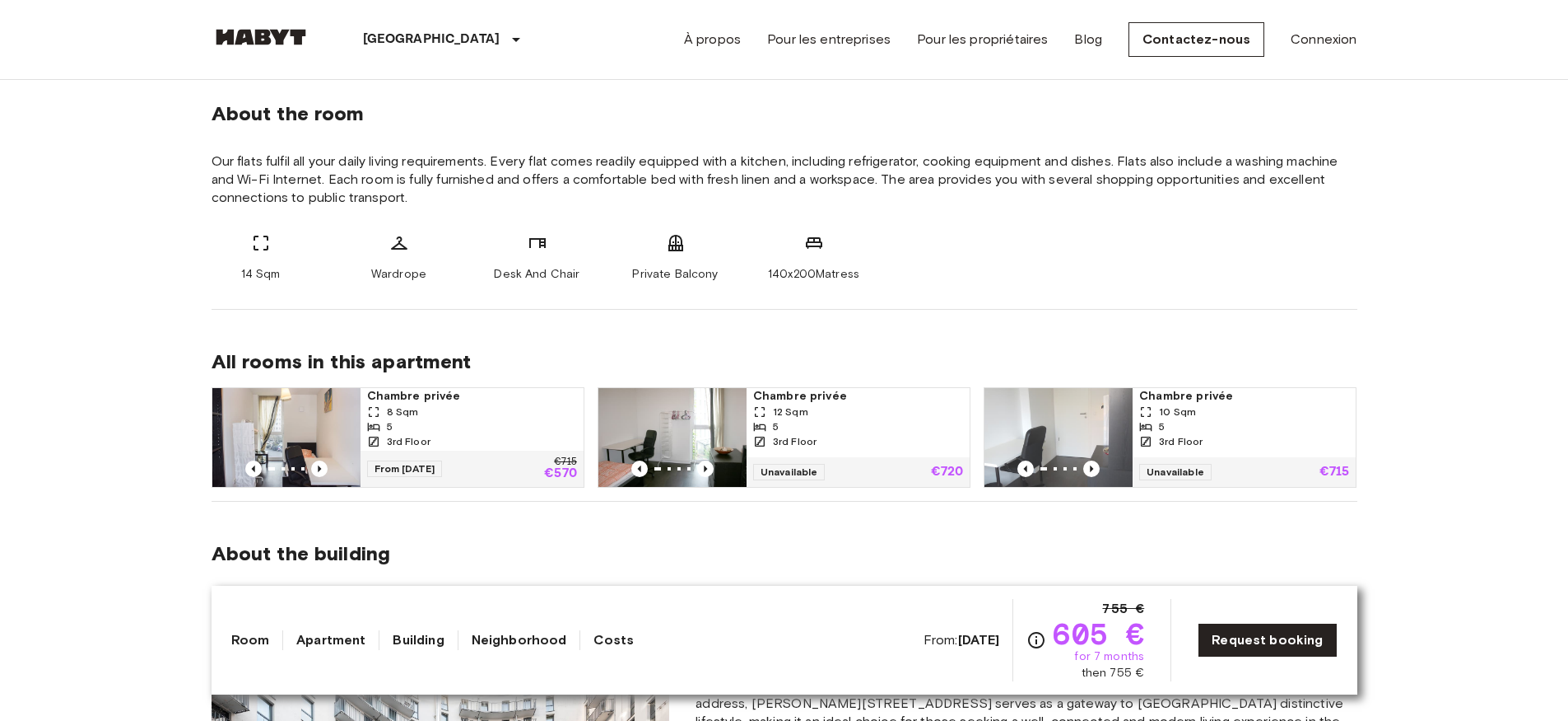
scroll to position [577, 0]
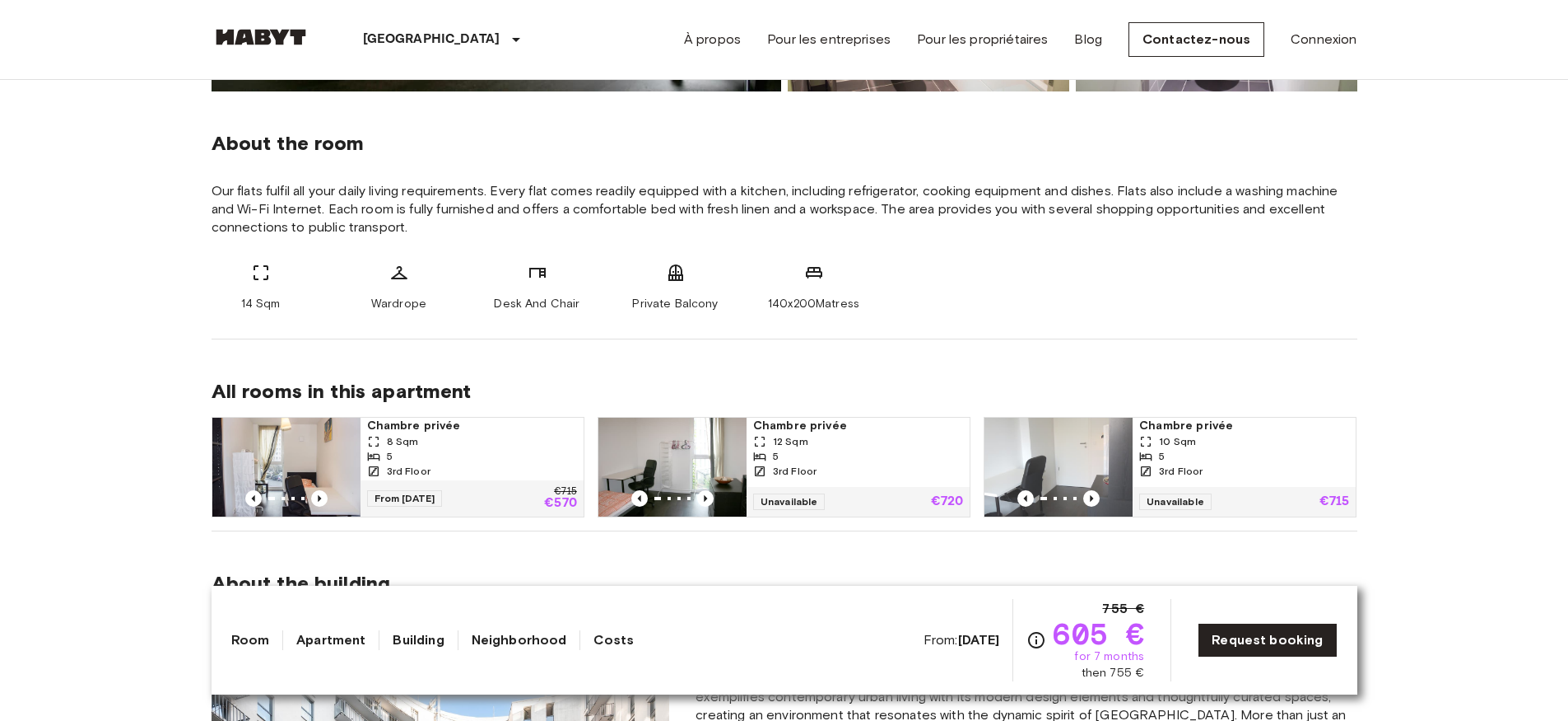
click at [307, 439] on img at bounding box center [286, 467] width 148 height 98
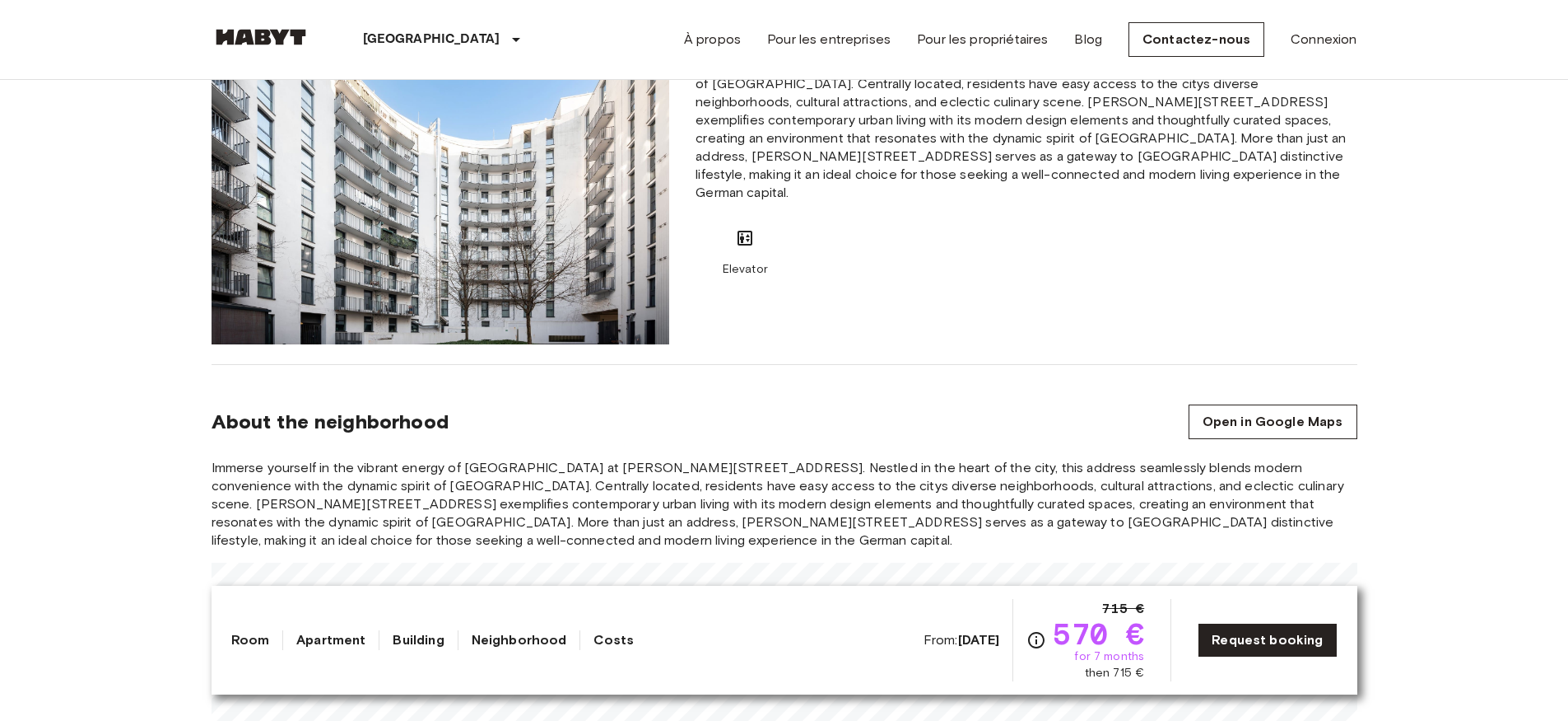
scroll to position [659, 0]
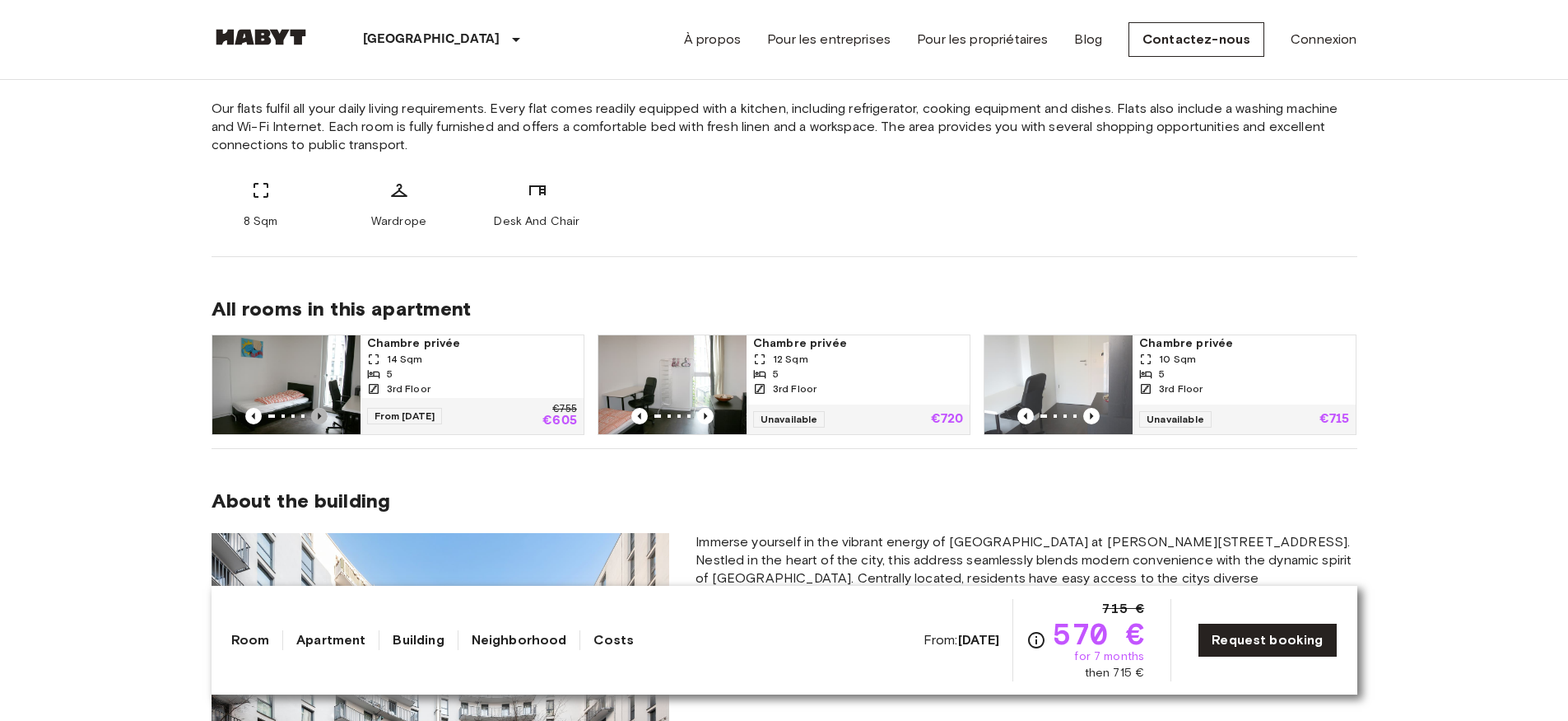
click at [315, 414] on icon "Previous image" at bounding box center [319, 415] width 17 height 17
click at [315, 415] on icon "Previous image" at bounding box center [319, 415] width 17 height 17
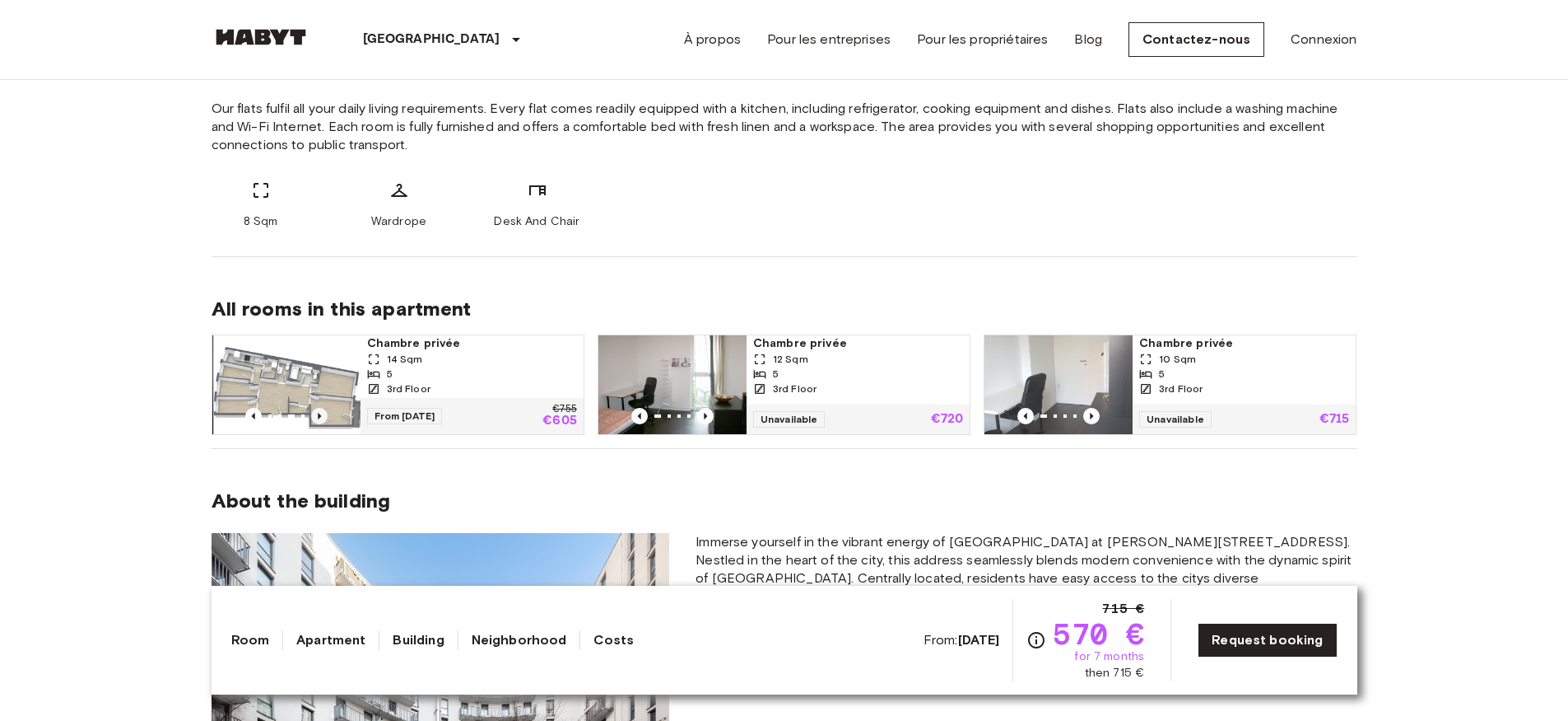
click at [316, 416] on icon "Previous image" at bounding box center [319, 415] width 17 height 17
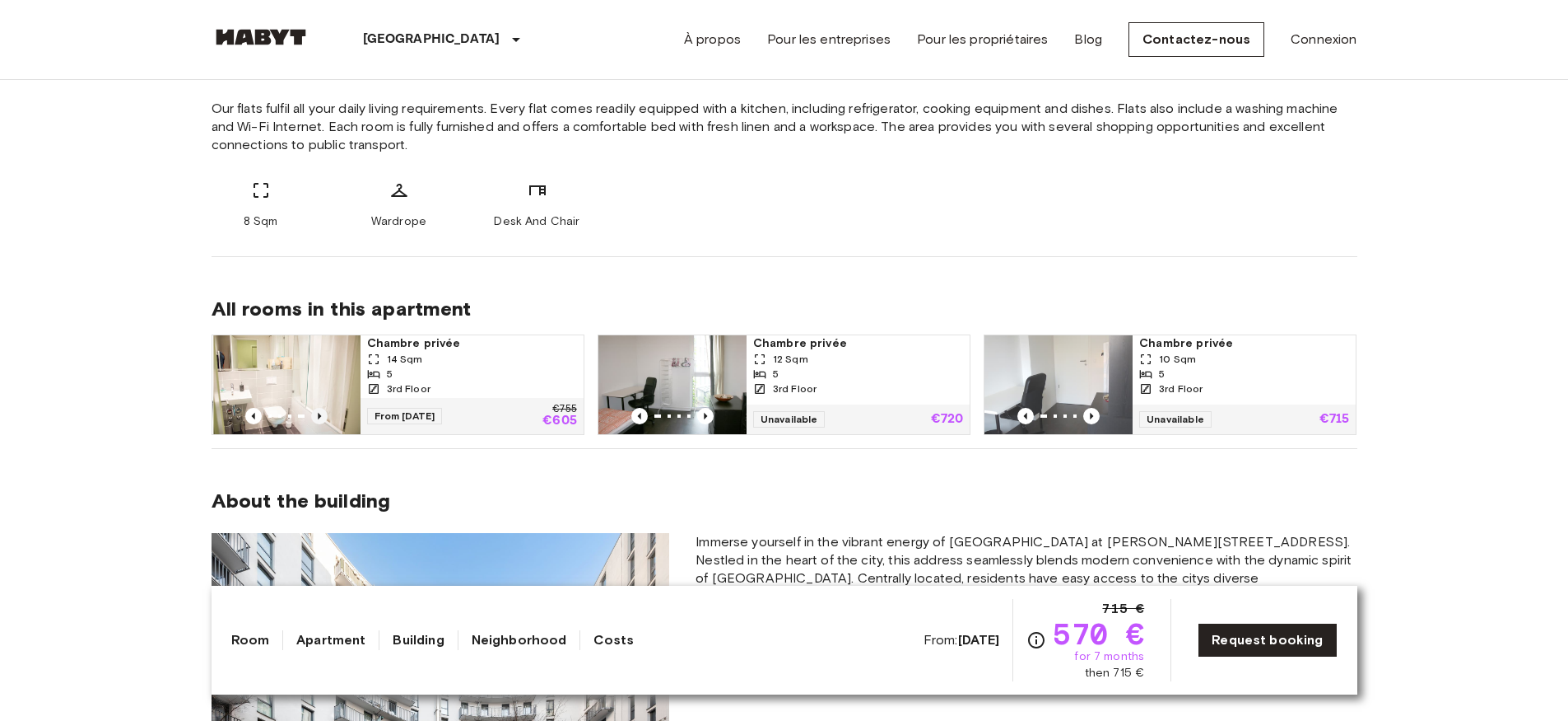
click at [316, 416] on icon "Previous image" at bounding box center [319, 415] width 17 height 17
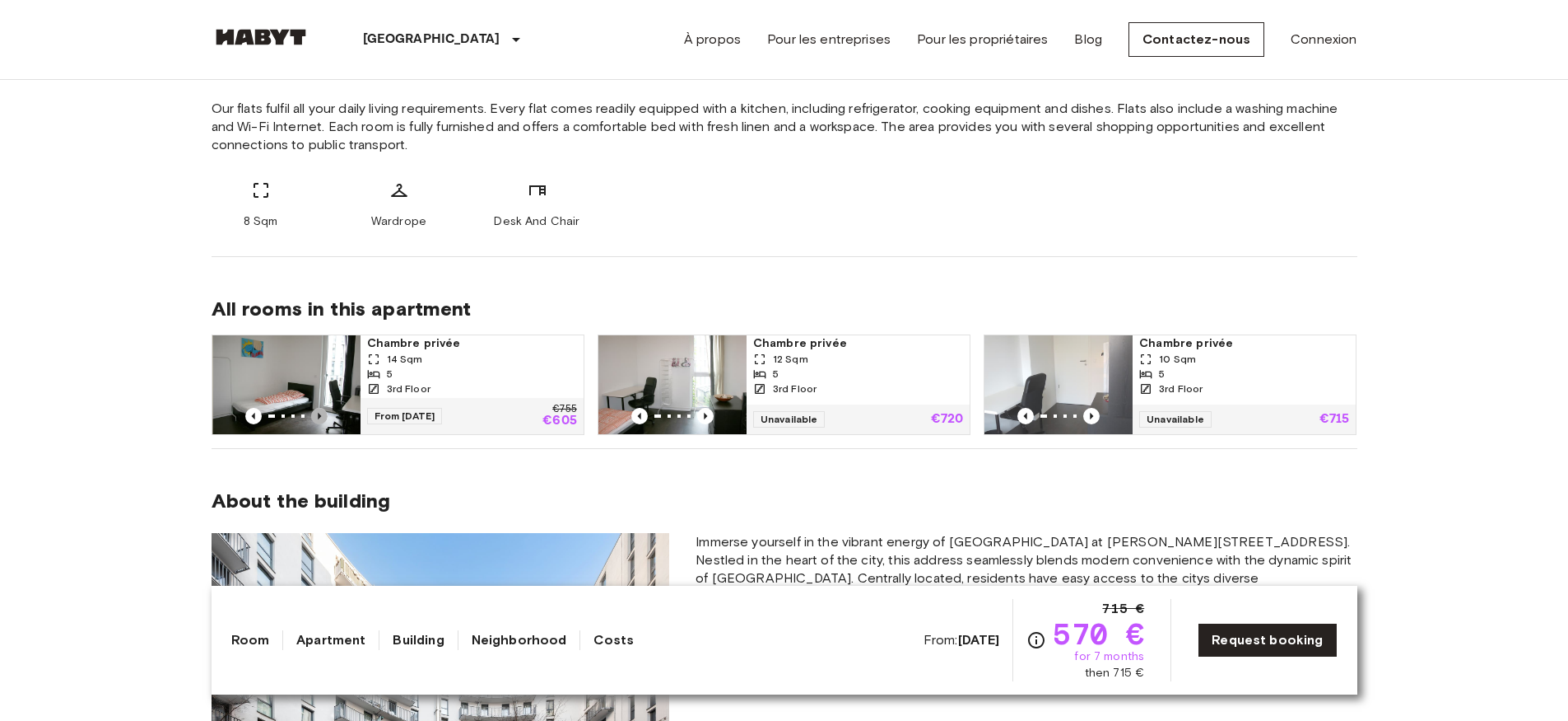
click at [316, 416] on icon "Previous image" at bounding box center [319, 415] width 17 height 17
click at [317, 417] on icon "Previous image" at bounding box center [319, 415] width 17 height 17
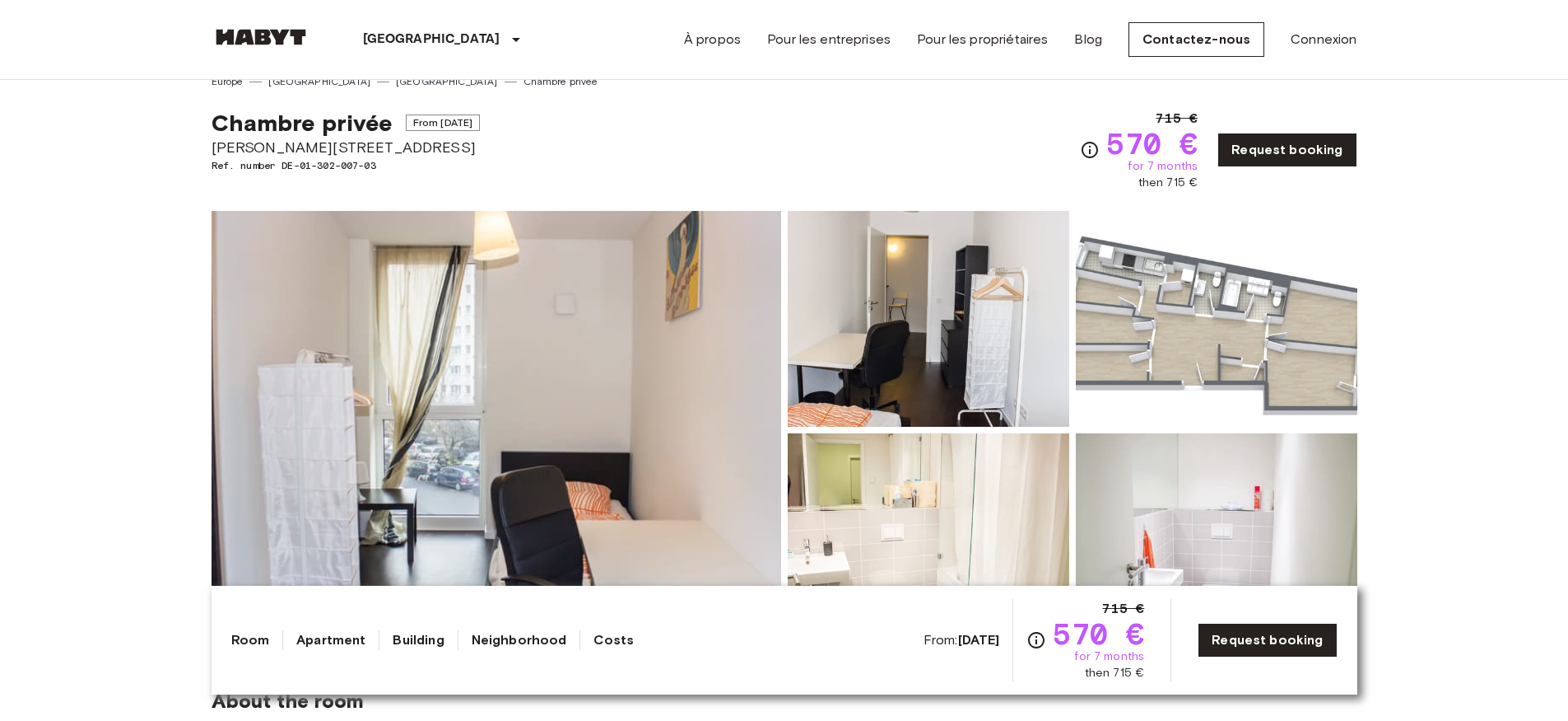
scroll to position [0, 0]
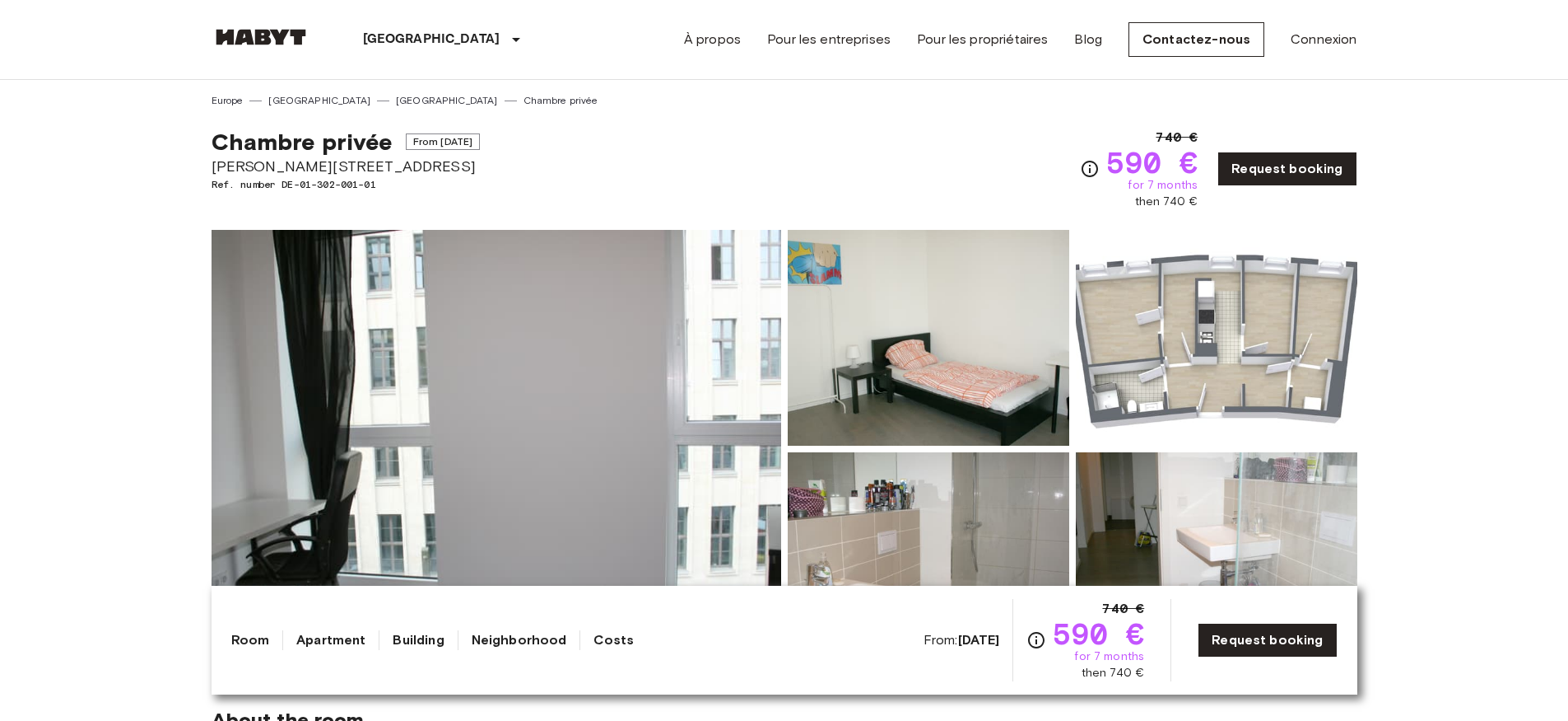
scroll to position [83, 0]
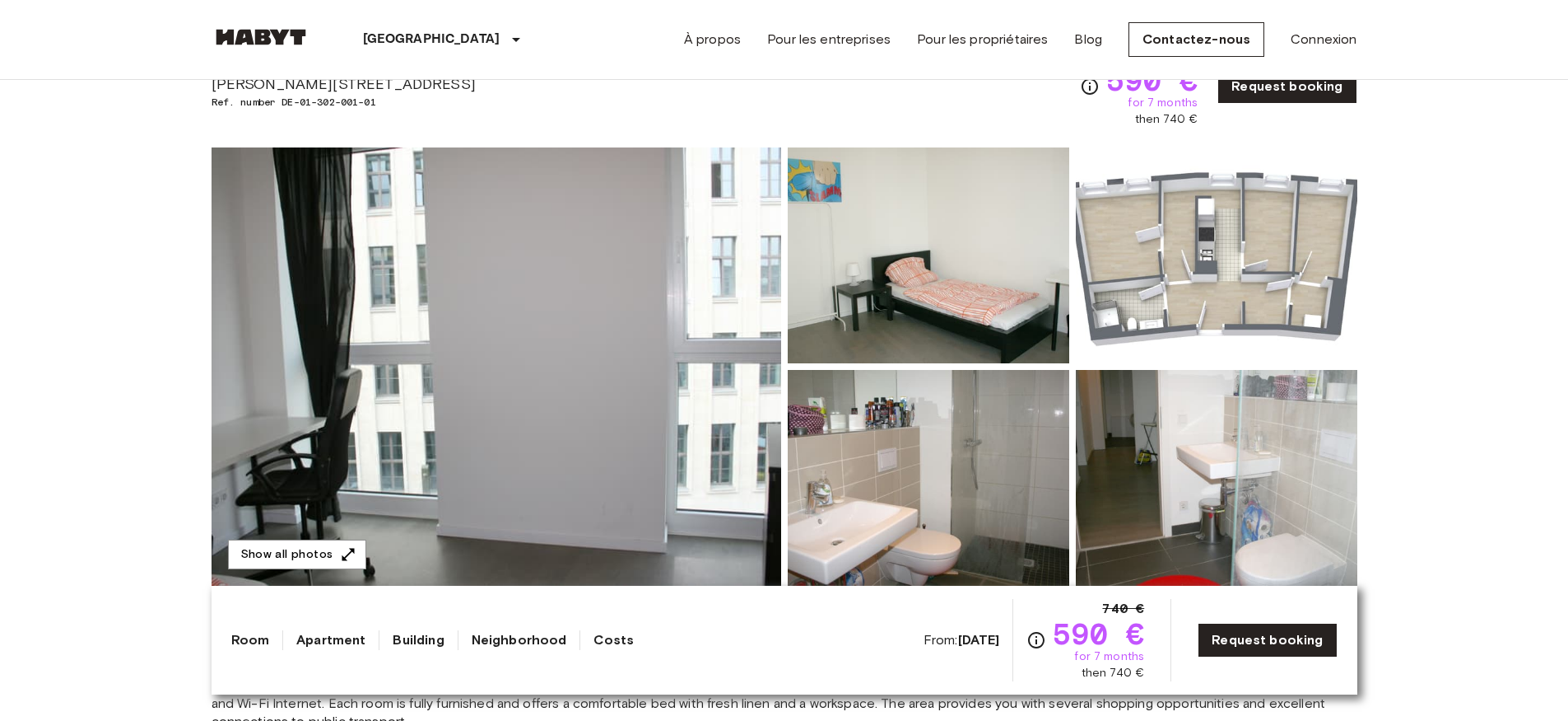
click at [902, 423] on img at bounding box center [928, 477] width 281 height 215
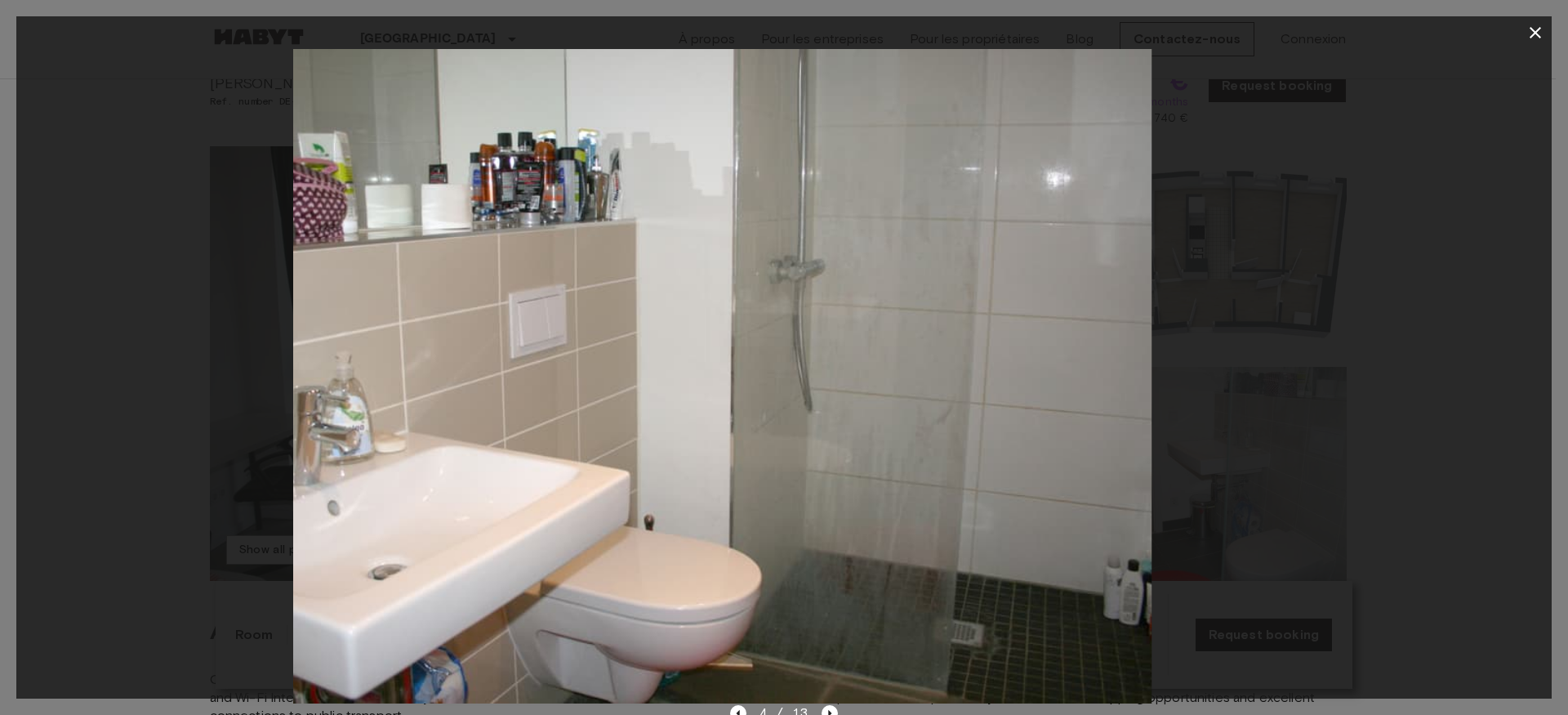
drag, startPoint x: 1011, startPoint y: 472, endPoint x: 957, endPoint y: 499, distance: 60.4
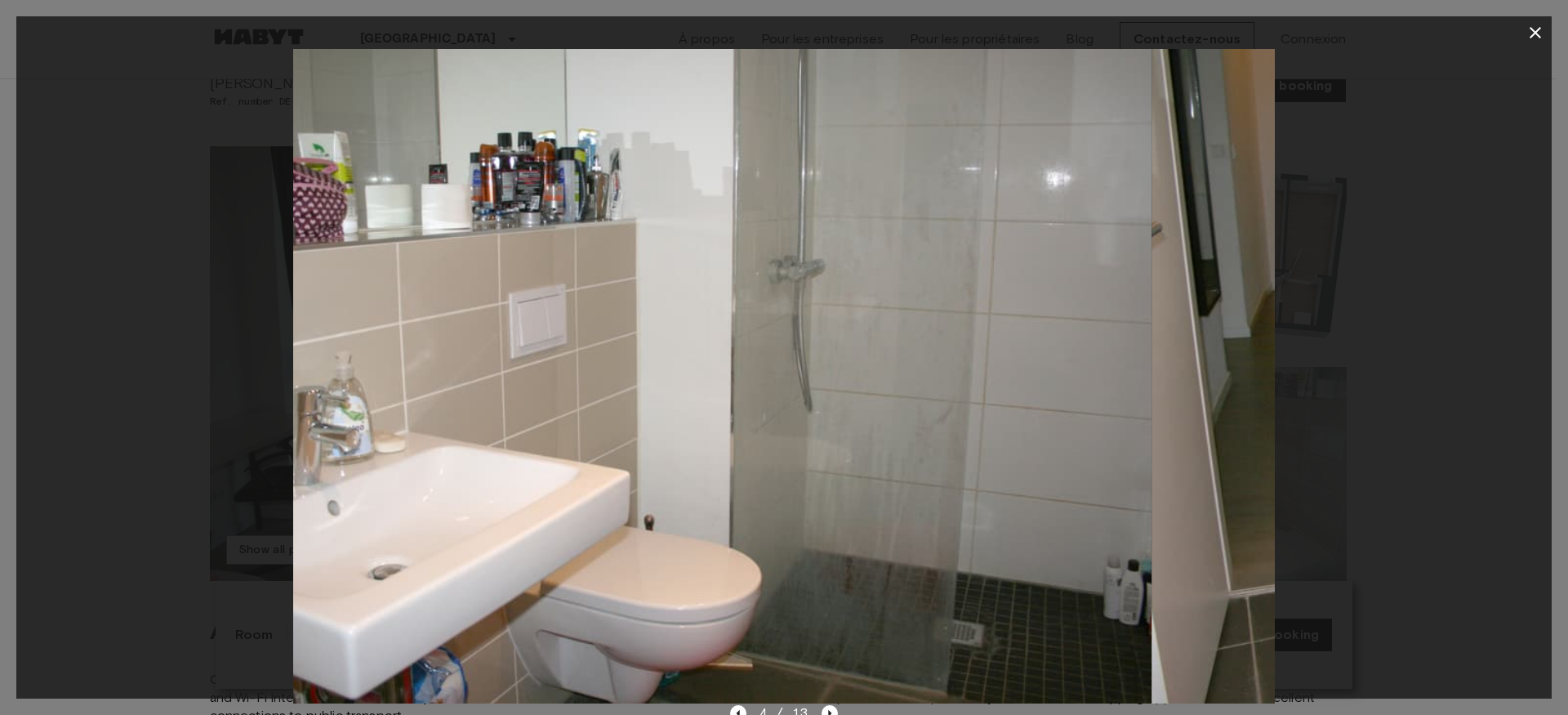
click at [957, 499] on img at bounding box center [661, 376] width 981 height 654
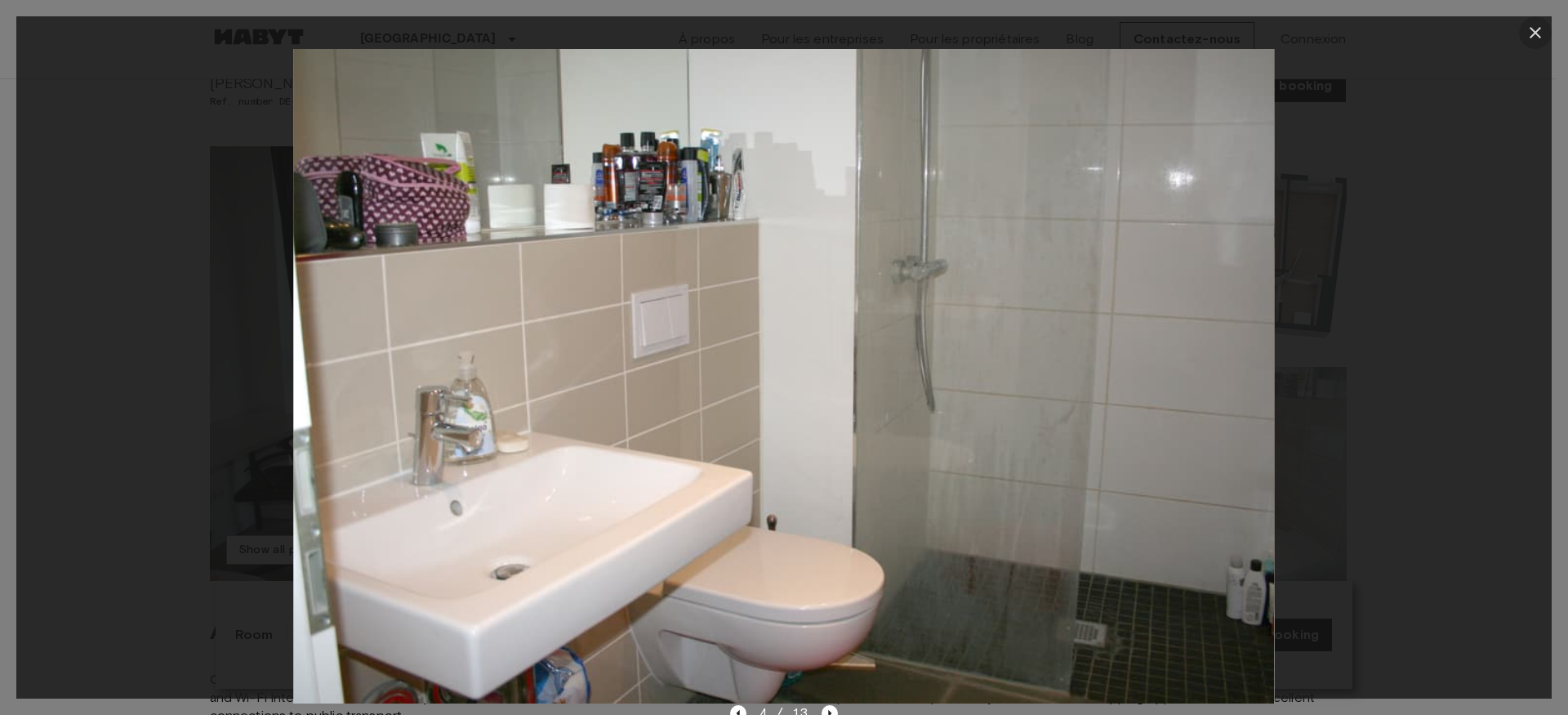
click at [1533, 22] on button "button" at bounding box center [1535, 33] width 33 height 33
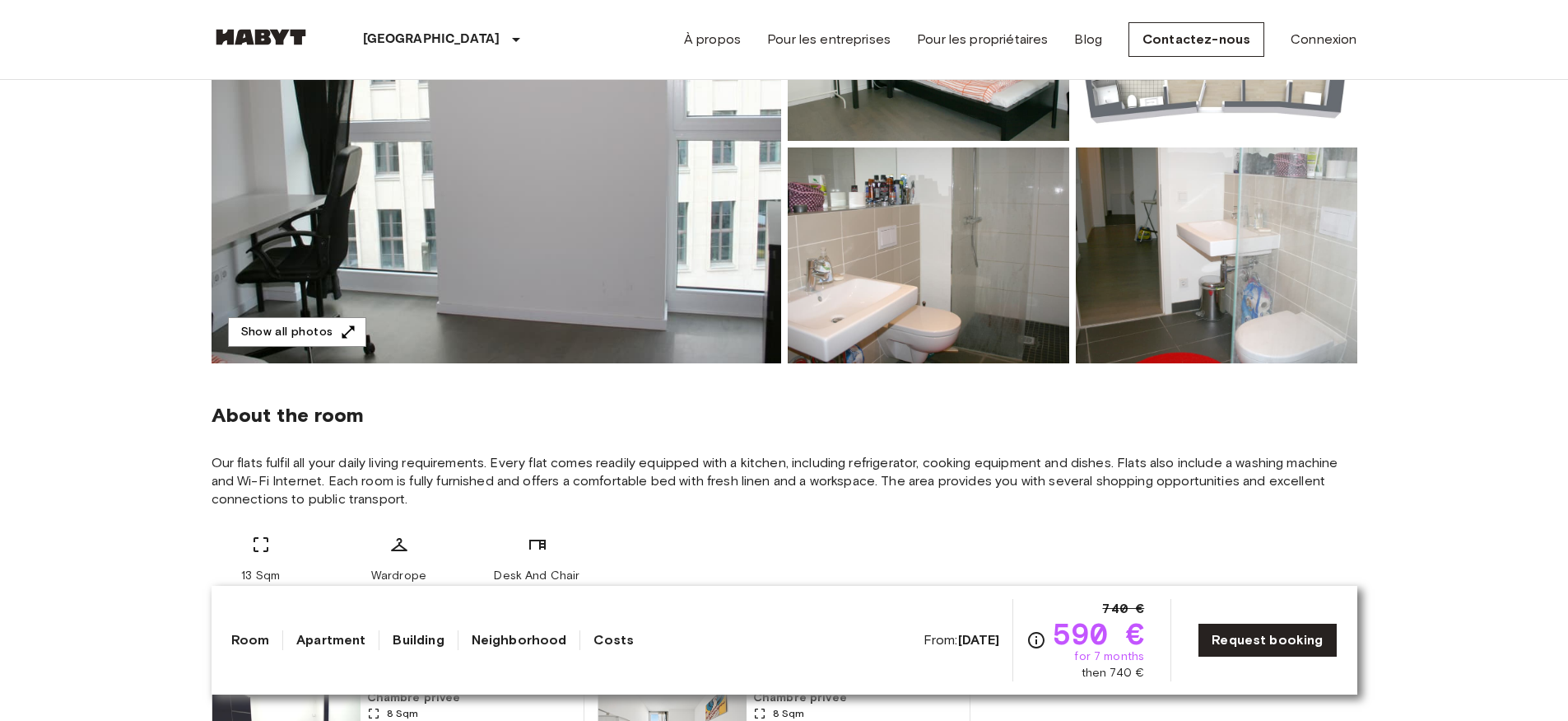
scroll to position [247, 0]
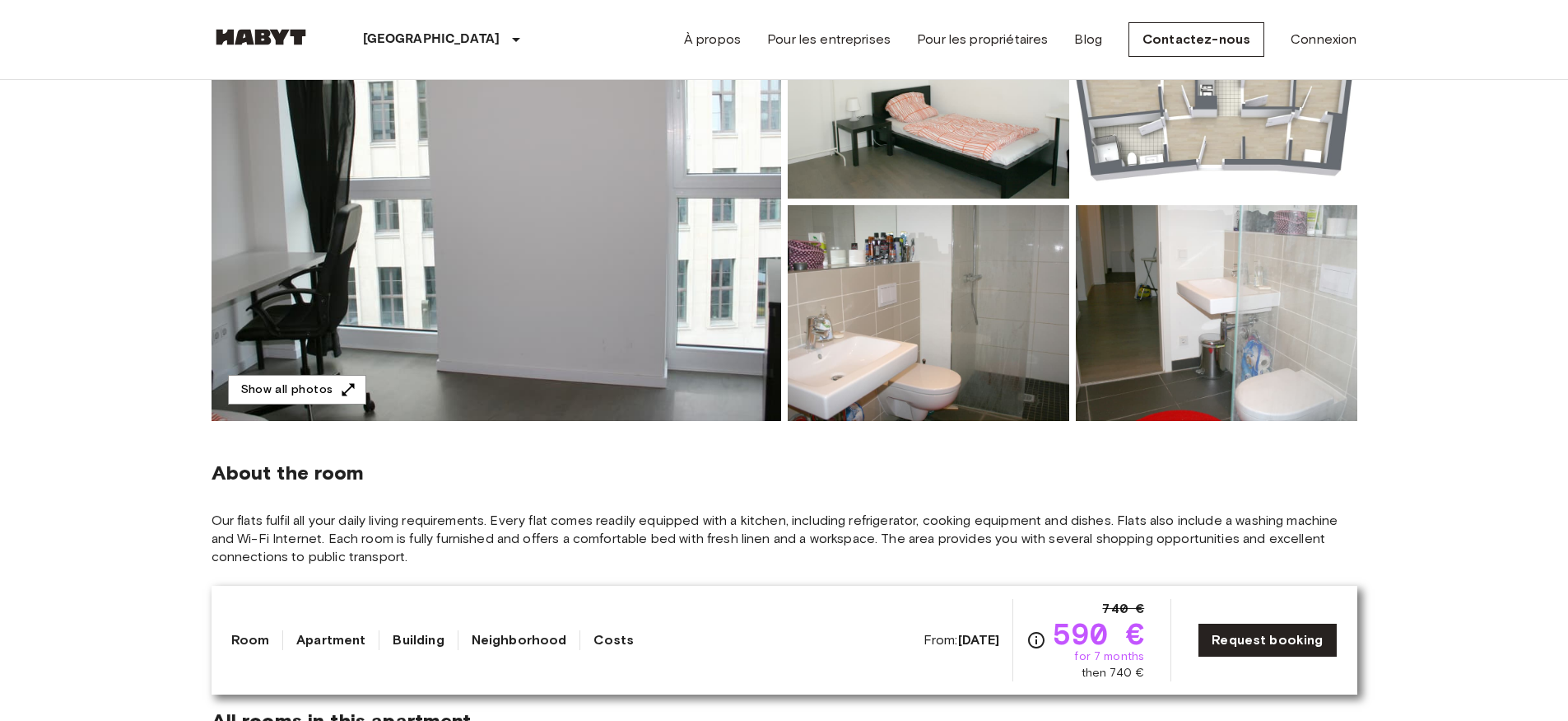
click at [928, 297] on img at bounding box center [928, 312] width 281 height 215
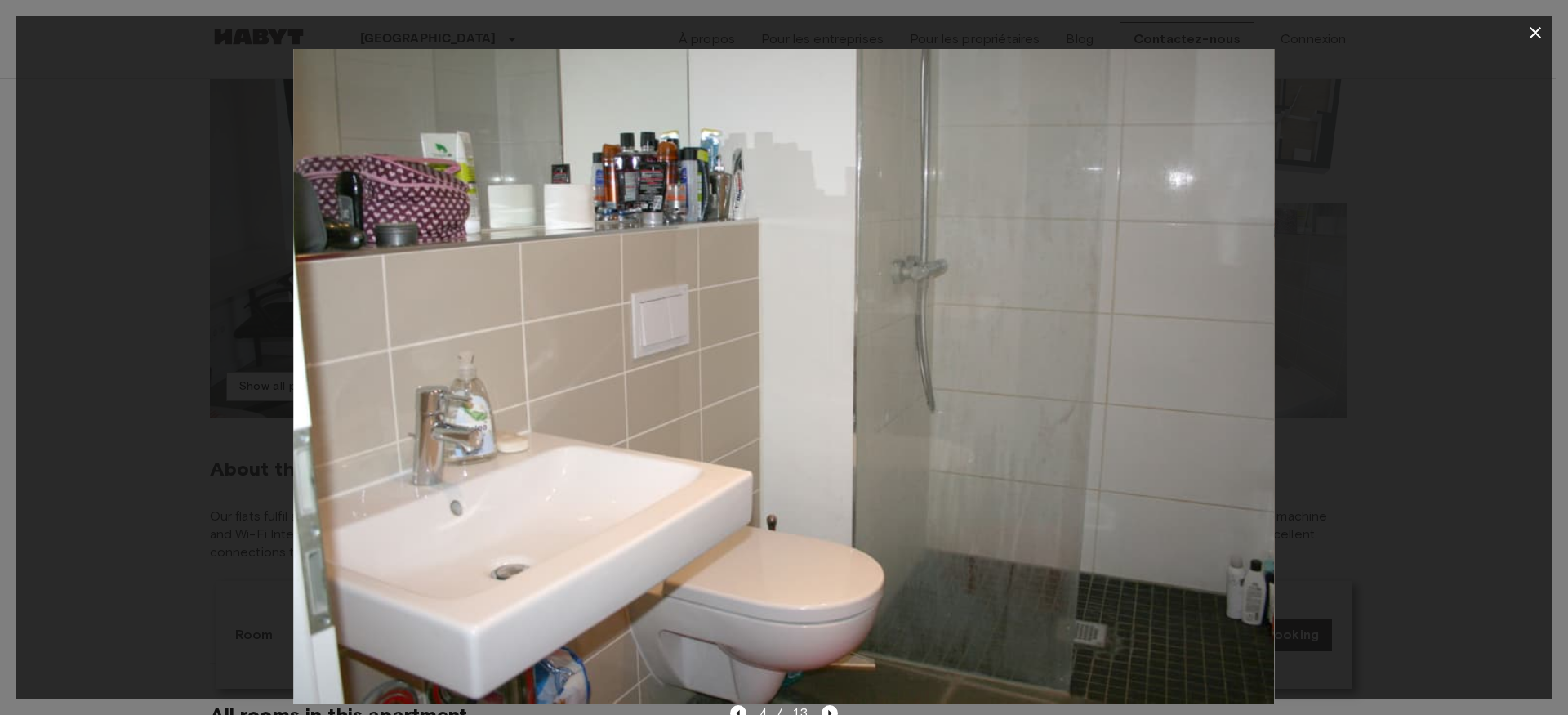
click at [1537, 39] on icon "button" at bounding box center [1535, 33] width 19 height 19
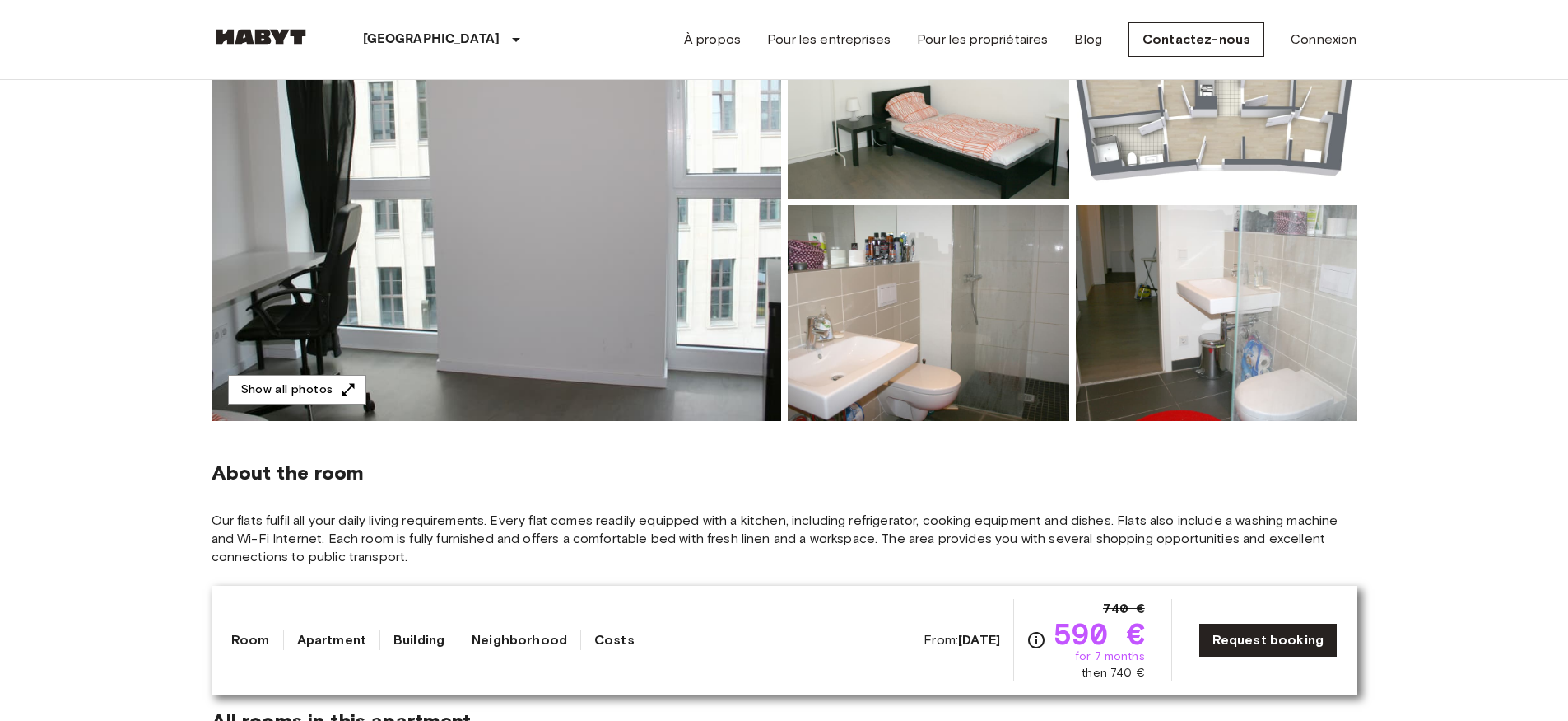
click at [1220, 309] on img at bounding box center [1216, 312] width 281 height 215
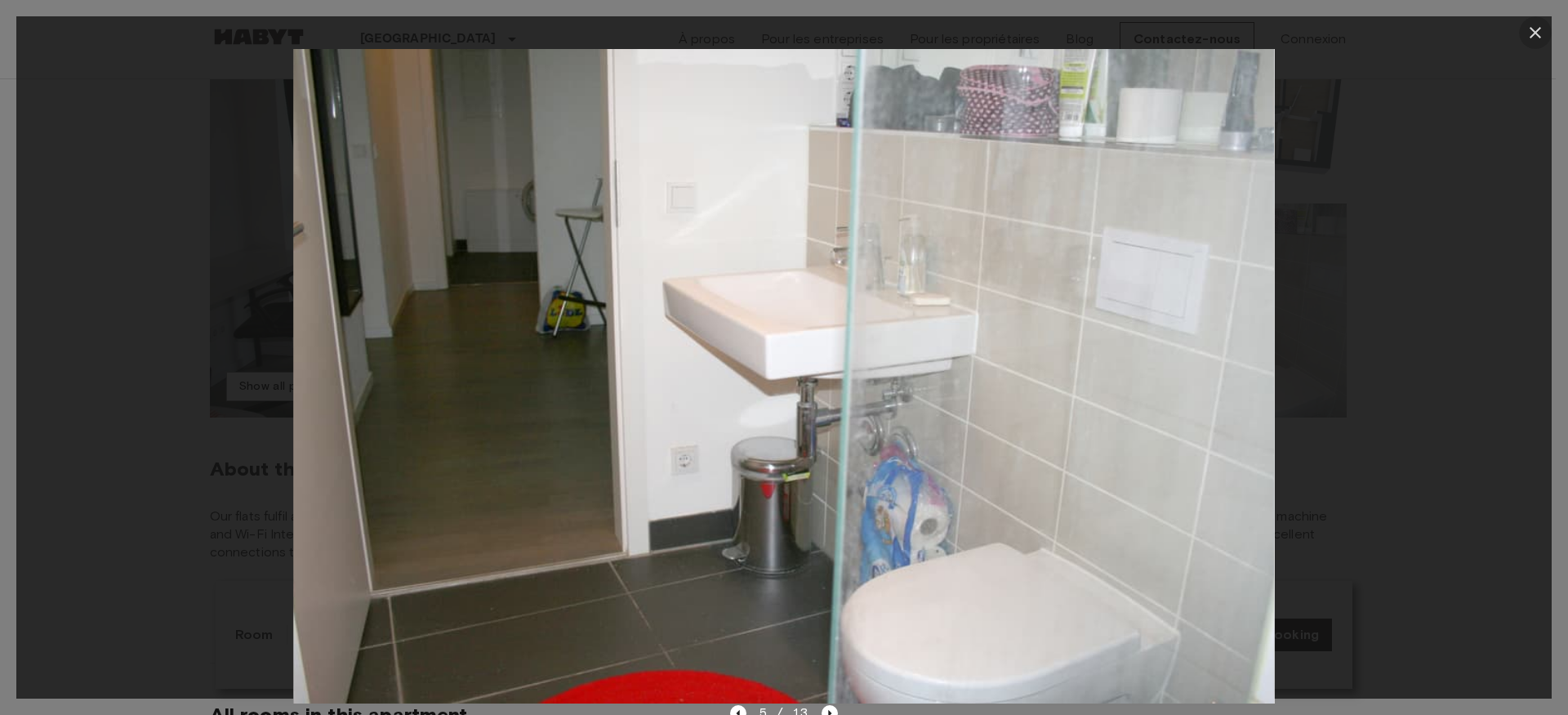
drag, startPoint x: 1536, startPoint y: 34, endPoint x: 1528, endPoint y: 44, distance: 12.8
click at [1535, 36] on icon "button" at bounding box center [1535, 33] width 19 height 19
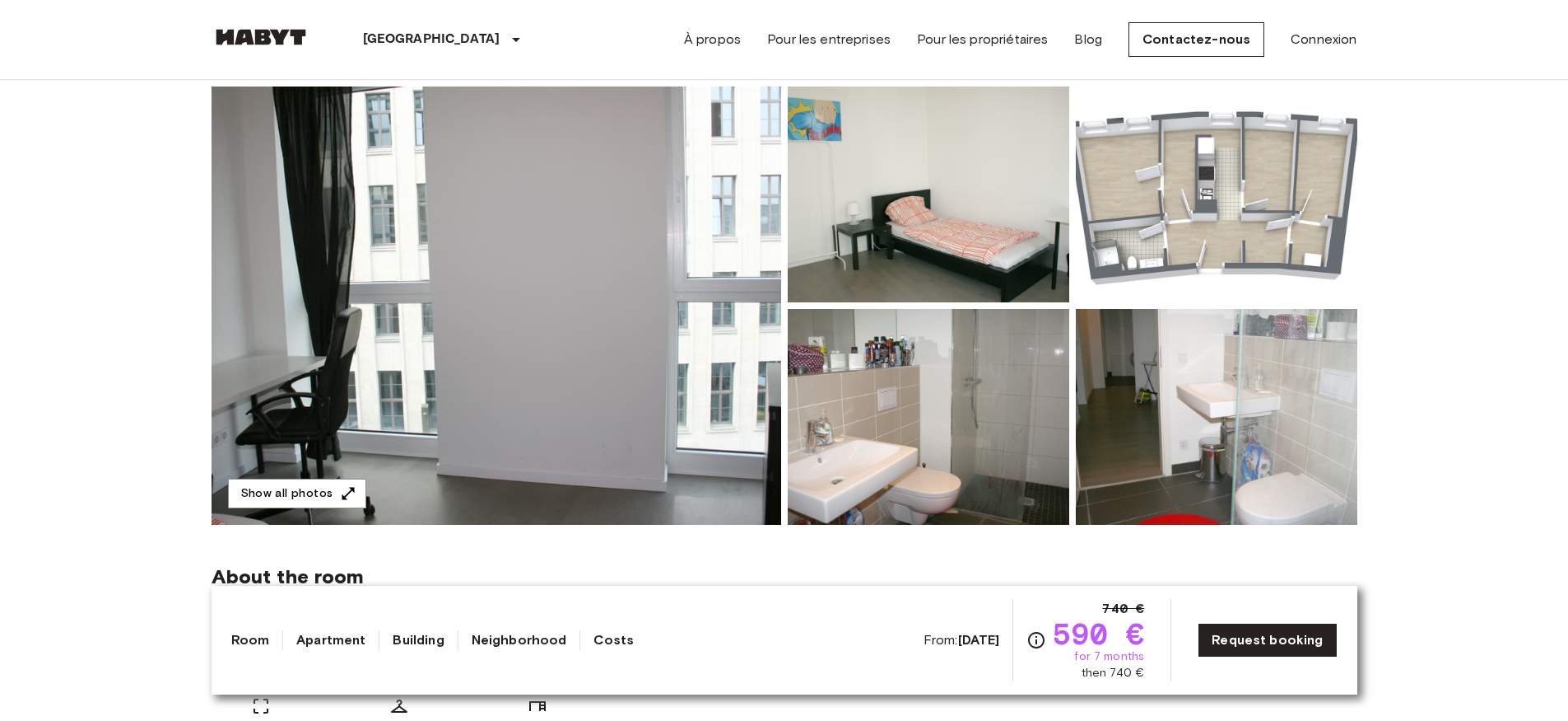
scroll to position [0, 0]
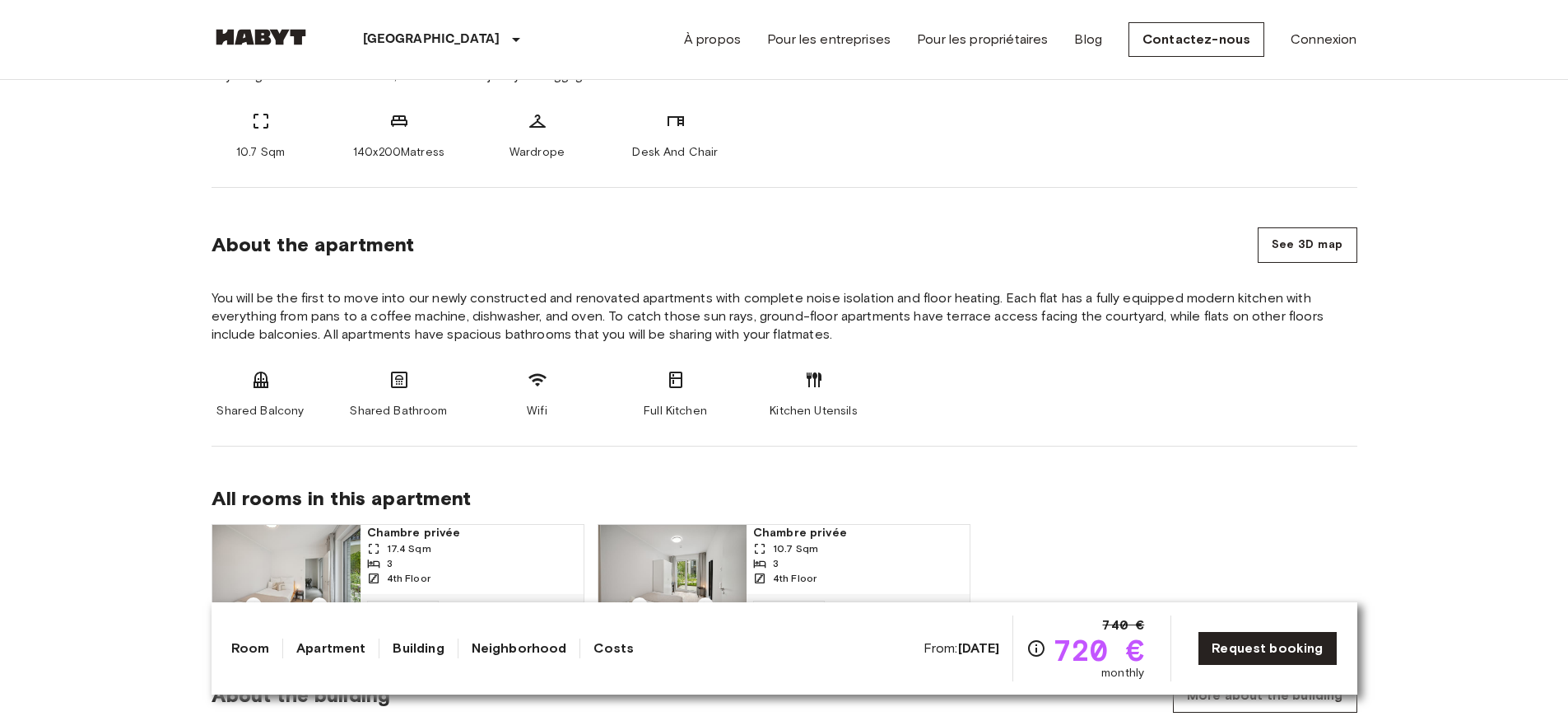
scroll to position [906, 0]
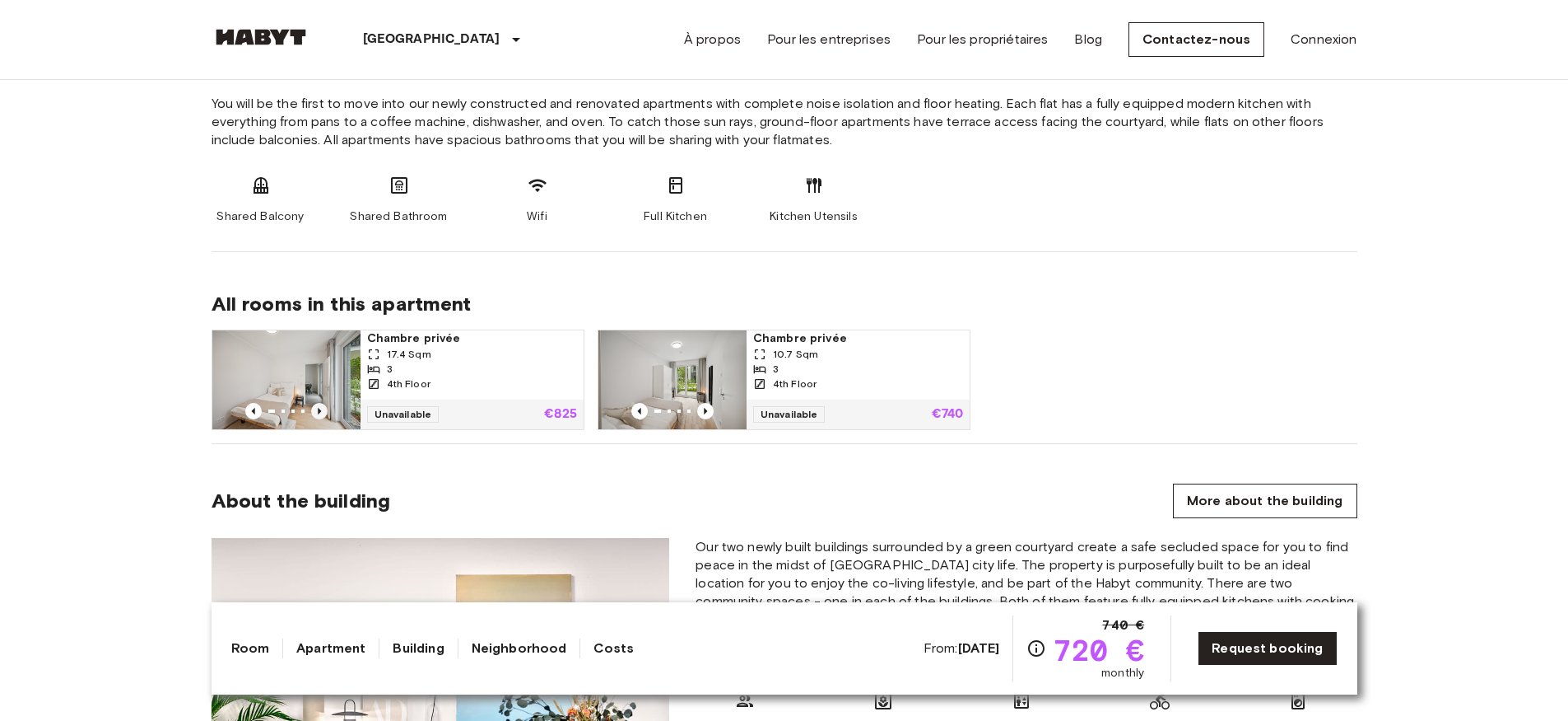
click at [326, 412] on icon "Previous image" at bounding box center [319, 410] width 17 height 17
click at [325, 412] on icon "Previous image" at bounding box center [319, 410] width 17 height 17
click at [322, 411] on icon "Previous image" at bounding box center [319, 410] width 17 height 17
click at [280, 376] on img at bounding box center [286, 379] width 148 height 98
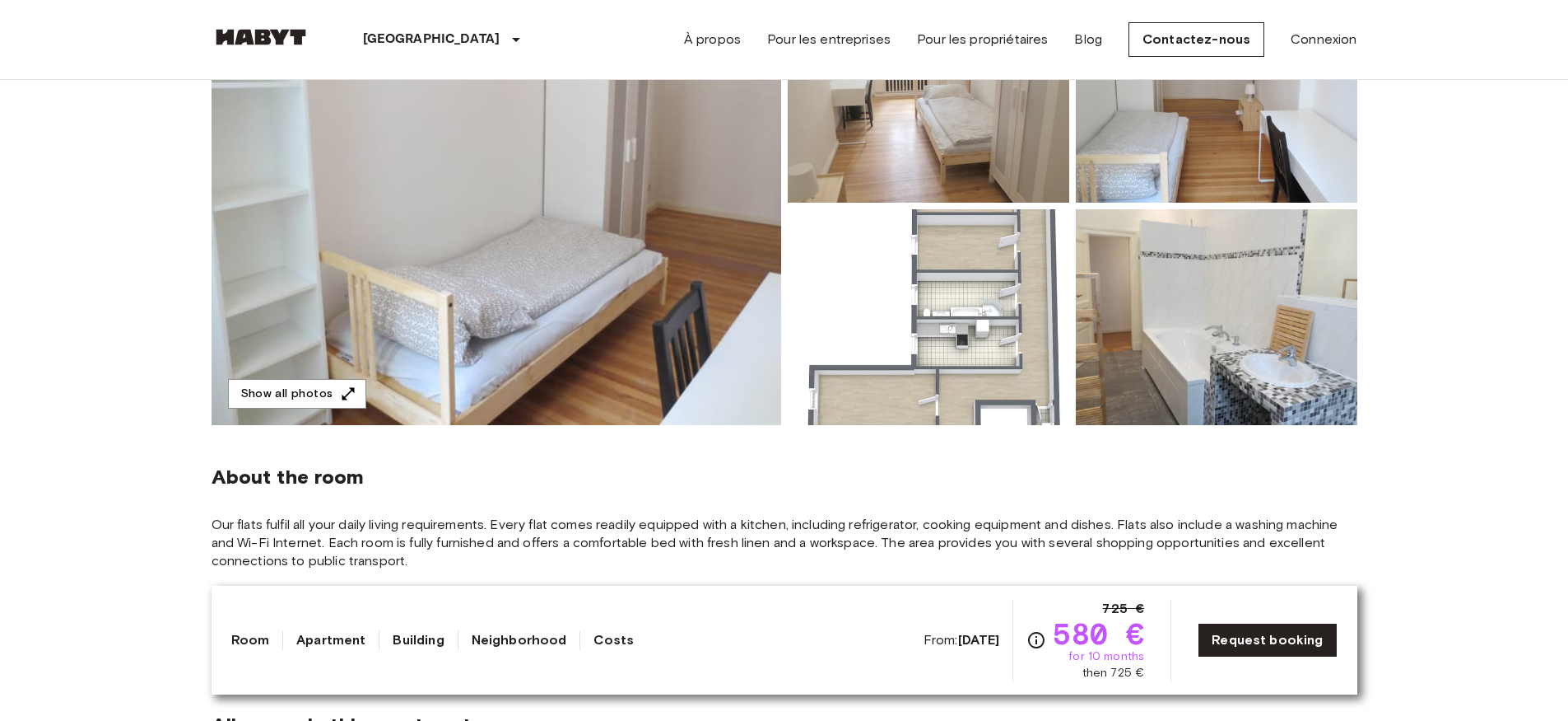
scroll to position [329, 0]
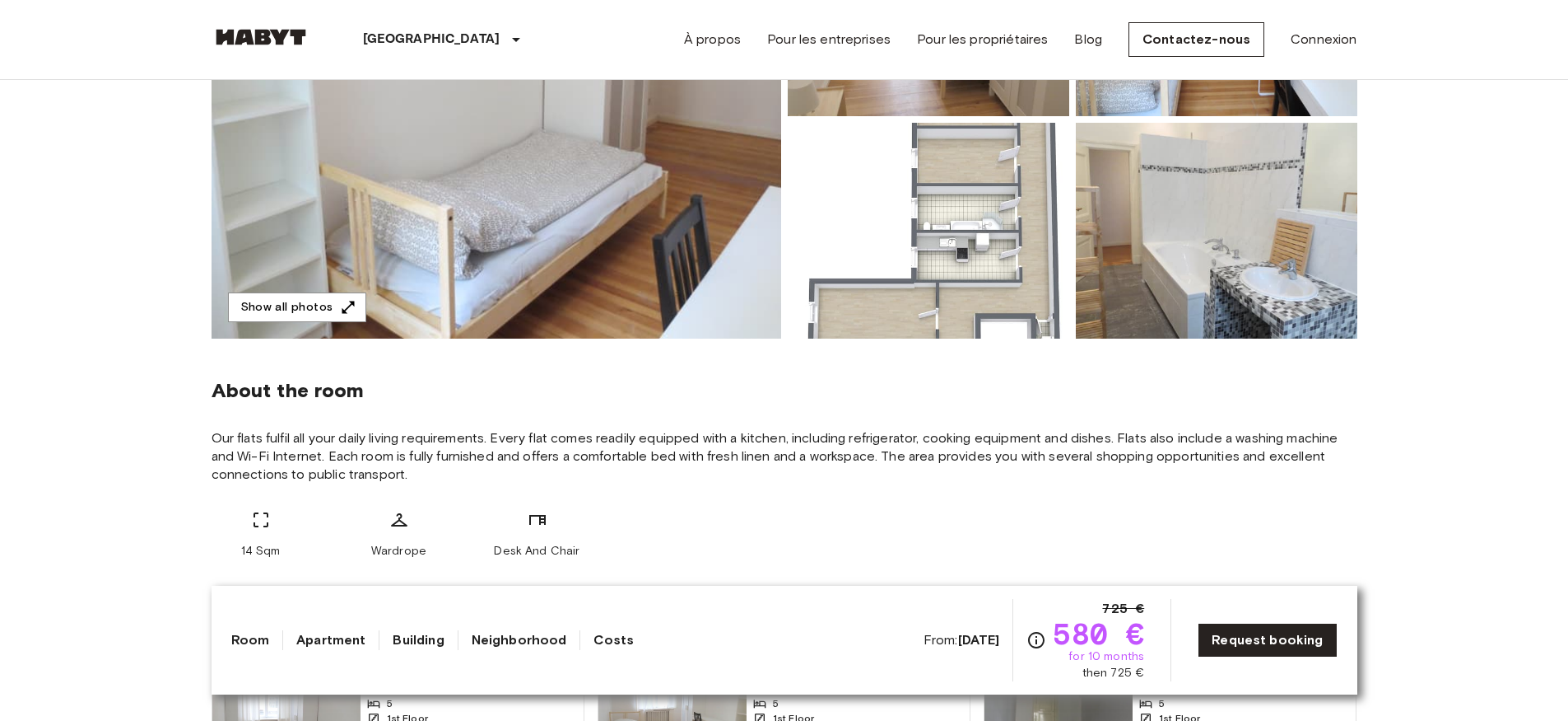
click at [915, 214] on img at bounding box center [928, 230] width 281 height 215
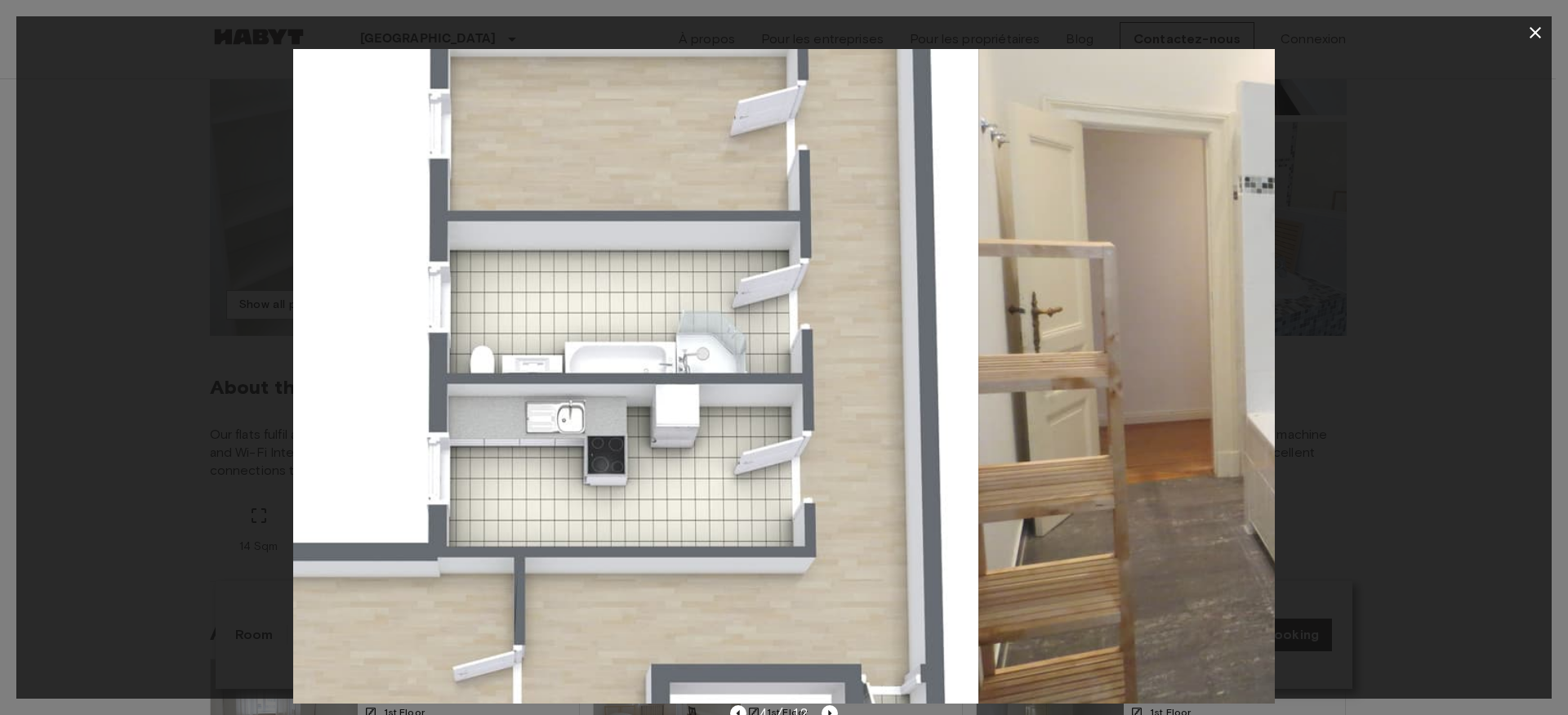
drag, startPoint x: 712, startPoint y: 398, endPoint x: 413, endPoint y: 542, distance: 331.9
click at [413, 542] on img at bounding box center [487, 376] width 981 height 654
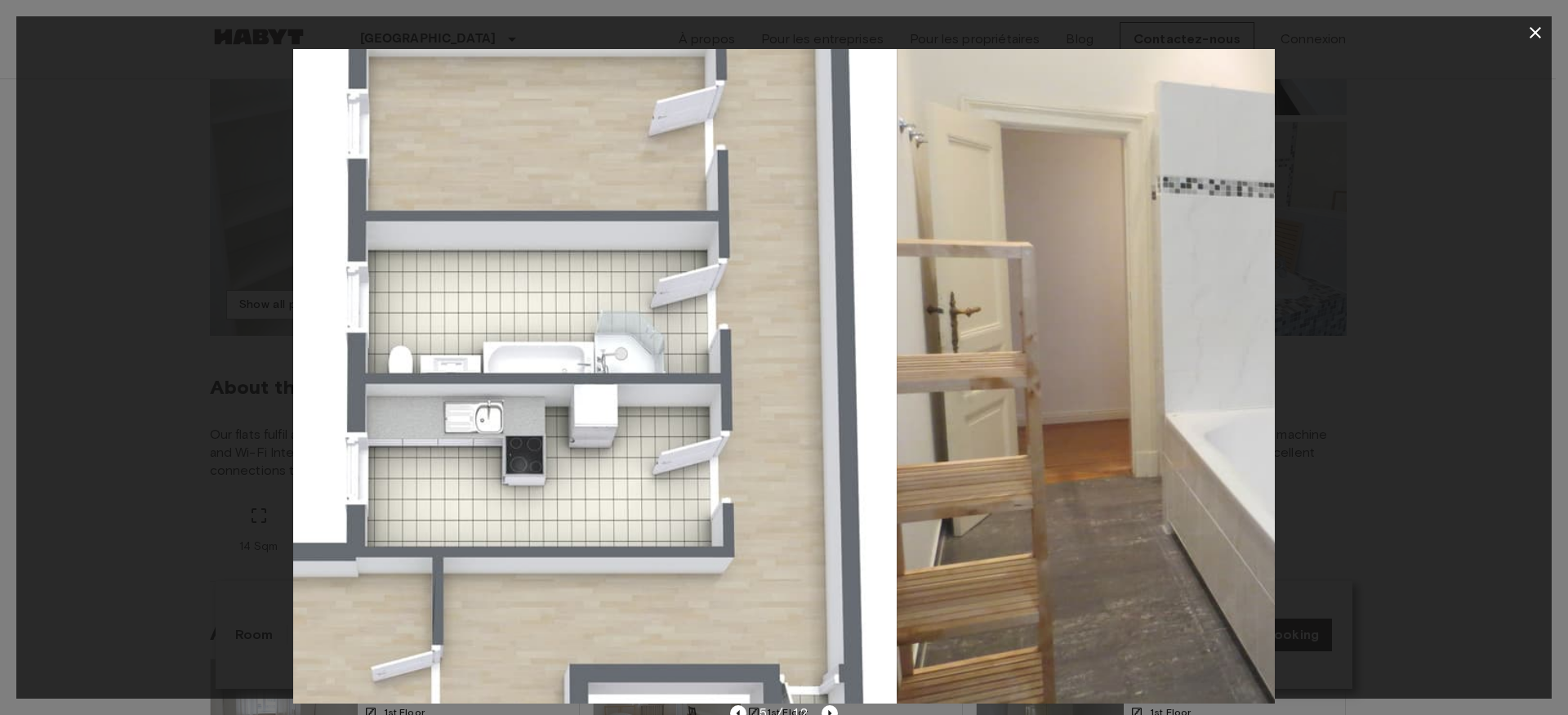
drag, startPoint x: 834, startPoint y: 393, endPoint x: 1106, endPoint y: 416, distance: 273.0
click at [1100, 413] on img at bounding box center [1386, 376] width 981 height 654
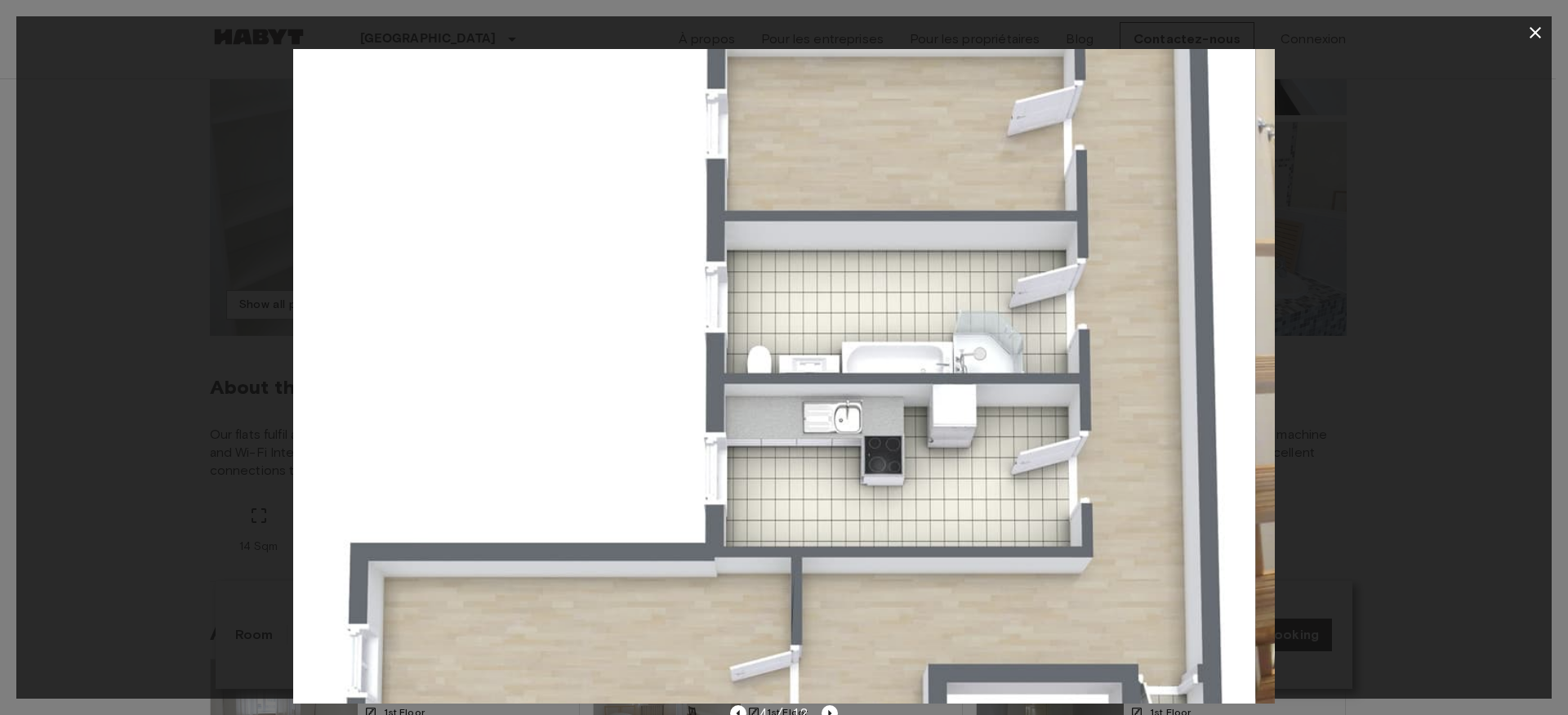
drag, startPoint x: 925, startPoint y: 441, endPoint x: 913, endPoint y: 337, distance: 104.7
click at [913, 337] on img at bounding box center [764, 376] width 981 height 654
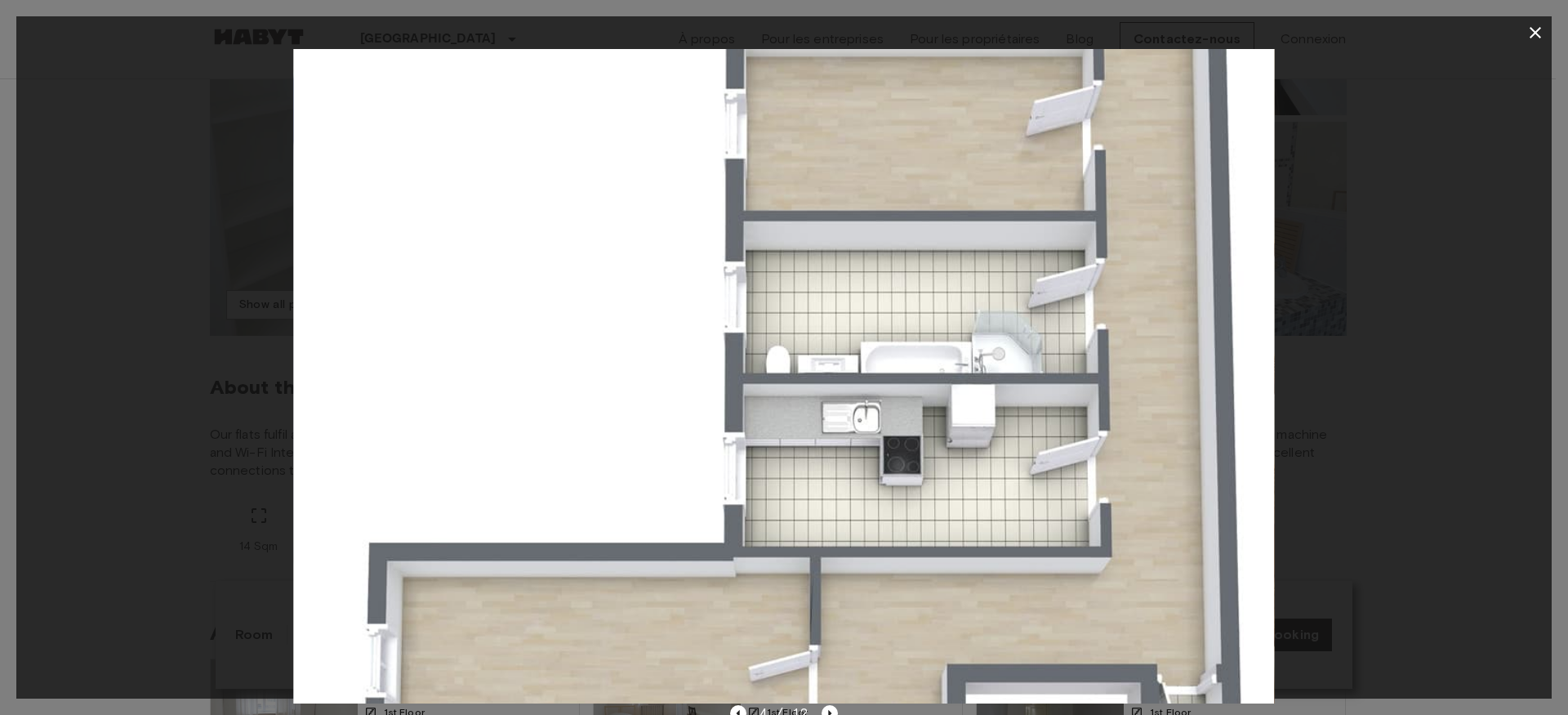
click at [1542, 36] on icon "button" at bounding box center [1535, 33] width 19 height 19
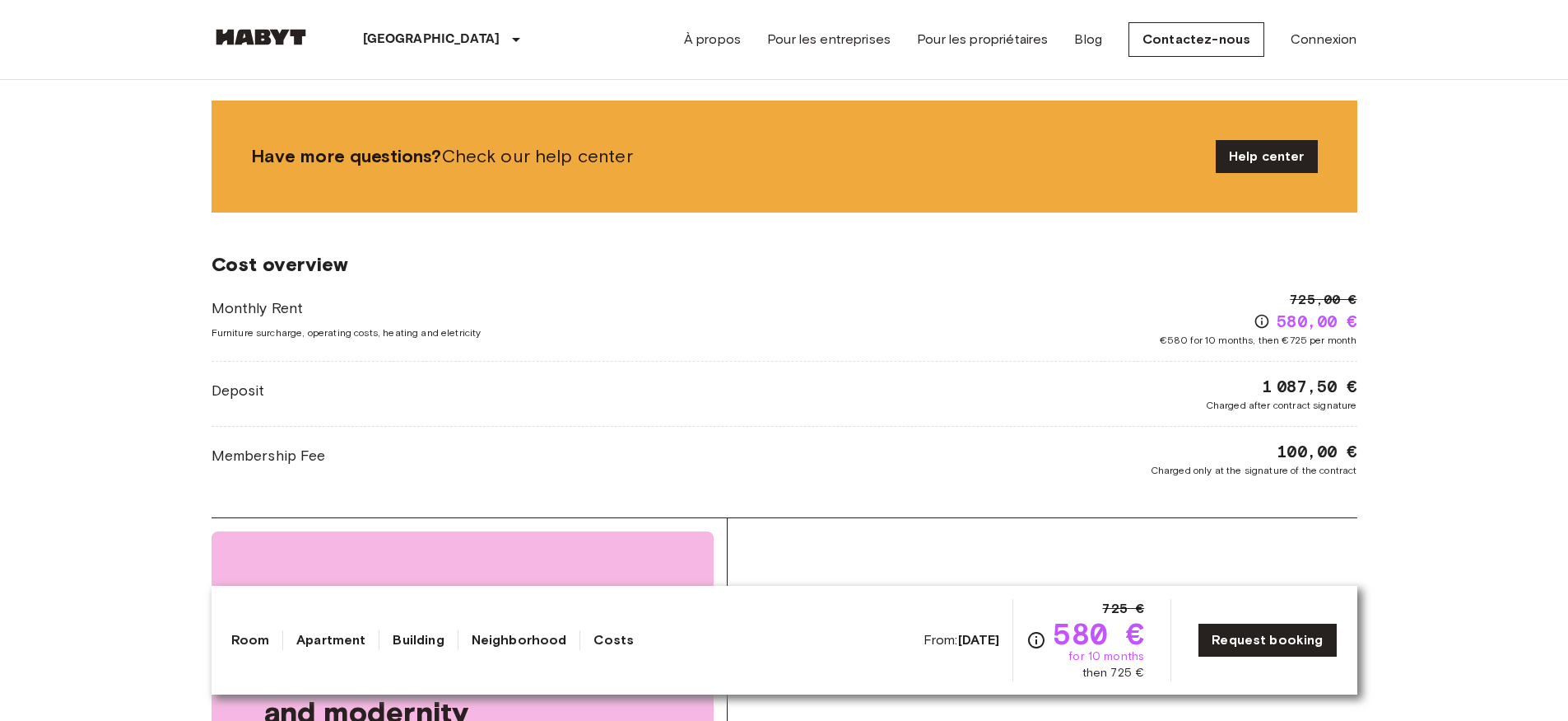
scroll to position [1235, 0]
